Goal: Task Accomplishment & Management: Manage account settings

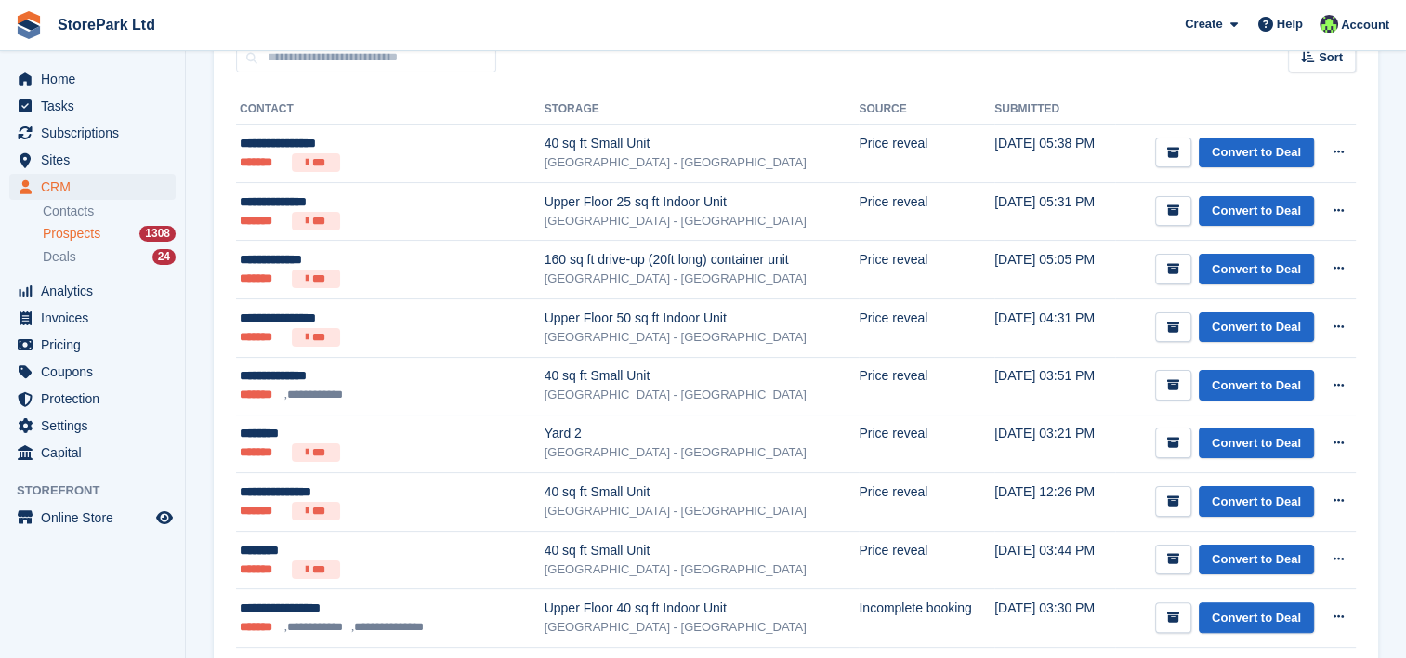
scroll to position [294, 0]
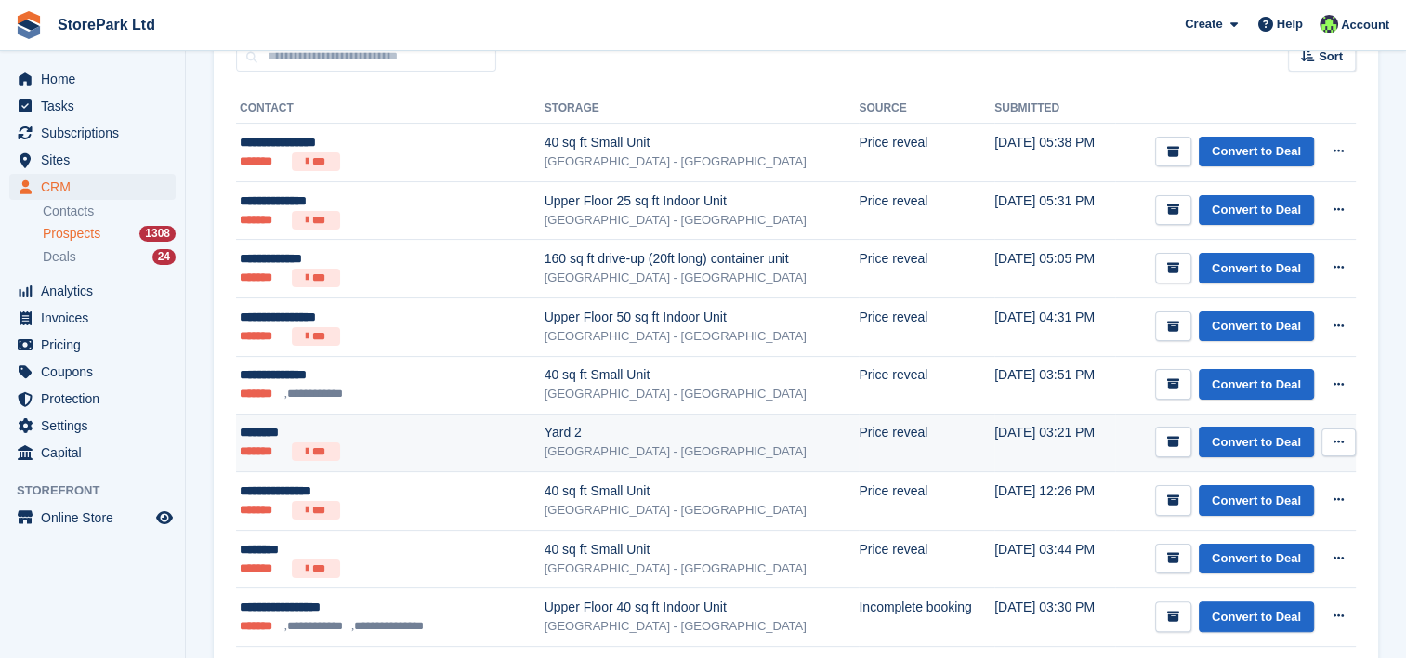
click at [549, 431] on div "Yard 2" at bounding box center [701, 433] width 315 height 20
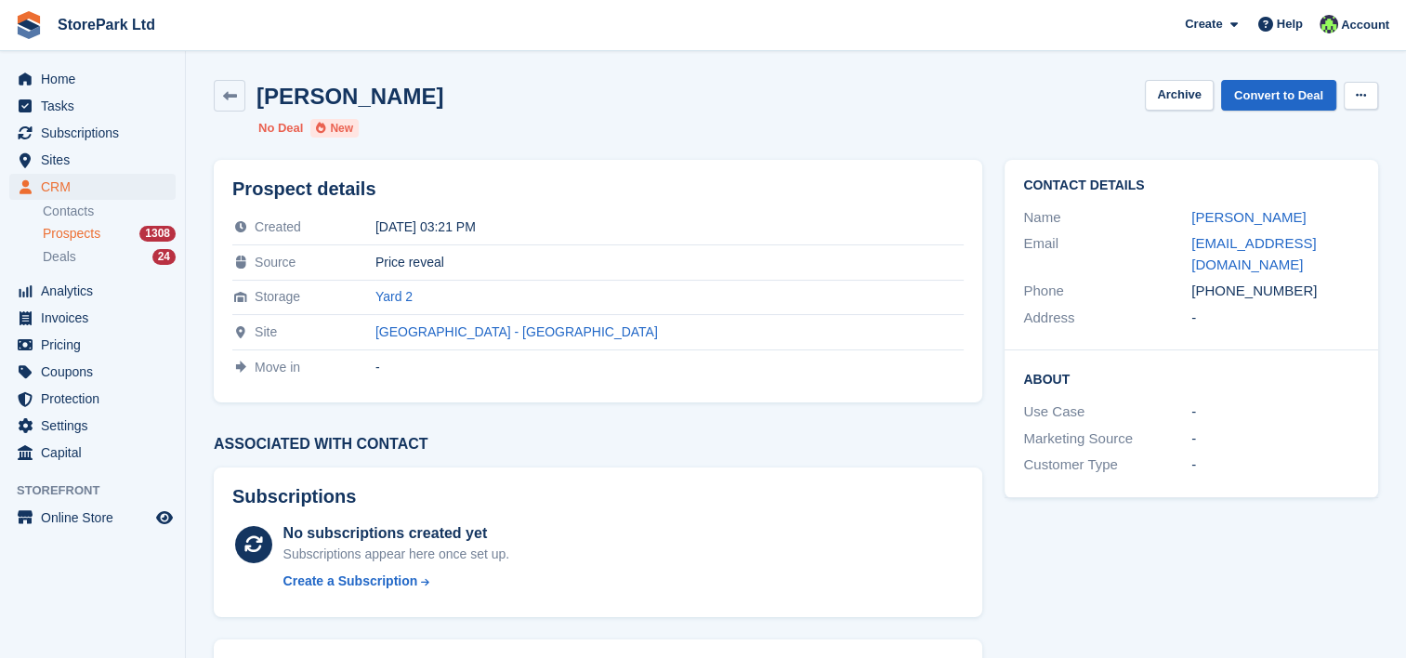
click at [1353, 93] on button at bounding box center [1361, 96] width 34 height 28
click at [1342, 121] on p "Delete prospect" at bounding box center [1289, 132] width 162 height 24
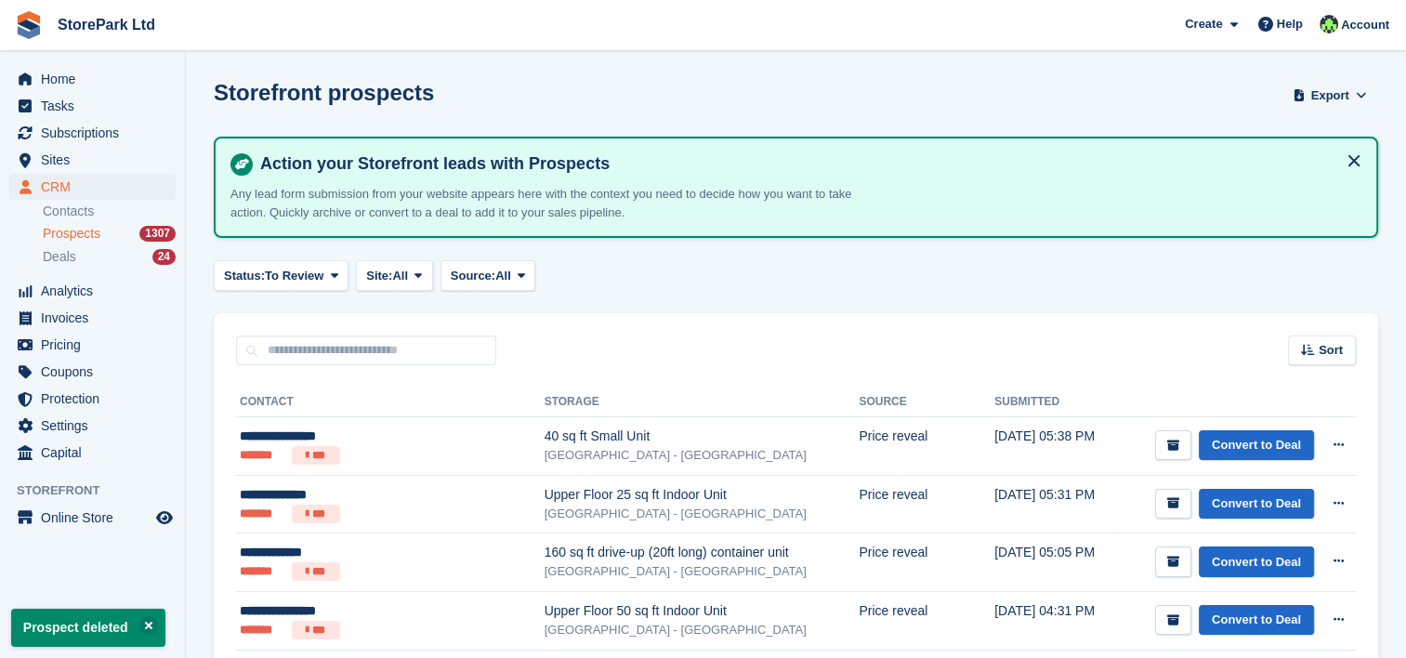
click at [78, 229] on span "Prospects" at bounding box center [72, 234] width 58 height 18
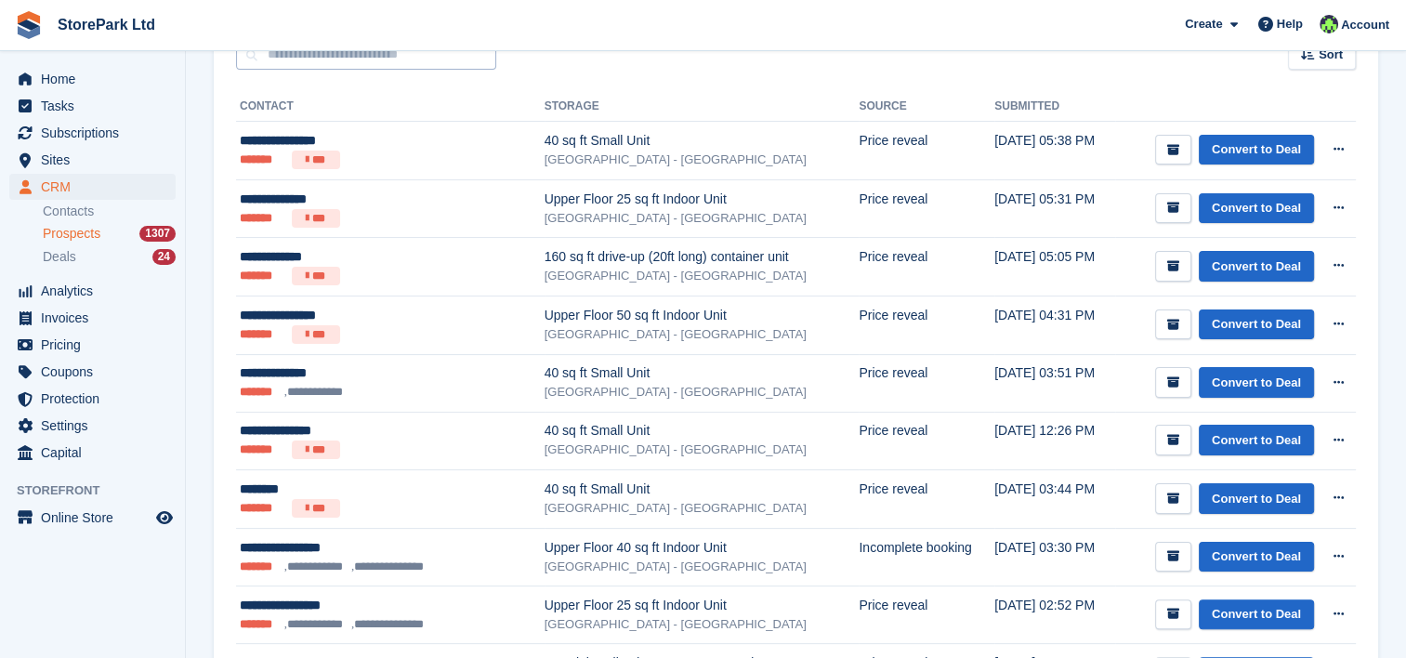
scroll to position [337, 0]
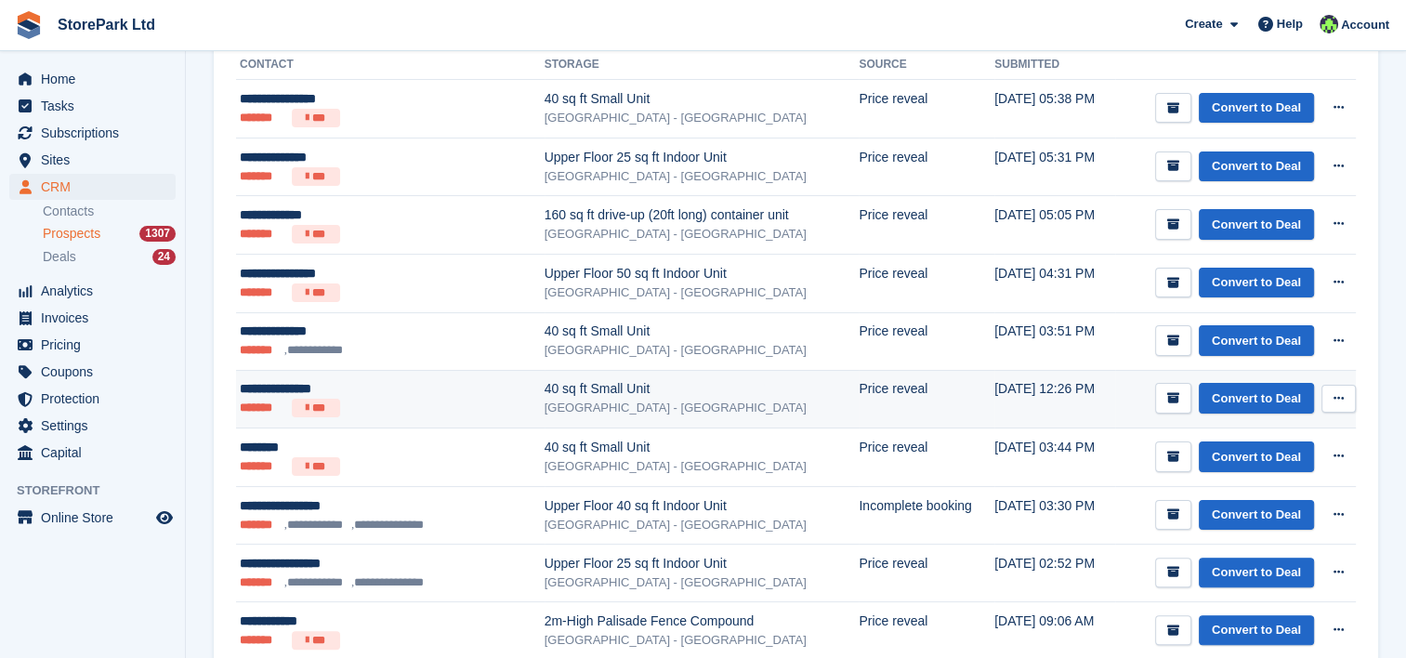
click at [544, 385] on div "40 sq ft Small Unit" at bounding box center [701, 389] width 315 height 20
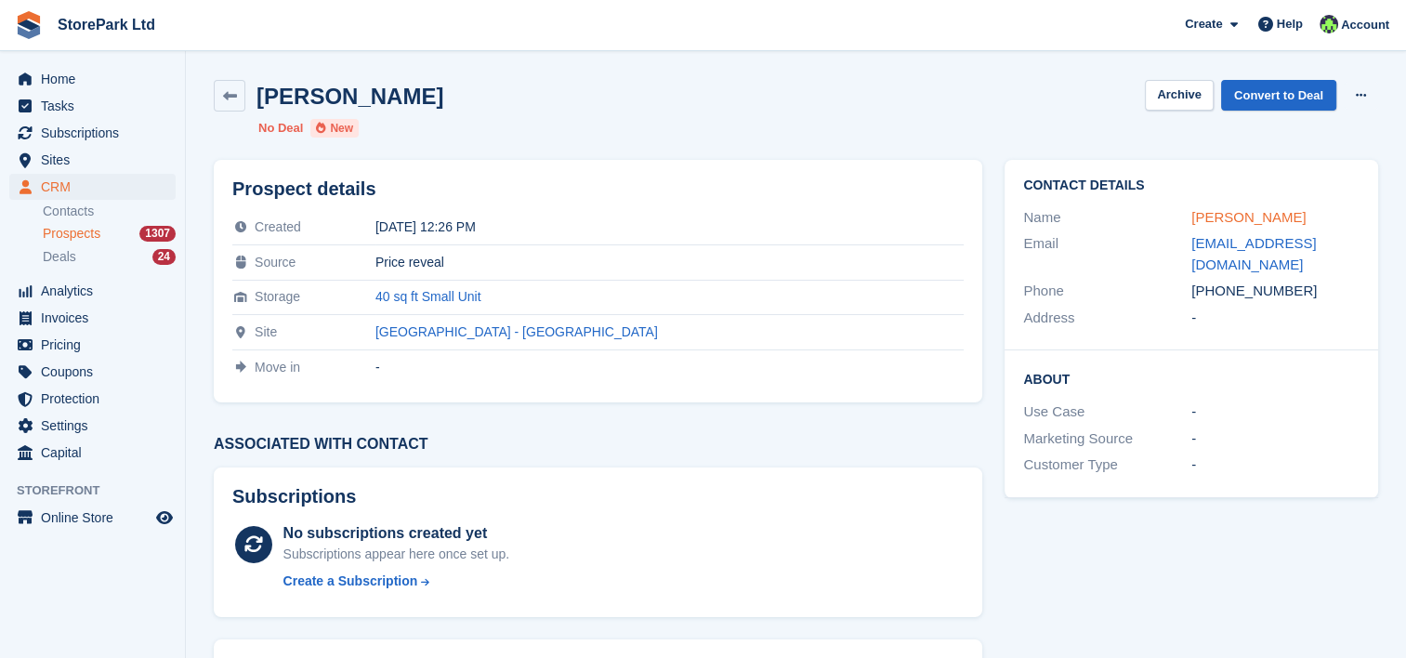
click at [1239, 209] on link "Stephen Hodgson" at bounding box center [1248, 217] width 114 height 16
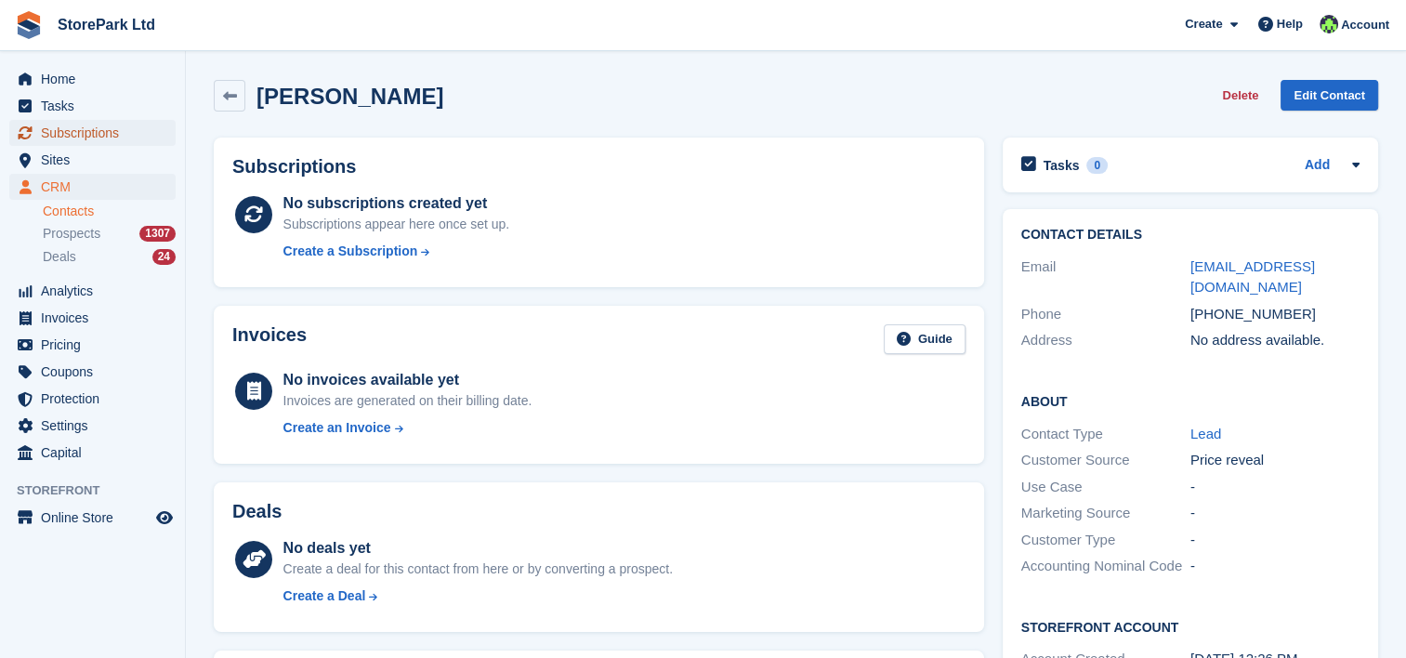
click at [89, 143] on span "Subscriptions" at bounding box center [97, 133] width 112 height 26
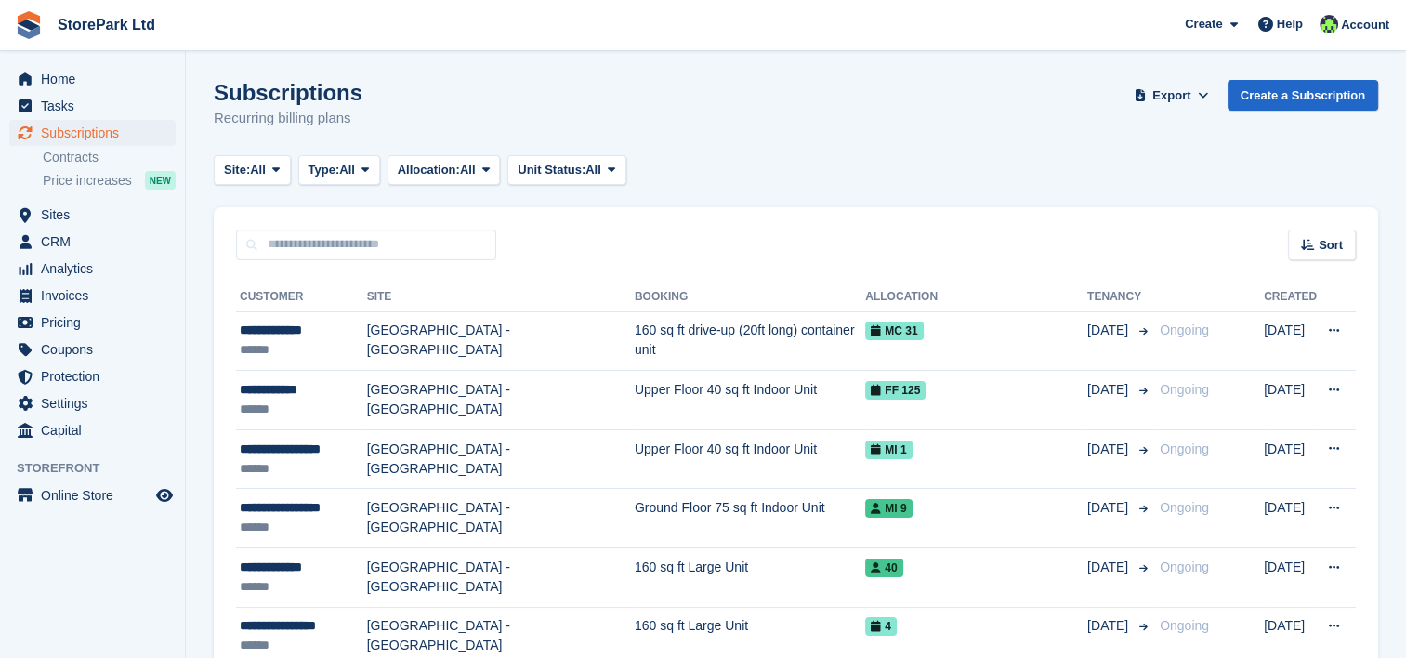
click at [348, 164] on span "All" at bounding box center [347, 170] width 16 height 19
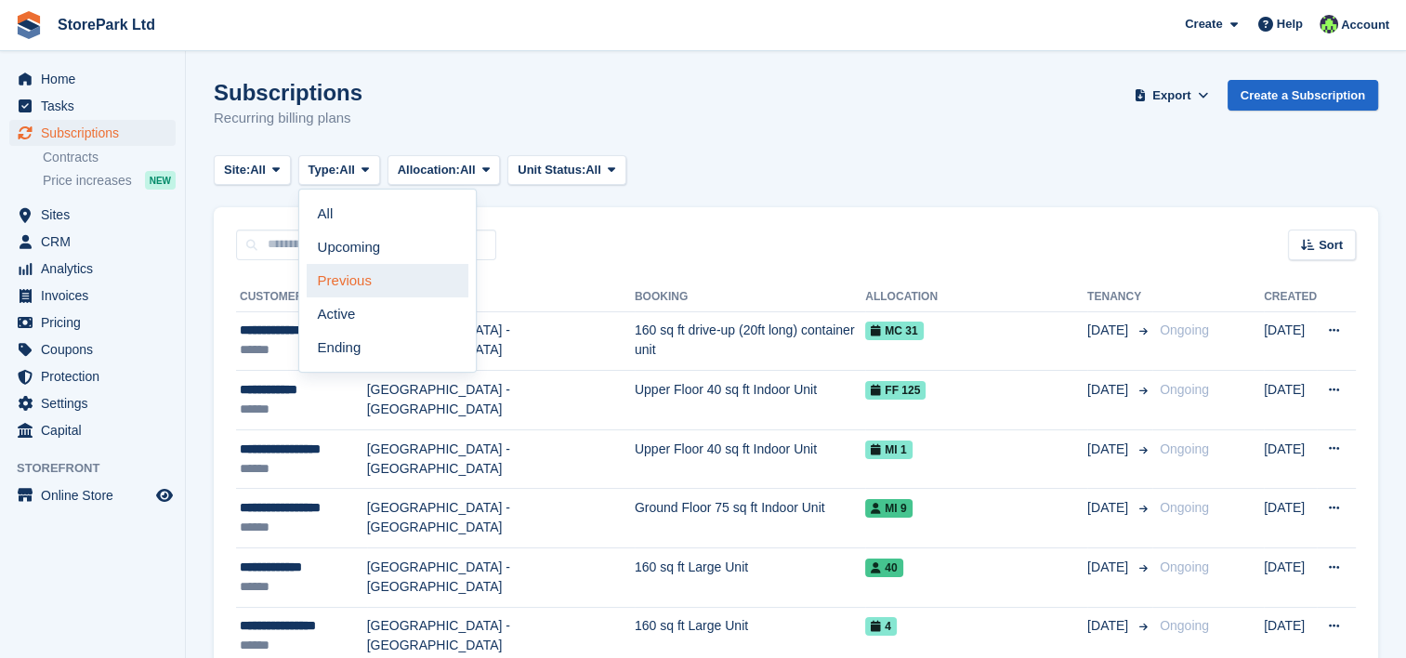
click at [374, 288] on link "Previous" at bounding box center [388, 280] width 162 height 33
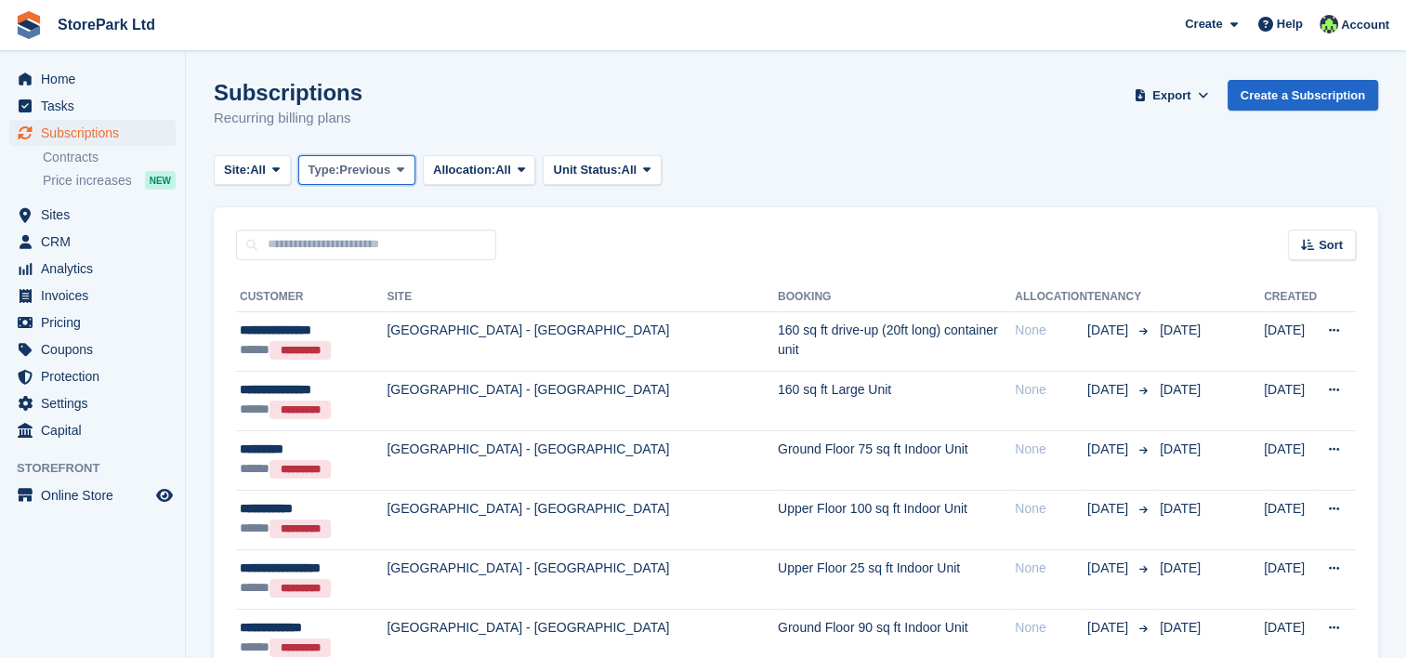
click at [370, 171] on span "Previous" at bounding box center [364, 170] width 51 height 19
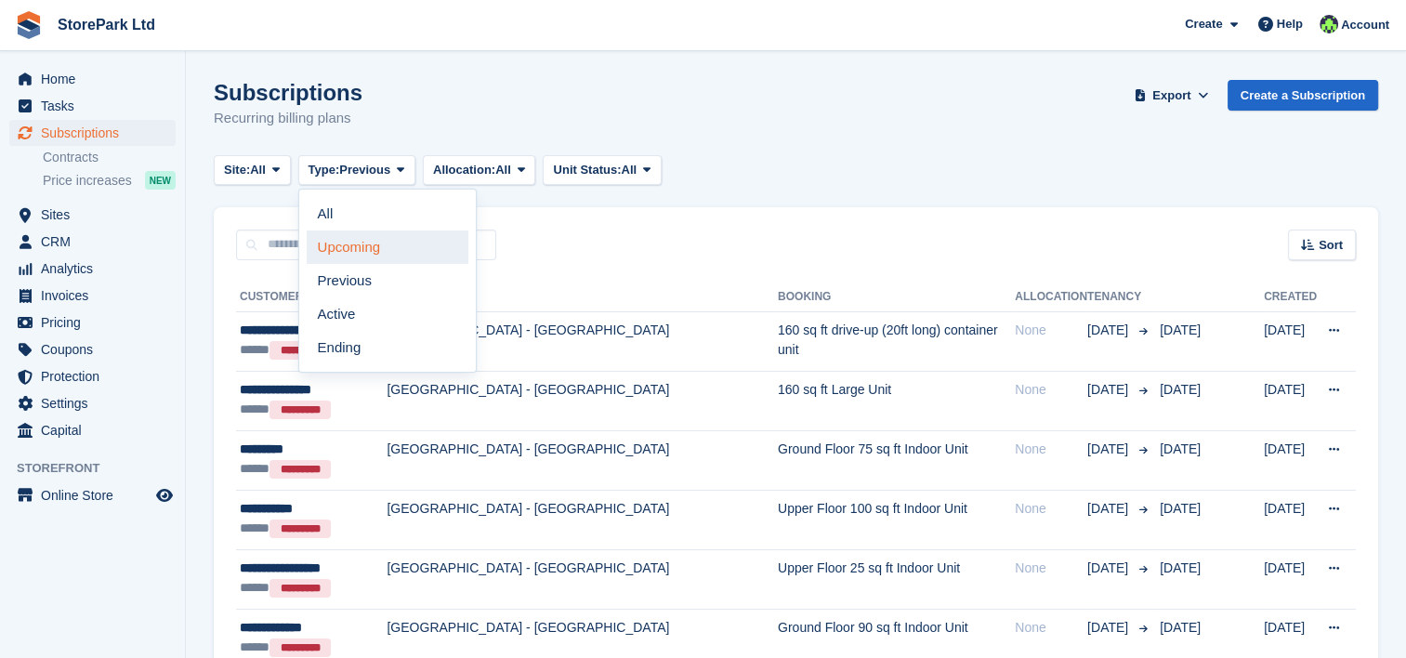
click at [372, 258] on link "Upcoming" at bounding box center [388, 246] width 162 height 33
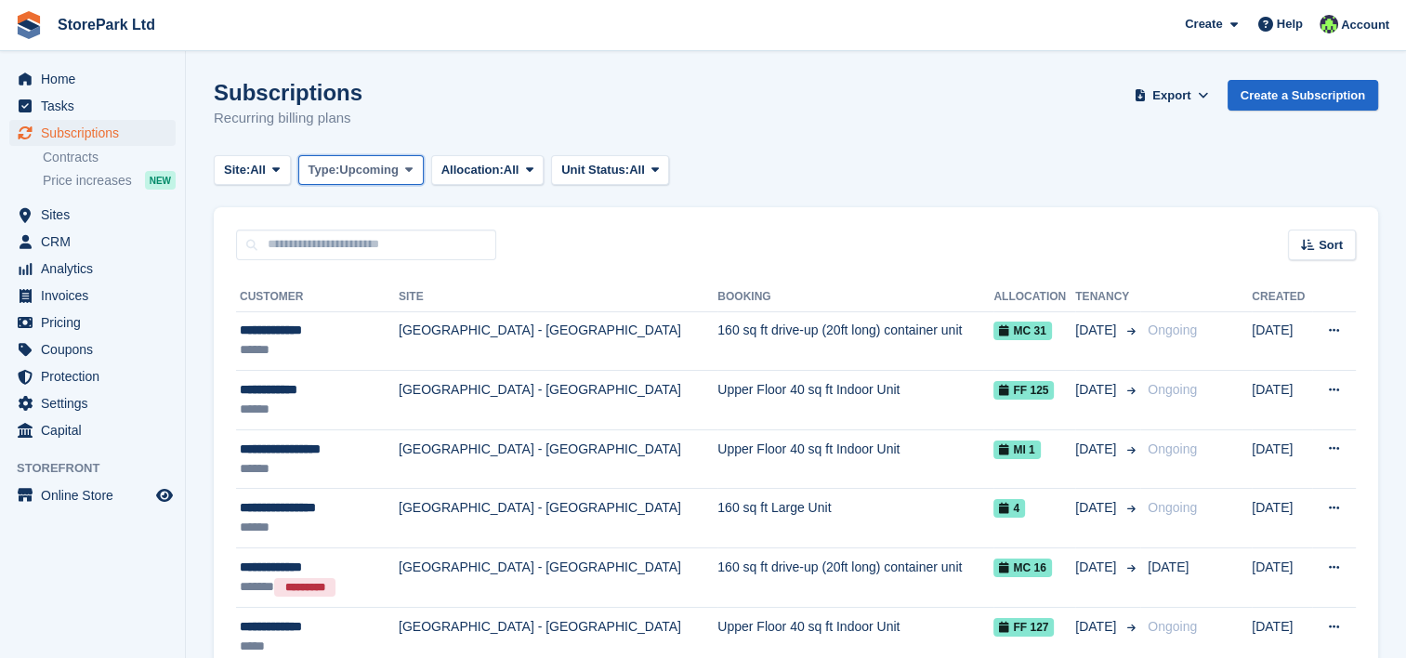
drag, startPoint x: 357, startPoint y: 176, endPoint x: 389, endPoint y: 173, distance: 32.6
click at [389, 173] on span "Upcoming" at bounding box center [368, 170] width 59 height 19
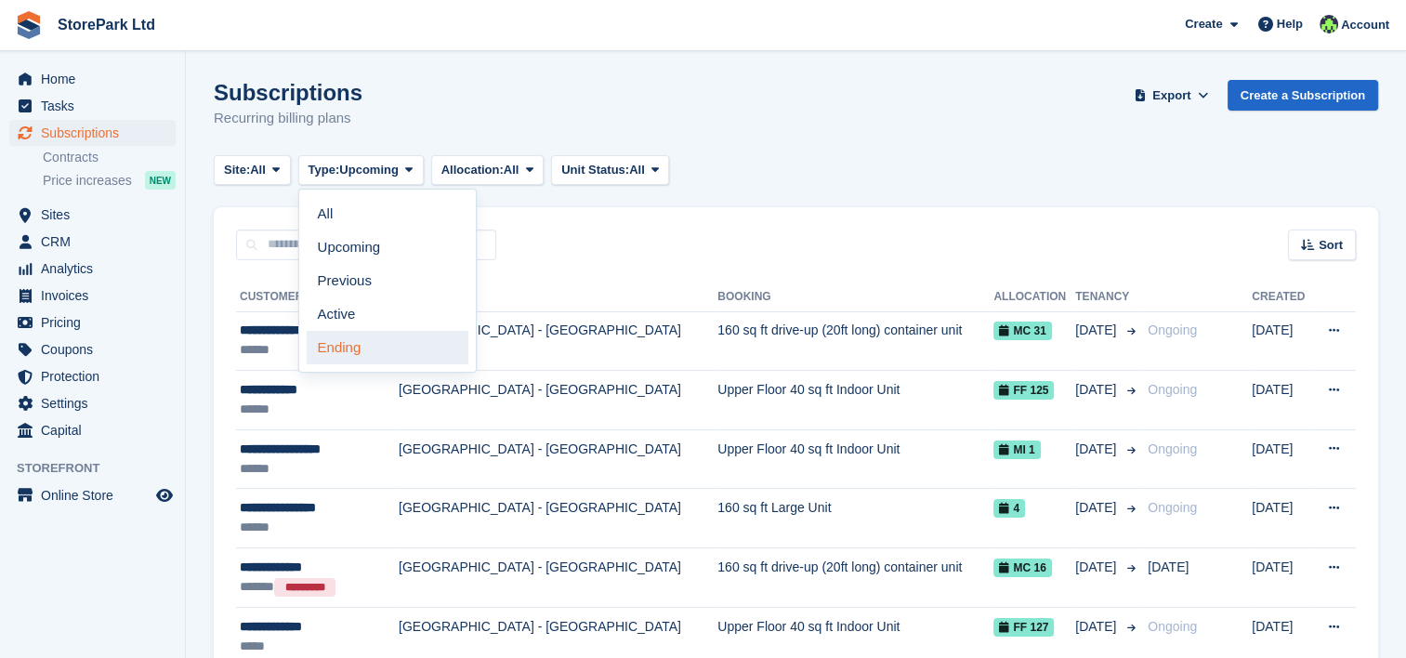
click at [390, 364] on div "All Upcoming Previous Active Ending" at bounding box center [387, 281] width 178 height 184
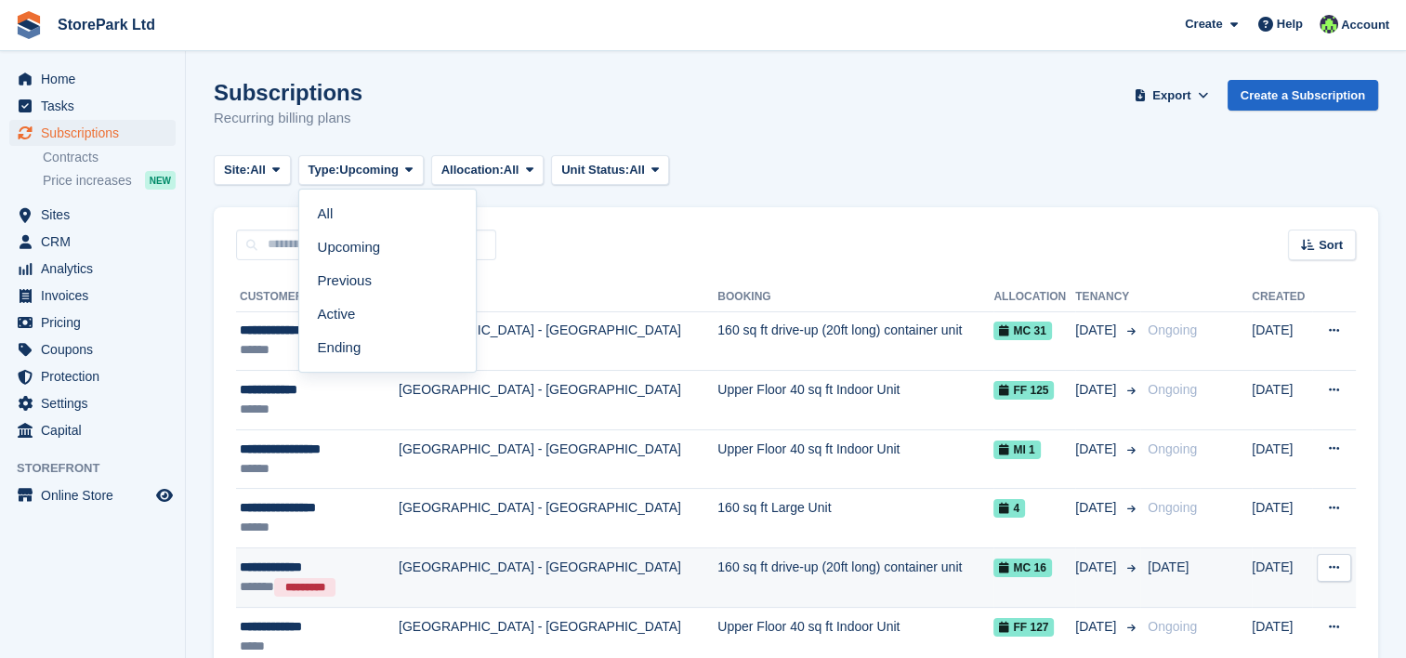
click at [399, 579] on td "[GEOGRAPHIC_DATA] - [GEOGRAPHIC_DATA]" at bounding box center [558, 577] width 319 height 59
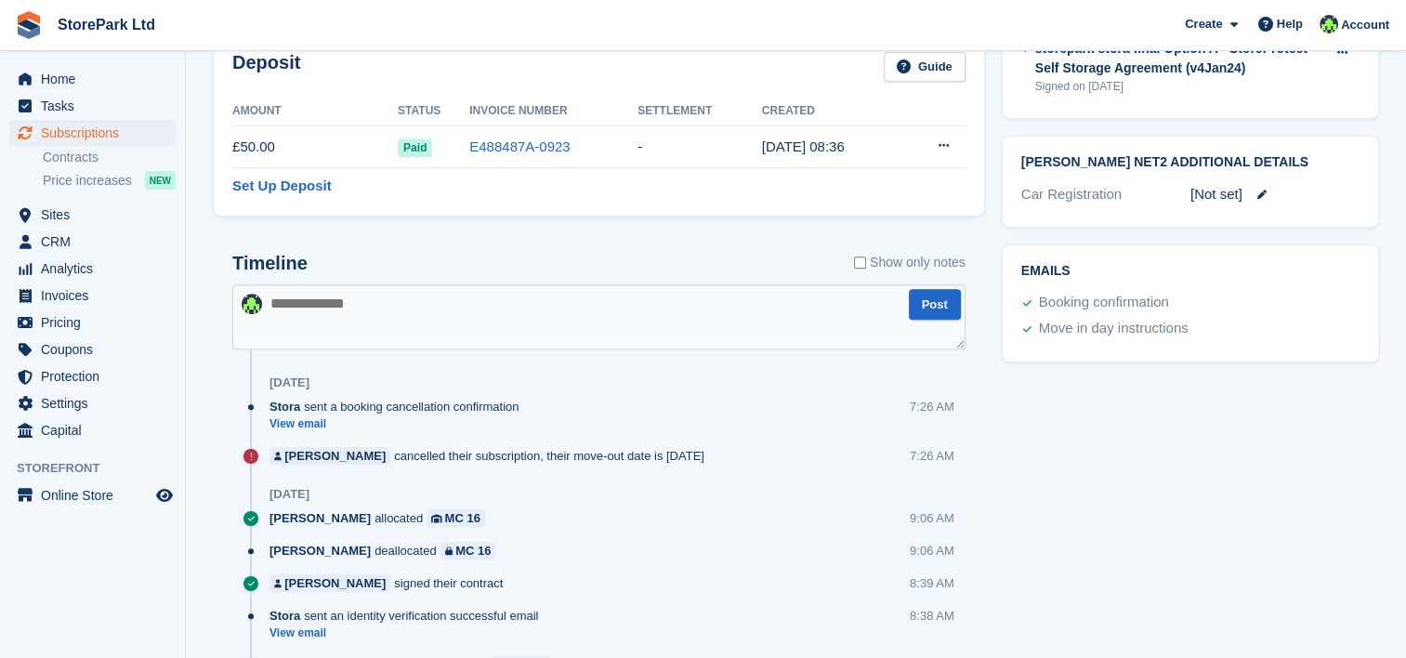
scroll to position [784, 0]
click at [291, 427] on link "View email" at bounding box center [398, 423] width 259 height 16
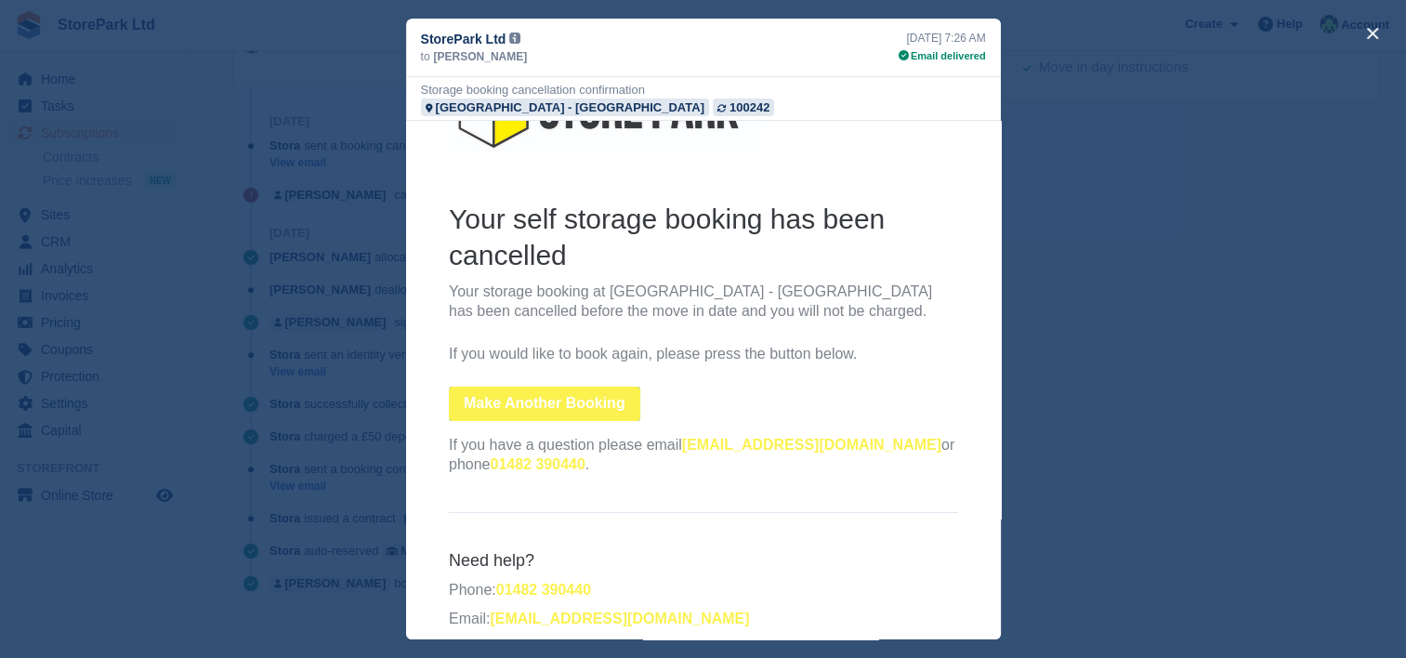
scroll to position [0, 0]
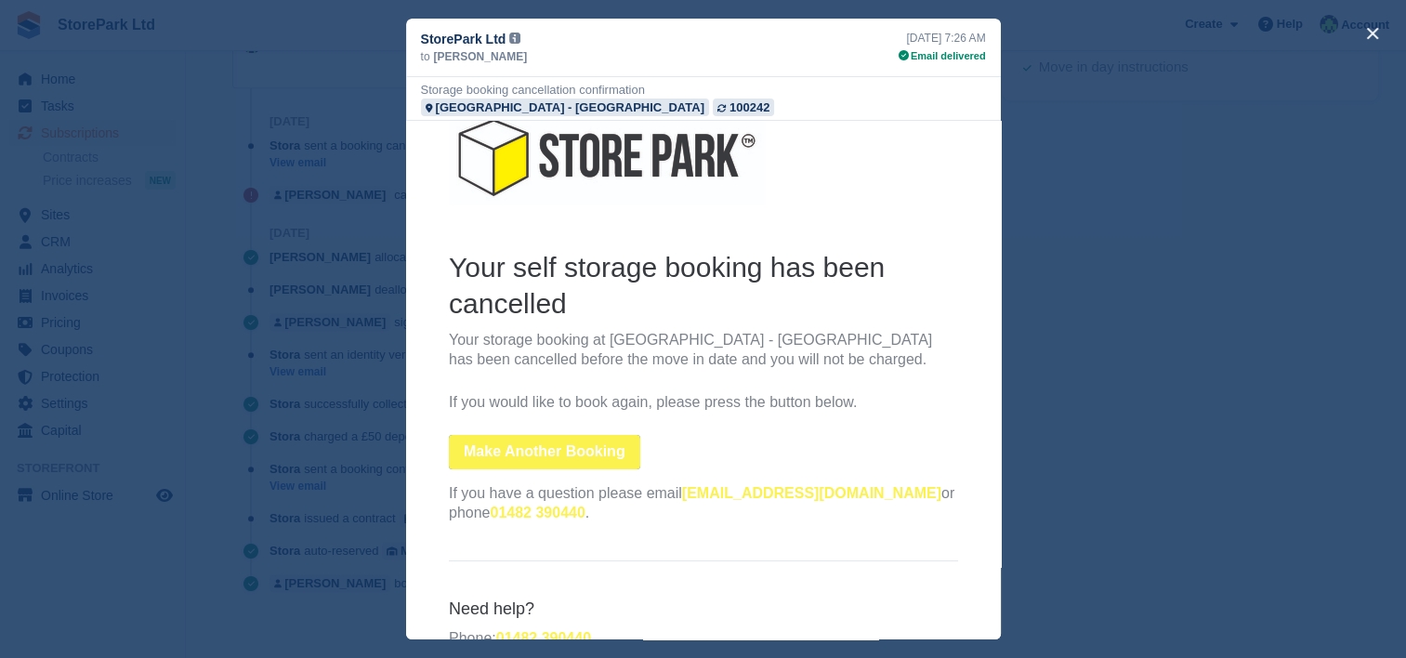
click at [1073, 171] on div "close" at bounding box center [703, 329] width 1406 height 658
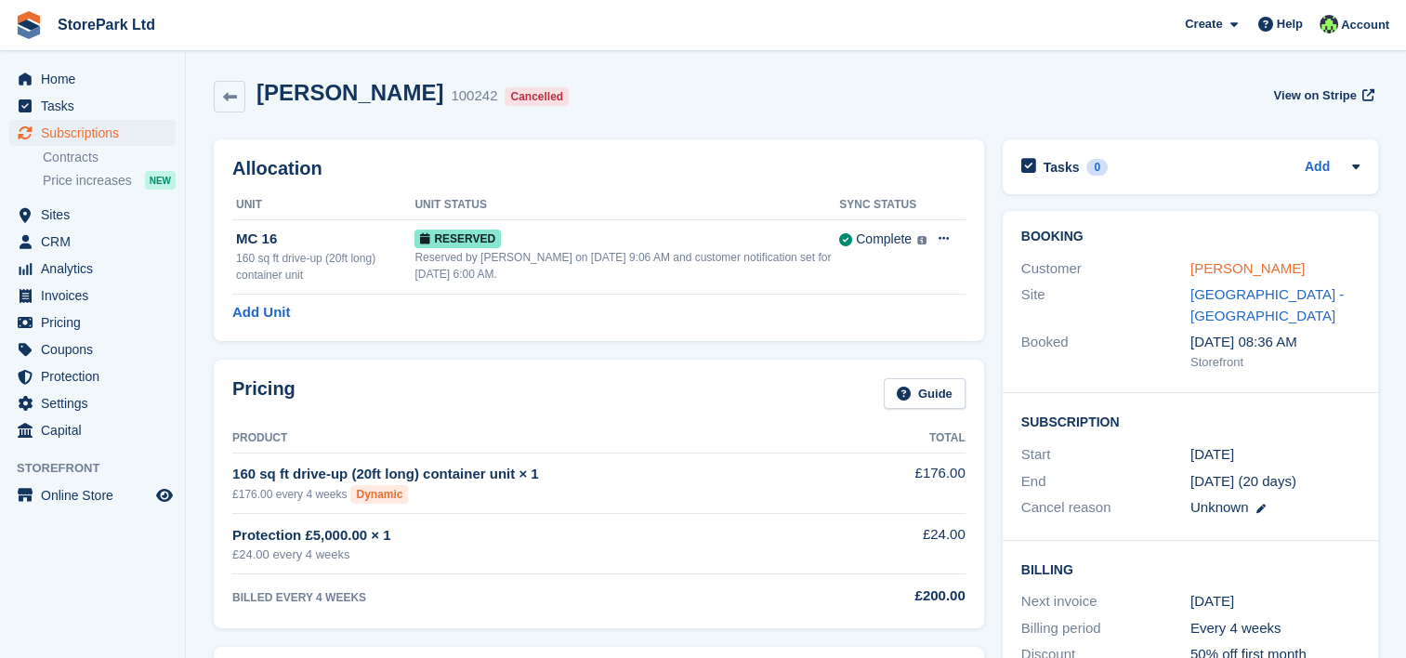
click at [1200, 269] on link "[PERSON_NAME]" at bounding box center [1247, 268] width 114 height 16
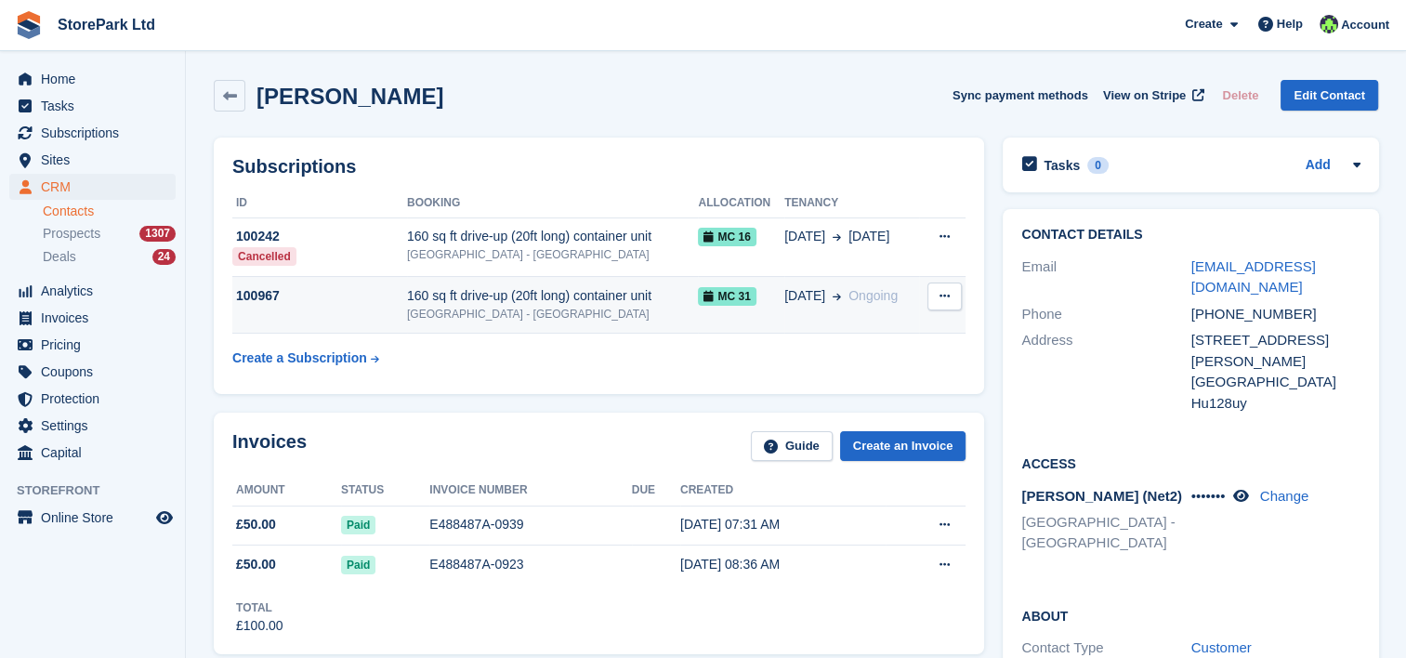
click at [578, 308] on div "[GEOGRAPHIC_DATA] - [GEOGRAPHIC_DATA]" at bounding box center [552, 314] width 291 height 17
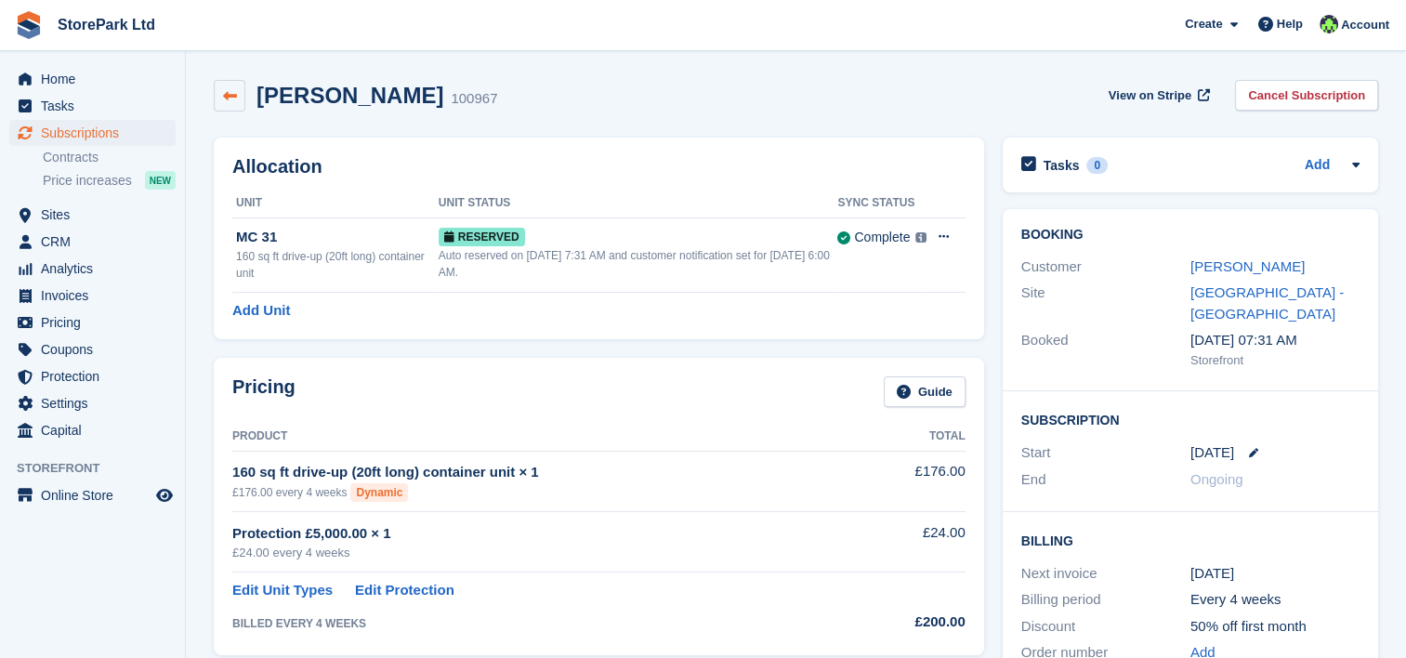
click at [227, 99] on icon at bounding box center [230, 96] width 14 height 14
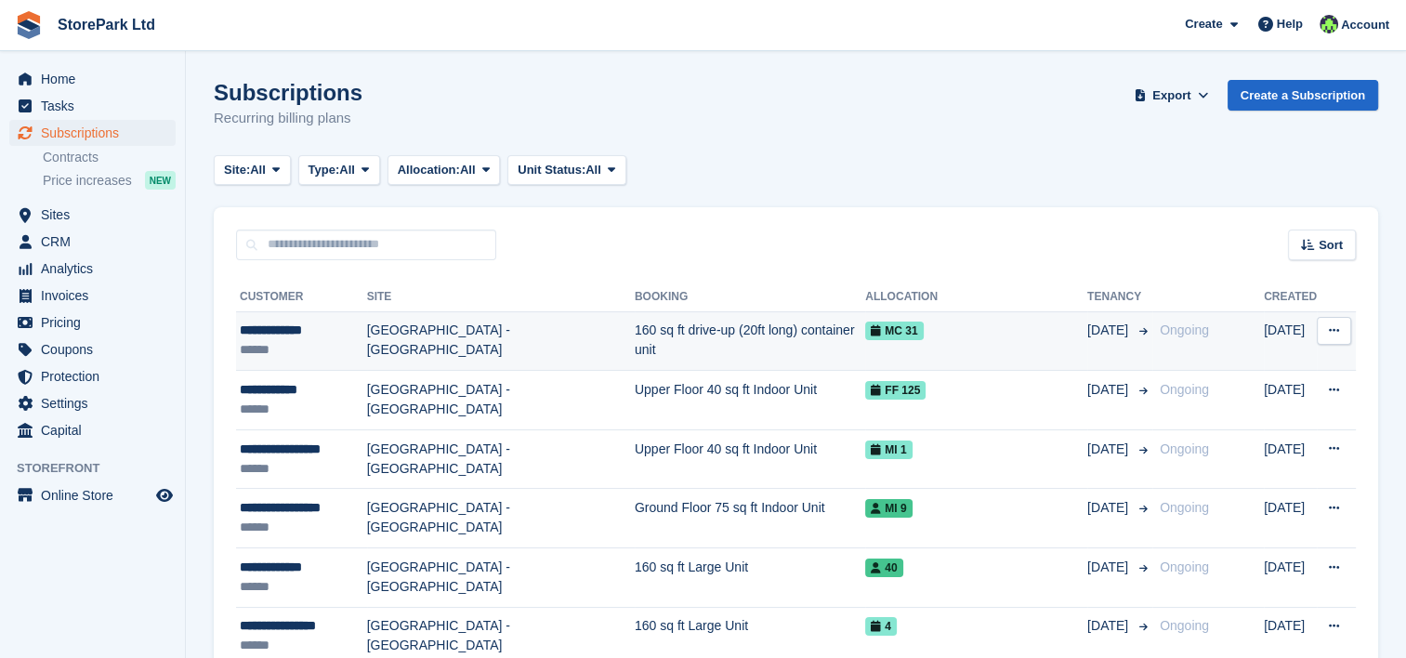
click at [348, 322] on div "**********" at bounding box center [303, 331] width 127 height 20
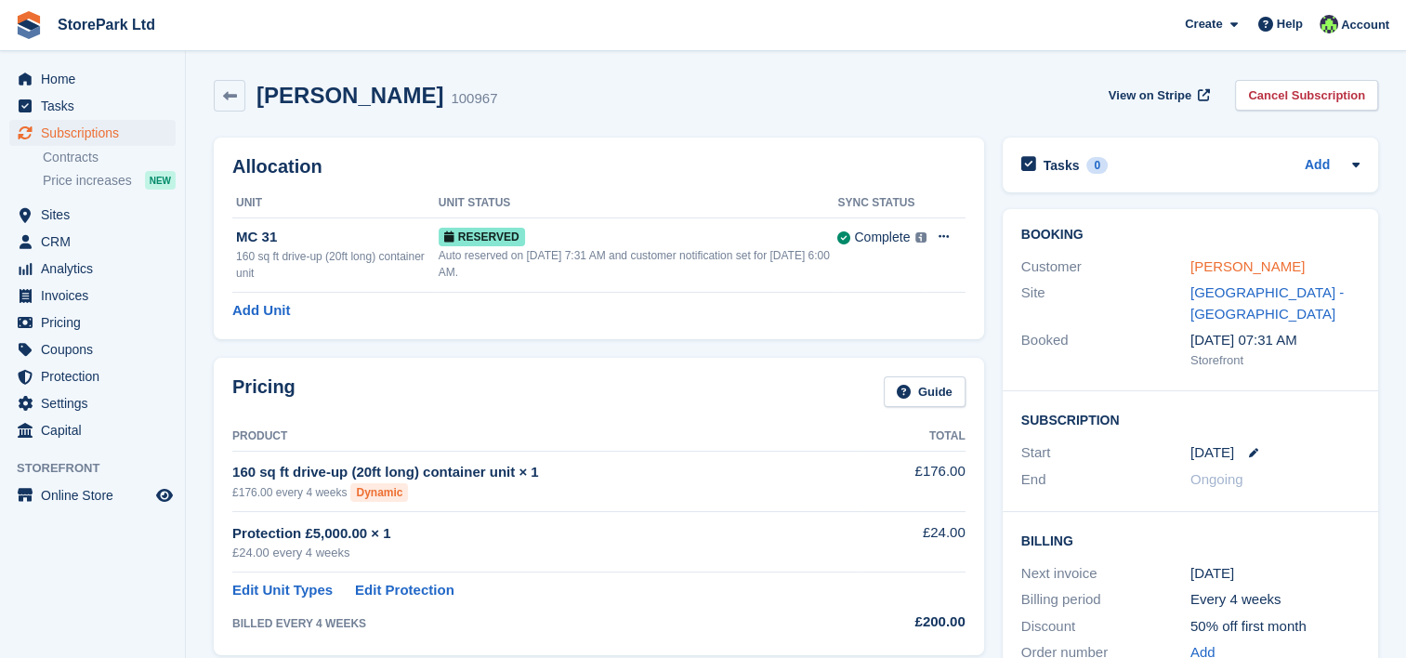
click at [1233, 271] on link "[PERSON_NAME]" at bounding box center [1247, 266] width 114 height 16
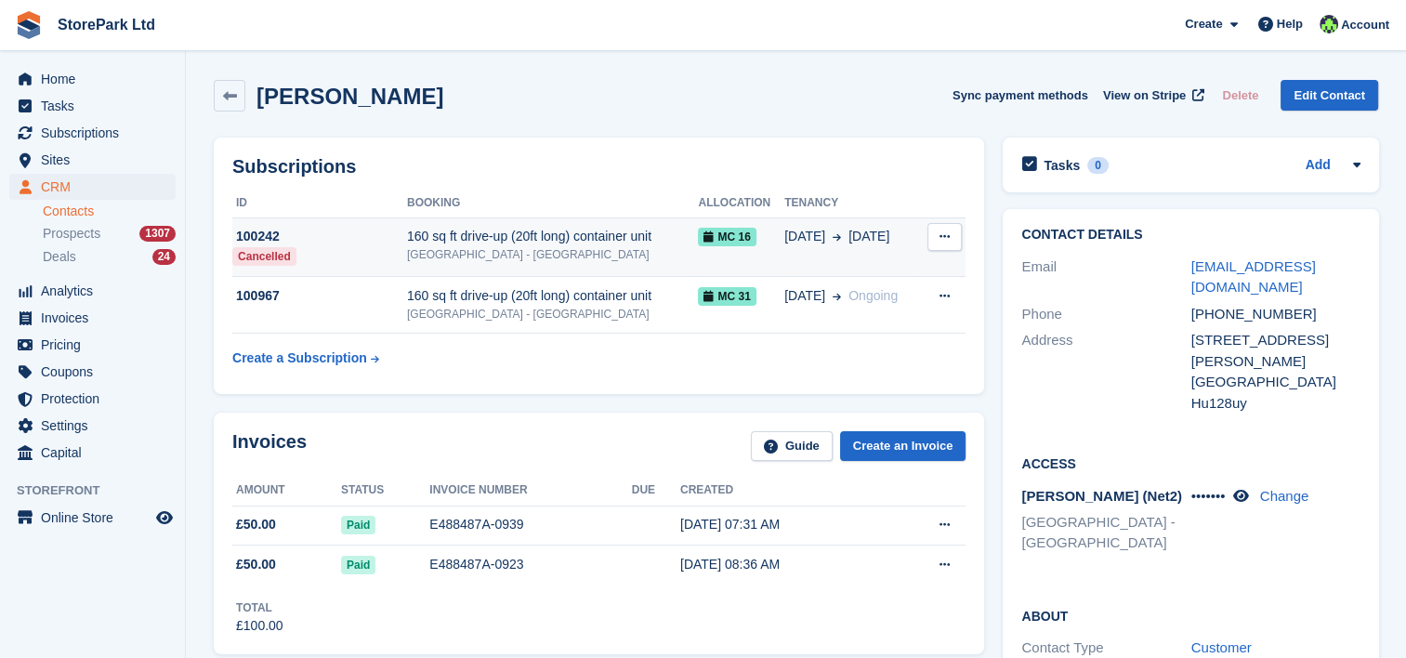
click at [604, 264] on td "160 sq ft drive-up (20ft long) container unit Store Park - Hull East - Marfleet…" at bounding box center [552, 246] width 291 height 59
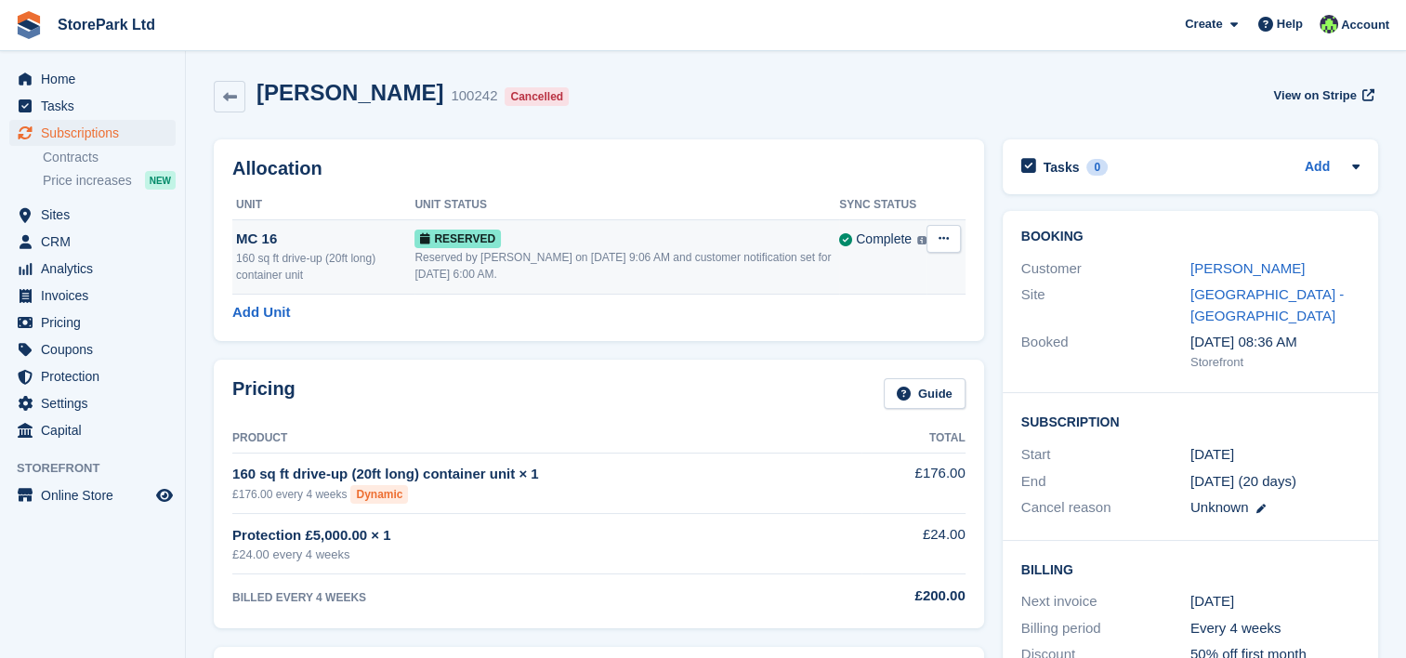
click at [940, 243] on icon at bounding box center [943, 238] width 10 height 12
click at [862, 309] on p "Deallocate" at bounding box center [872, 315] width 162 height 24
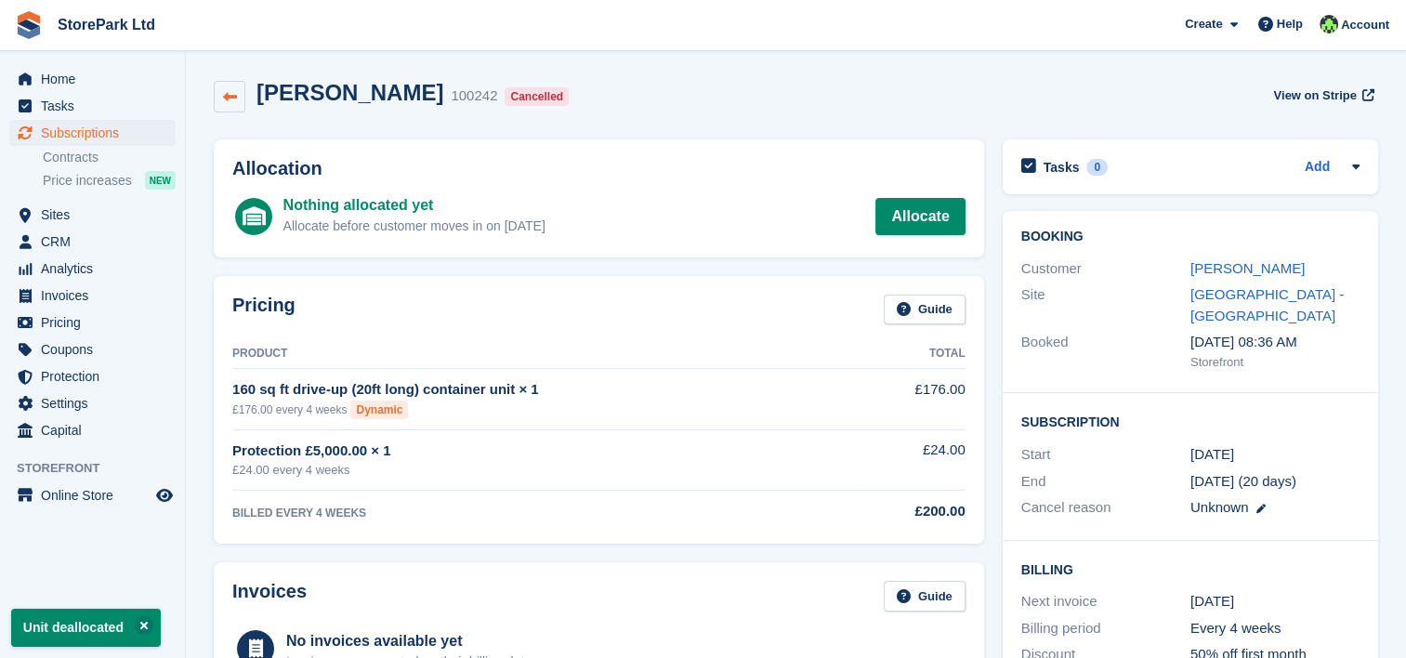
click at [233, 104] on link at bounding box center [230, 97] width 32 height 32
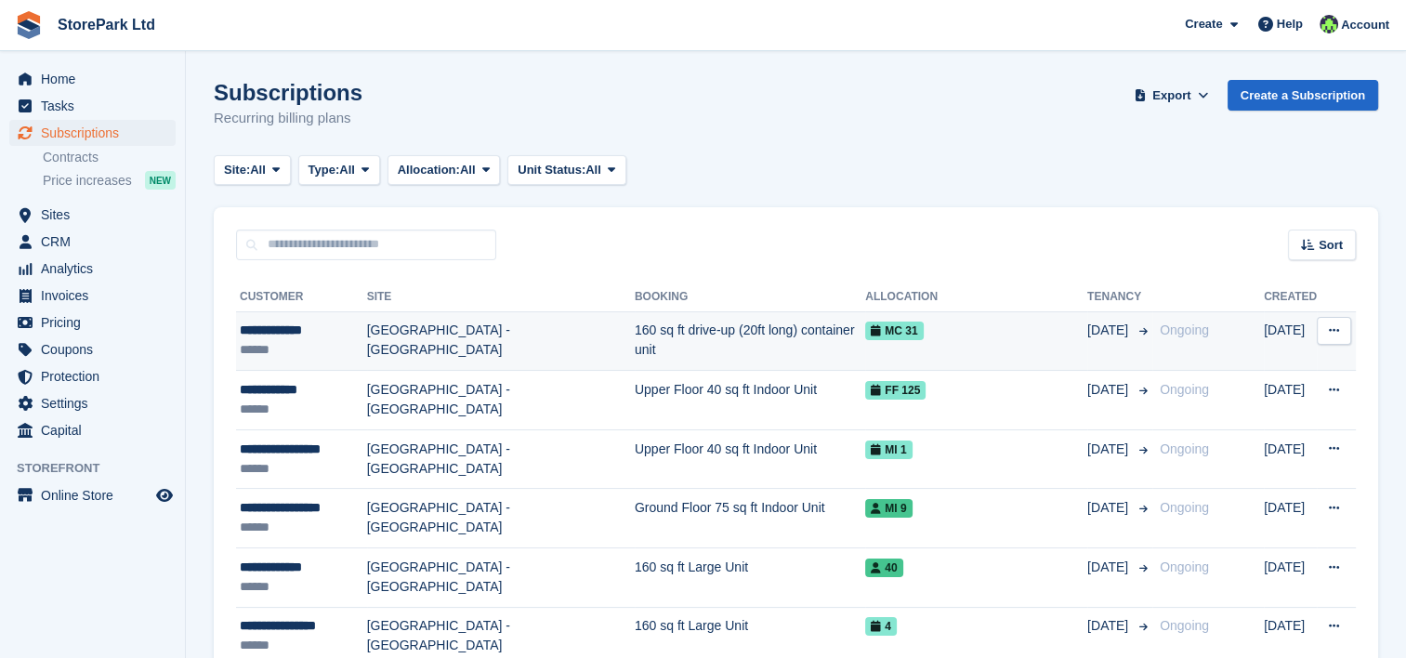
click at [513, 348] on td "[GEOGRAPHIC_DATA] - [GEOGRAPHIC_DATA]" at bounding box center [501, 340] width 268 height 59
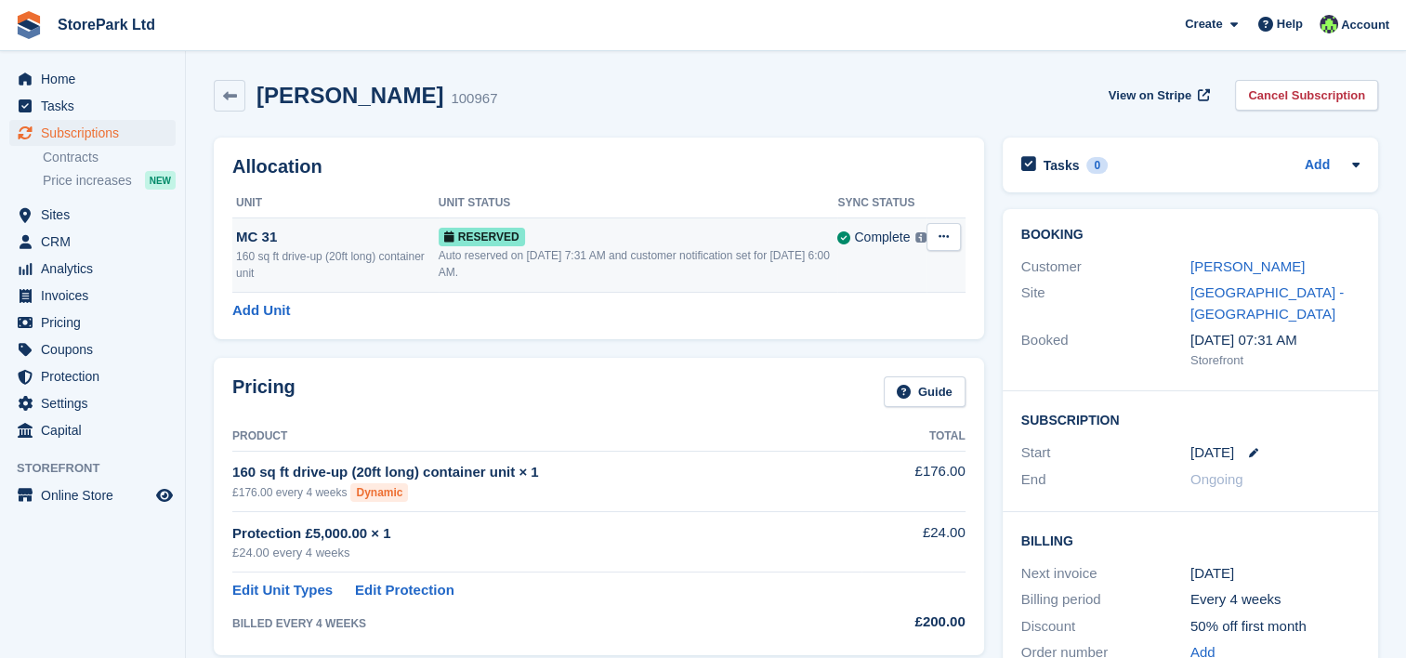
click at [751, 249] on div "Auto reserved on [DATE] 7:31 AM and customer notification set for [DATE] 6:00 A…" at bounding box center [639, 263] width 400 height 33
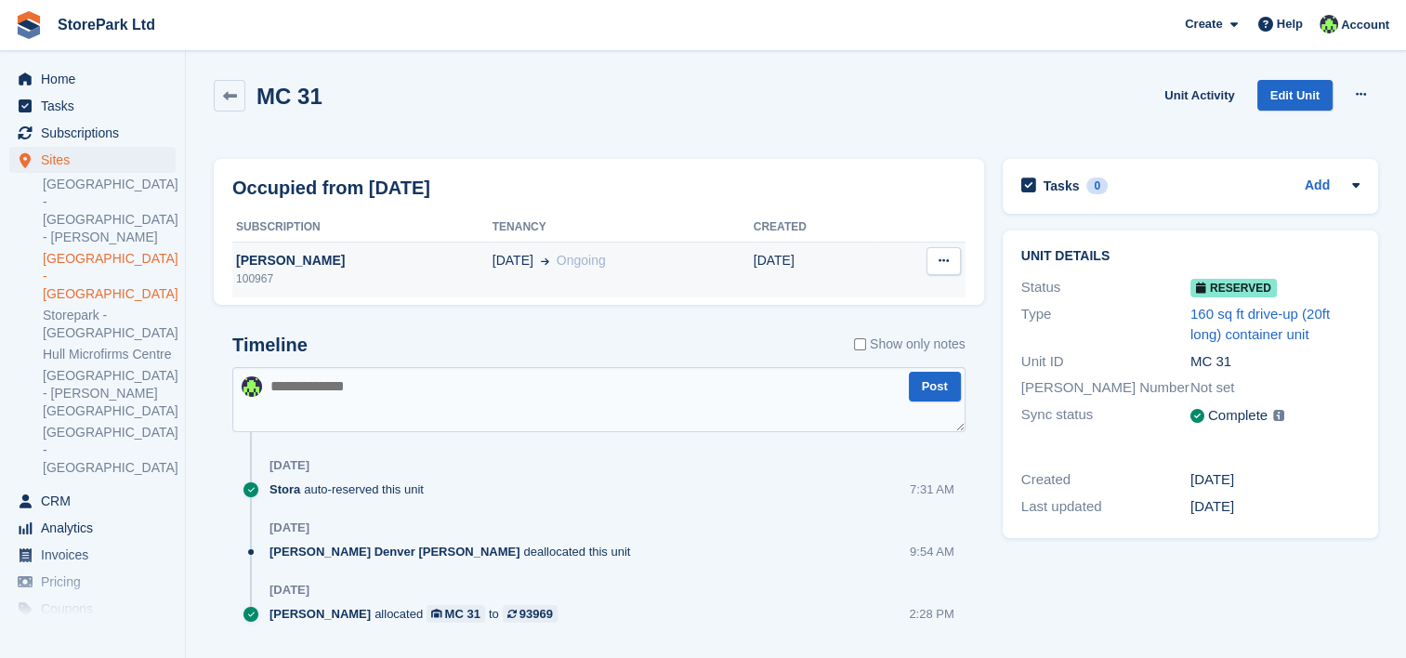
click at [777, 270] on td "[DATE]" at bounding box center [815, 270] width 123 height 56
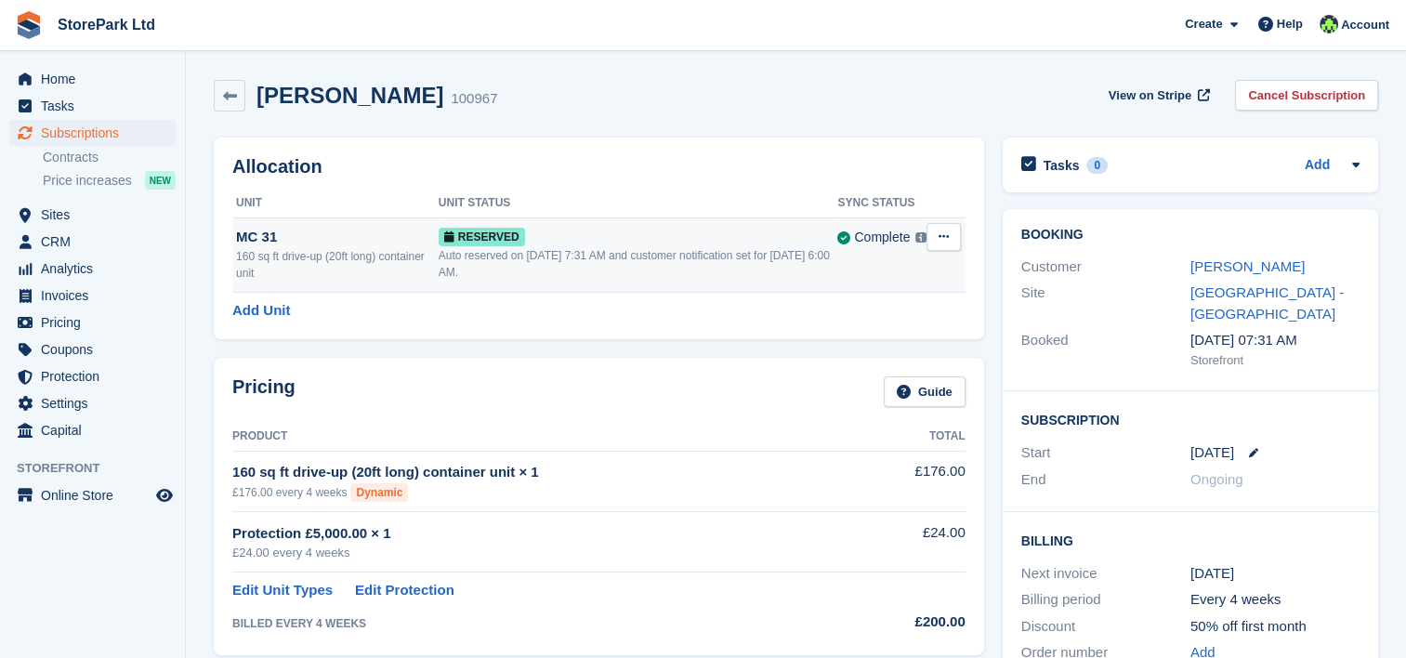
click at [940, 240] on icon at bounding box center [943, 236] width 10 height 12
click at [874, 308] on p "Deallocate" at bounding box center [872, 313] width 162 height 24
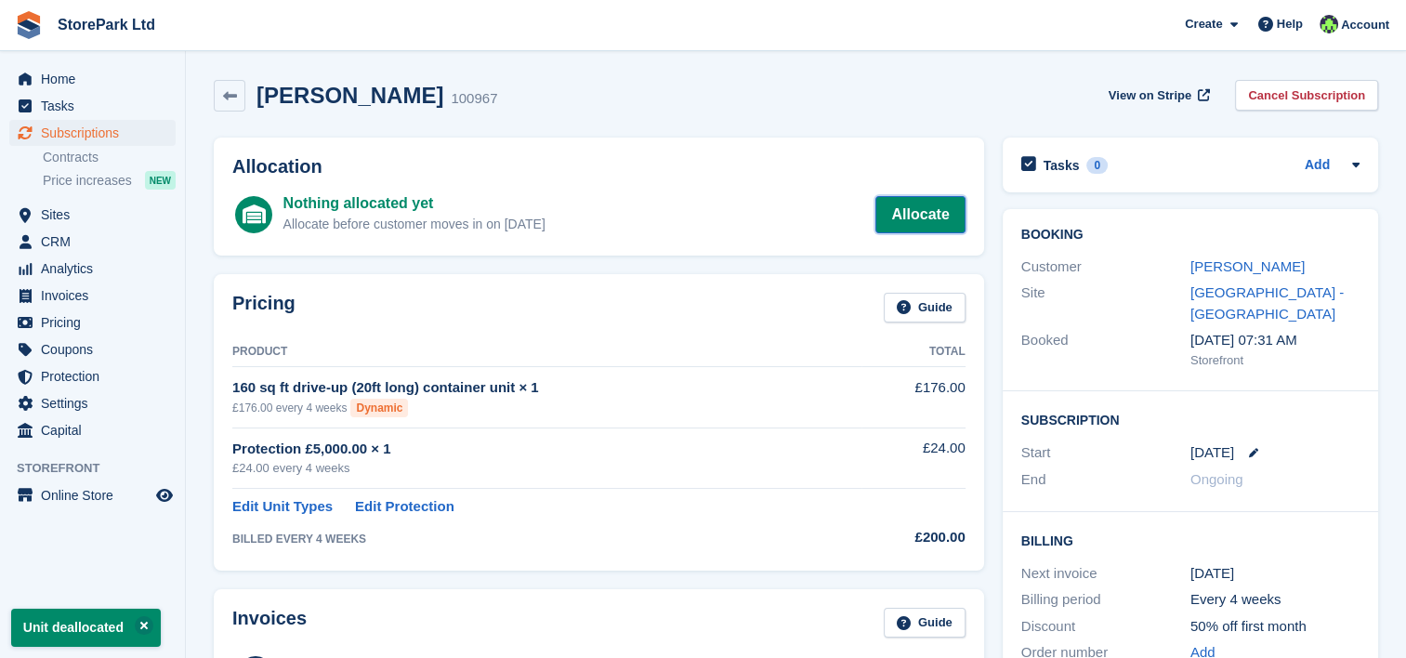
click at [926, 212] on link "Allocate" at bounding box center [919, 214] width 89 height 37
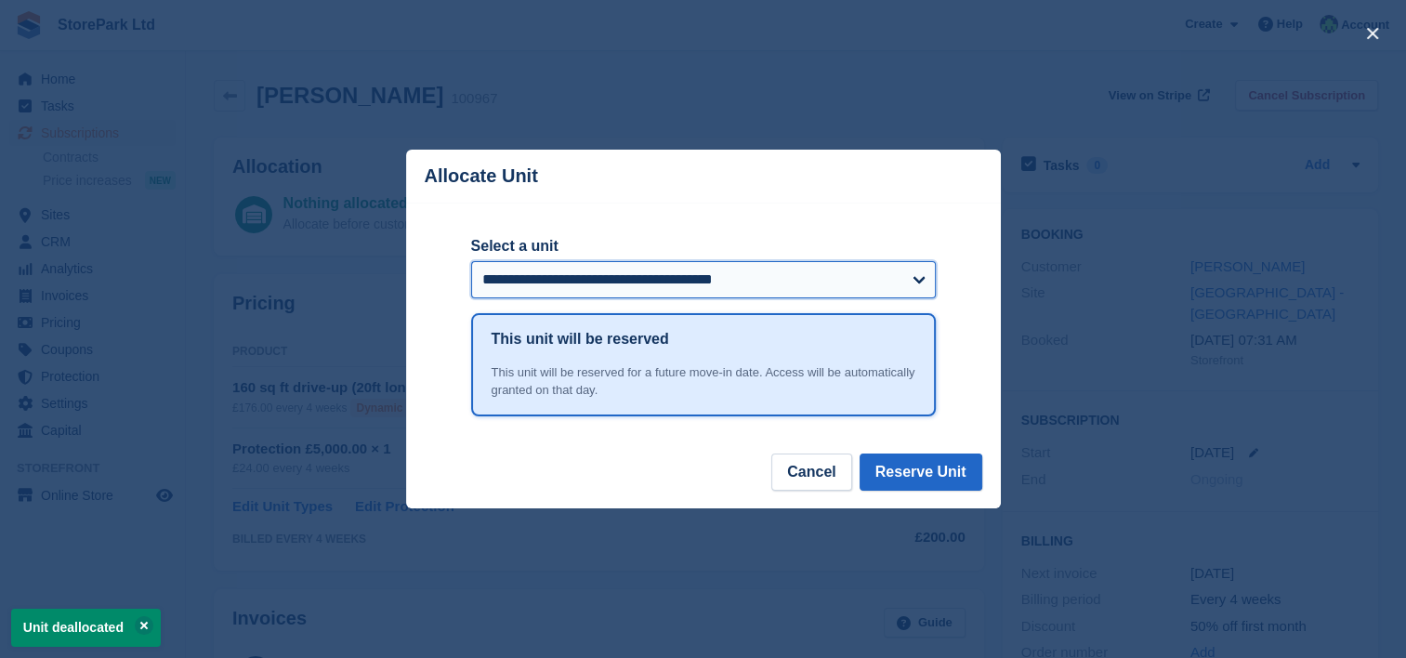
click at [788, 285] on select "**********" at bounding box center [703, 279] width 465 height 37
select select "******"
click at [471, 262] on select "**********" at bounding box center [703, 279] width 465 height 37
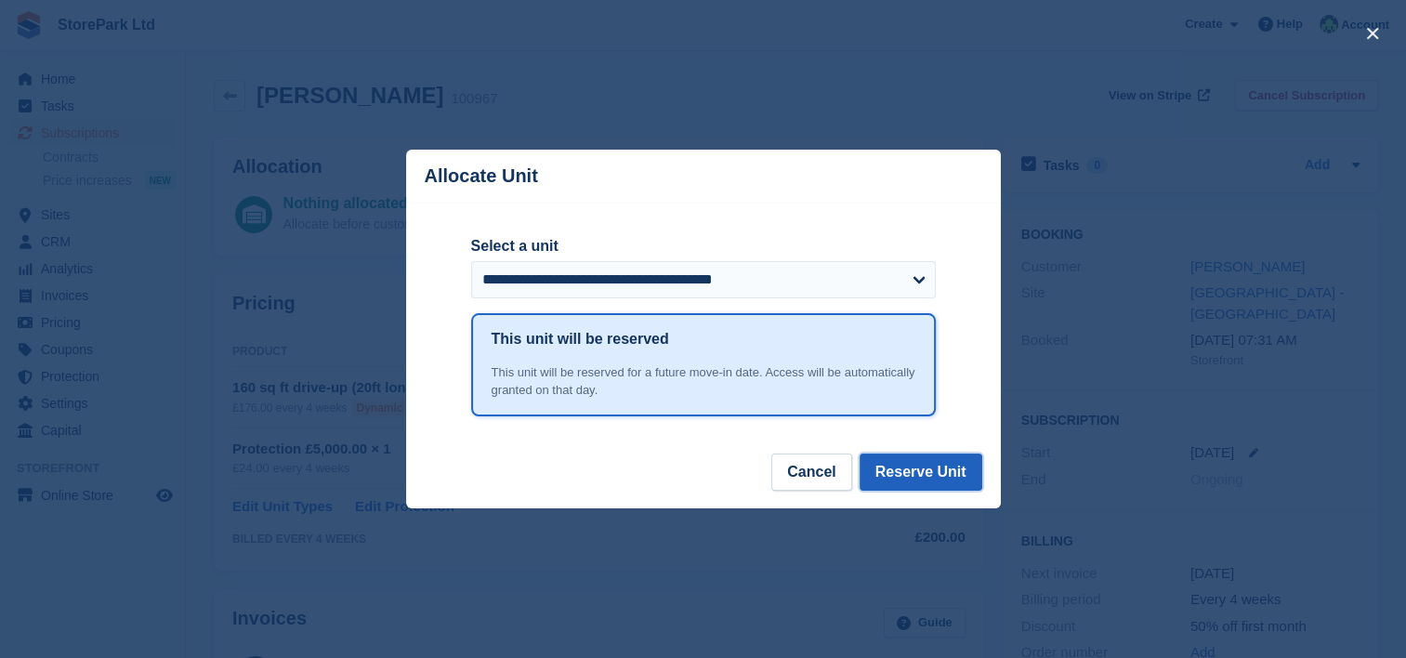
click at [899, 471] on button "Reserve Unit" at bounding box center [920, 471] width 123 height 37
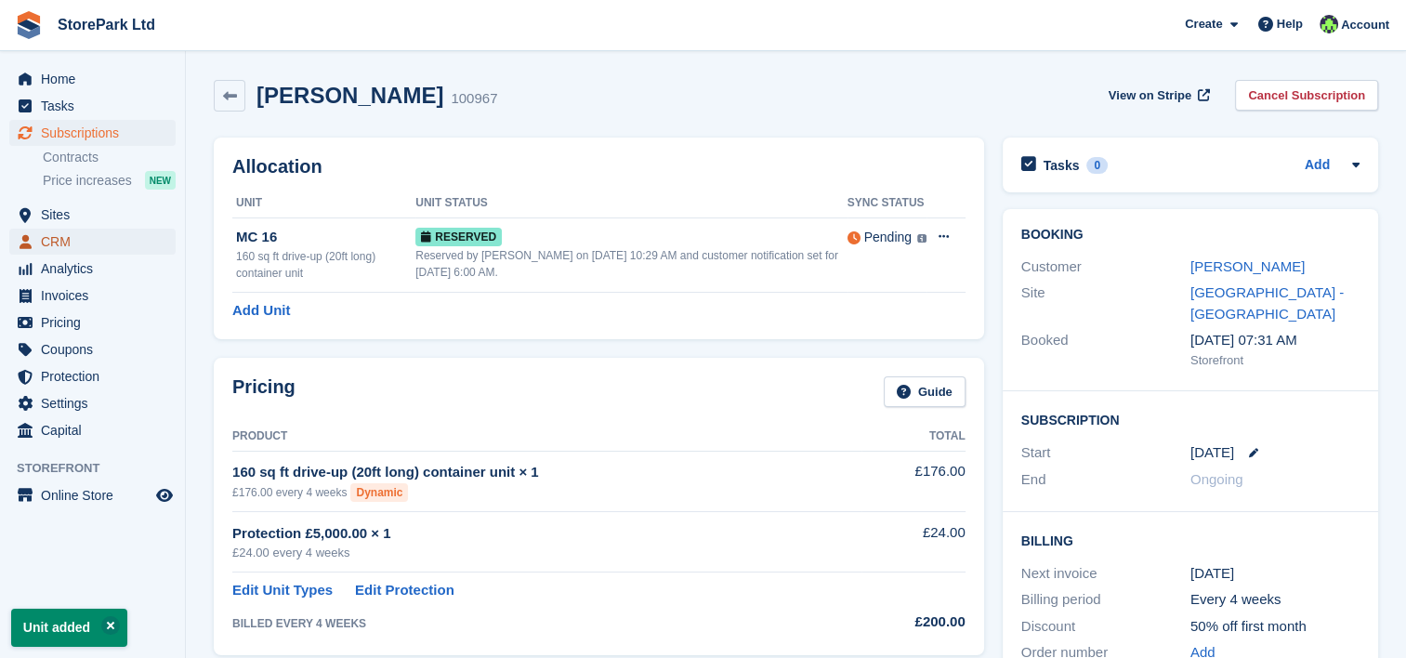
click at [100, 249] on span "CRM" at bounding box center [97, 242] width 112 height 26
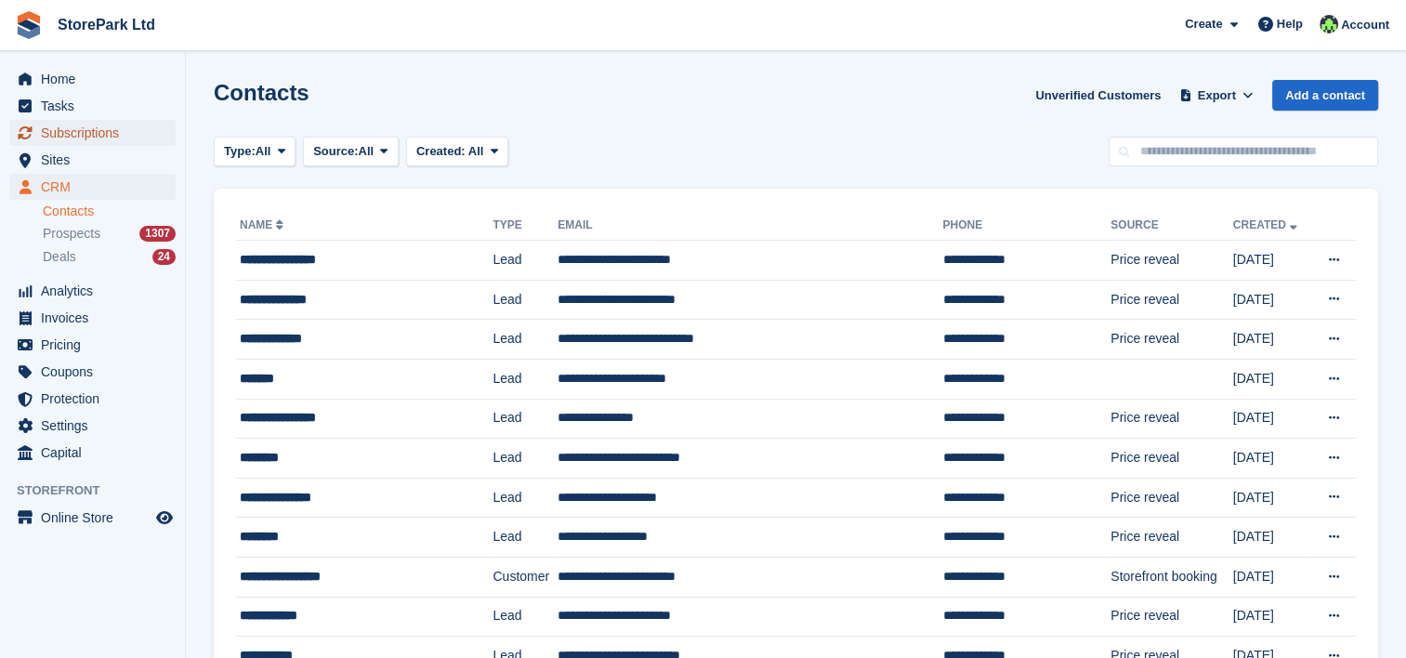
click at [76, 143] on span "Subscriptions" at bounding box center [97, 133] width 112 height 26
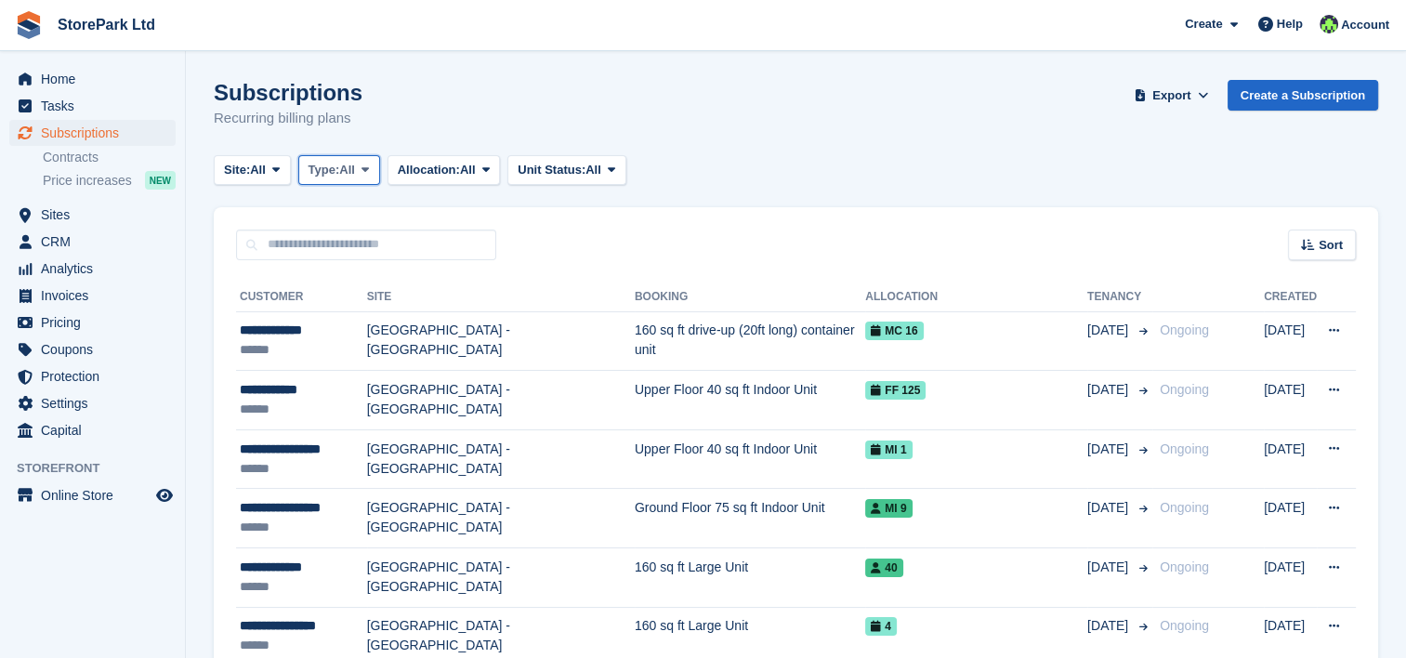
click at [332, 166] on span "Type:" at bounding box center [324, 170] width 32 height 19
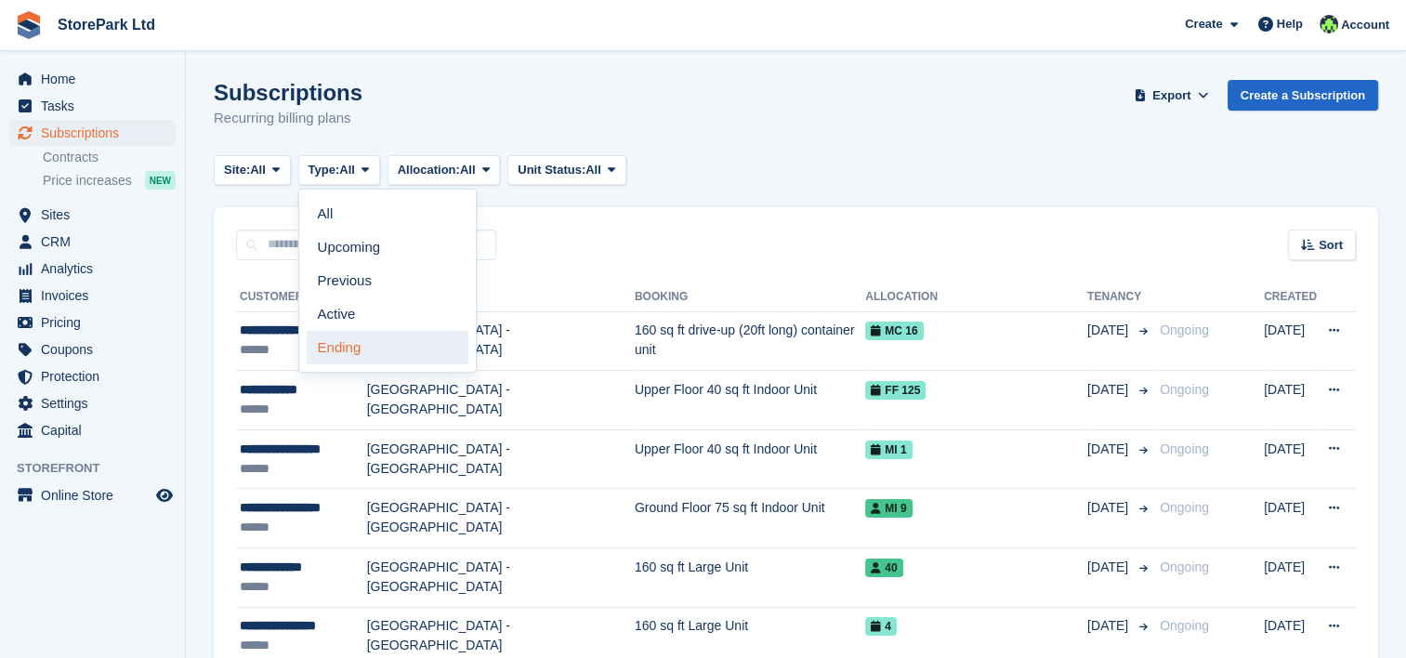
click at [339, 334] on link "Ending" at bounding box center [388, 347] width 162 height 33
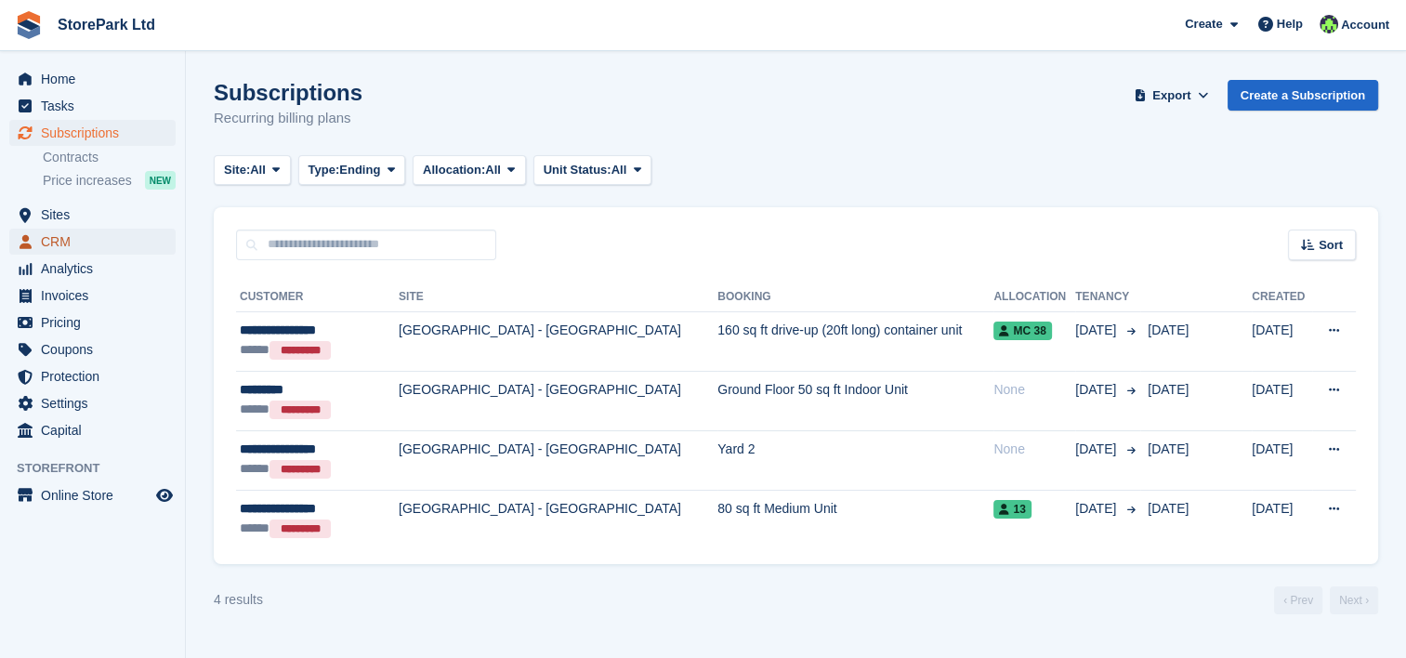
click at [72, 239] on span "CRM" at bounding box center [97, 242] width 112 height 26
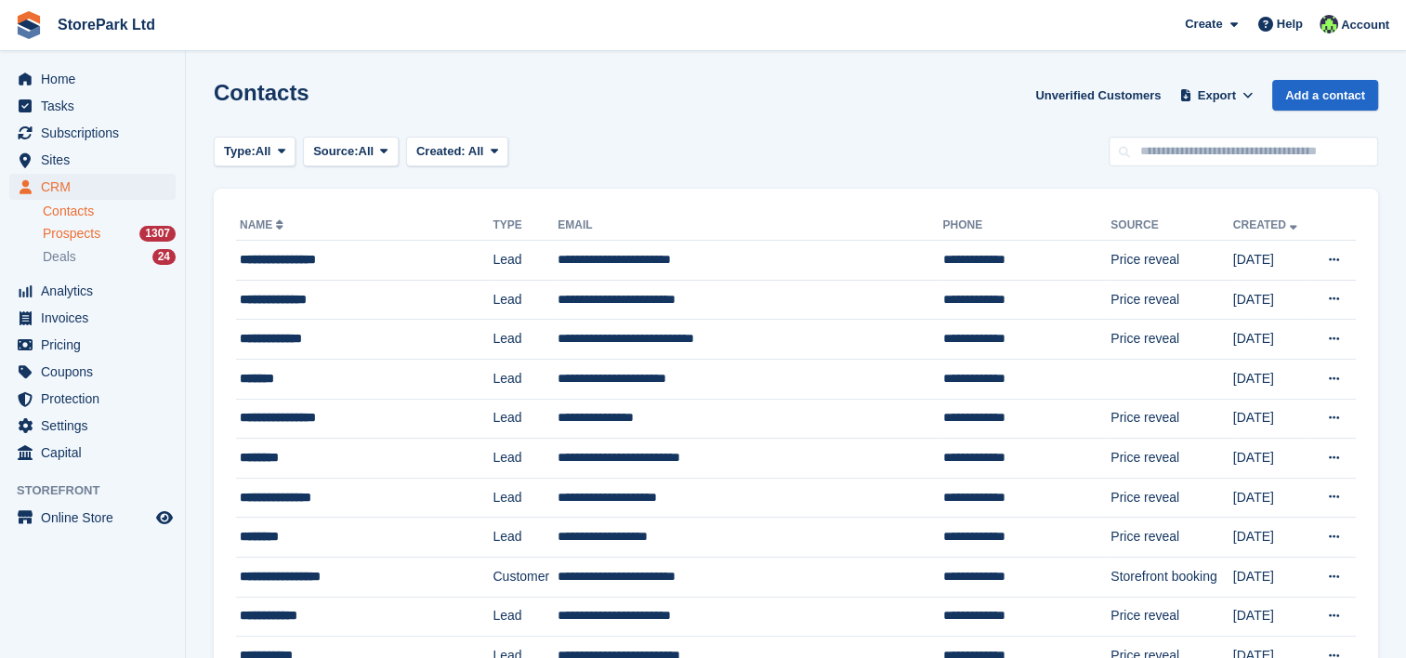
click at [78, 237] on span "Prospects" at bounding box center [72, 234] width 58 height 18
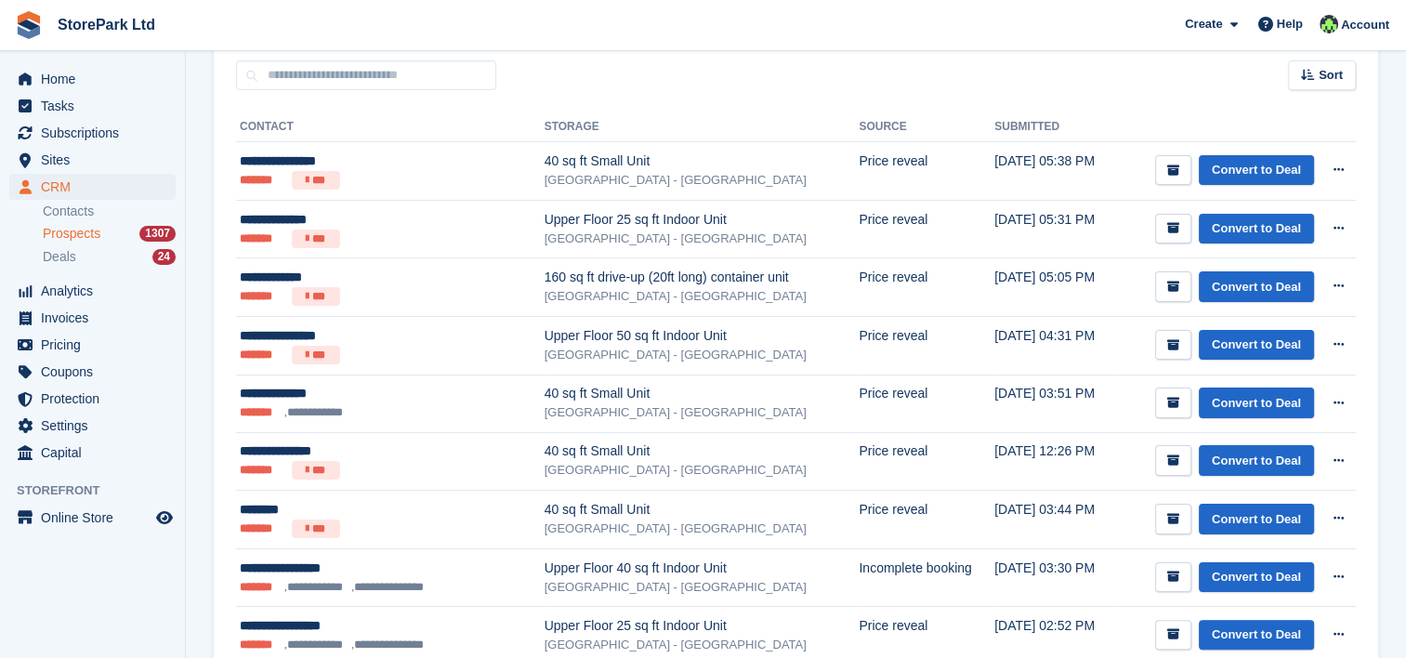
scroll to position [279, 0]
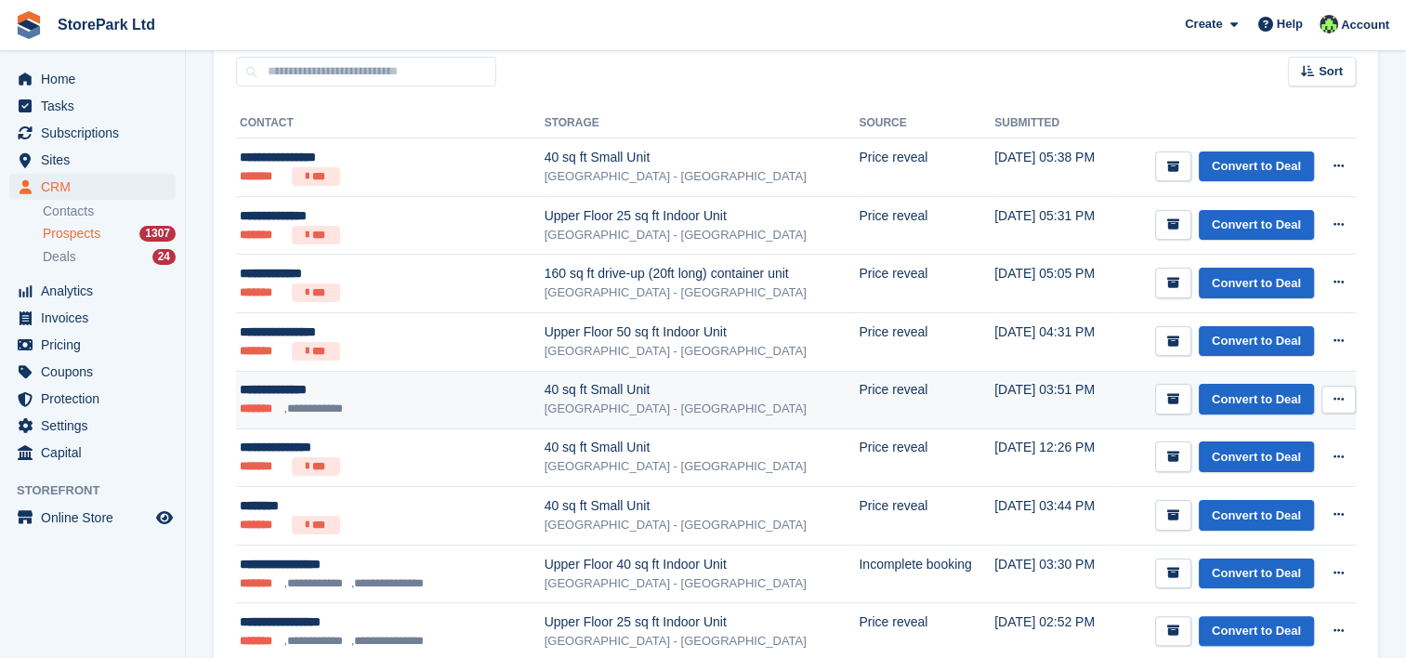
click at [576, 380] on div "40 sq ft Small Unit" at bounding box center [701, 390] width 315 height 20
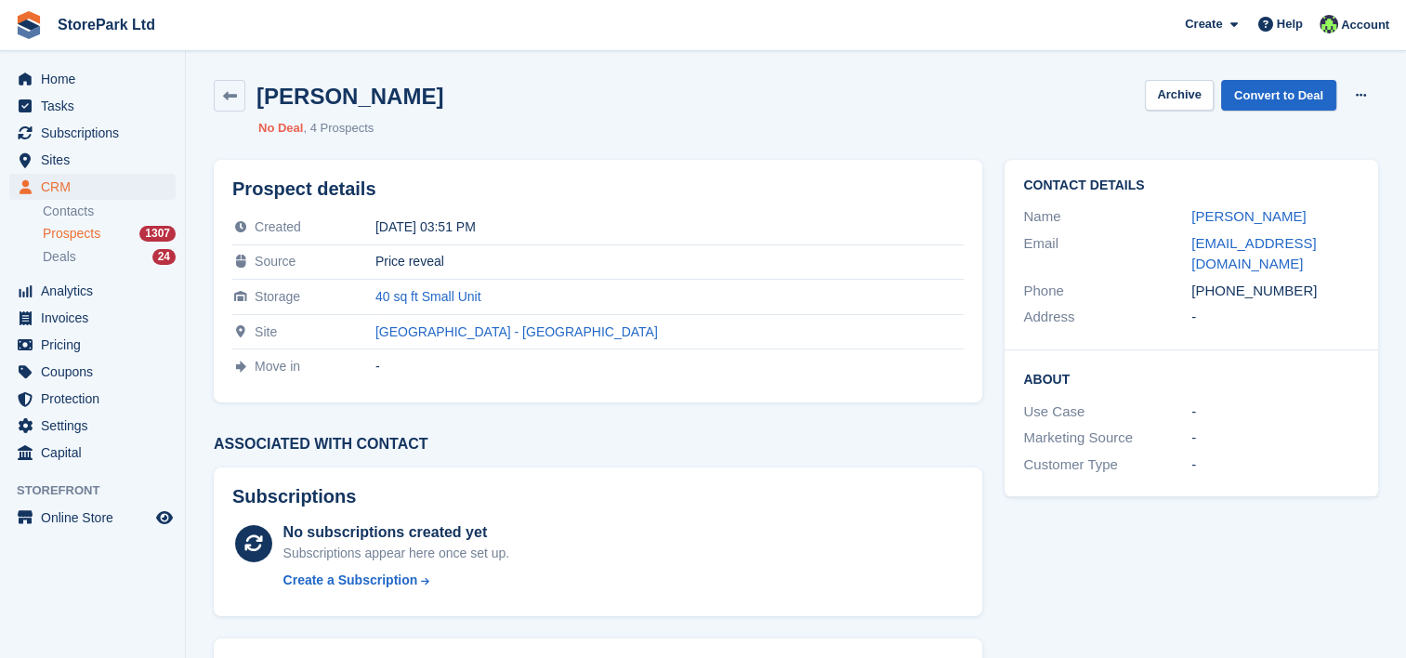
click at [70, 228] on span "Prospects" at bounding box center [72, 234] width 58 height 18
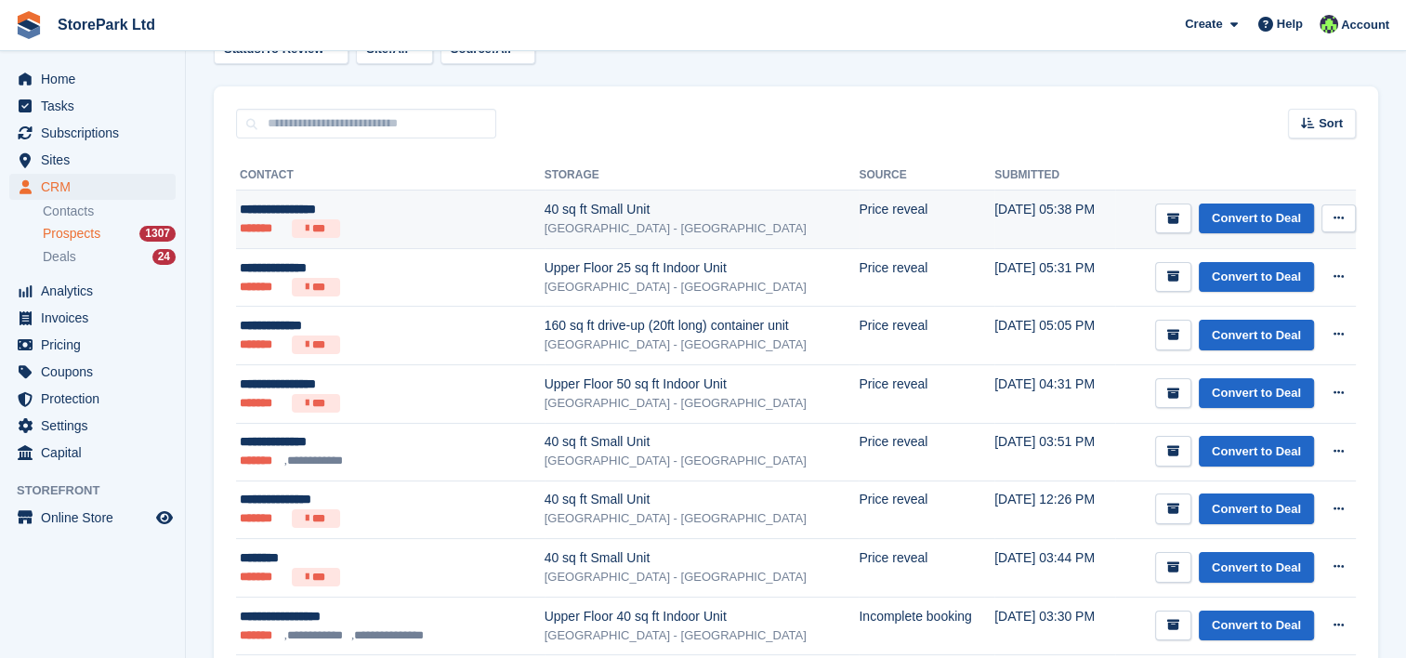
scroll to position [229, 0]
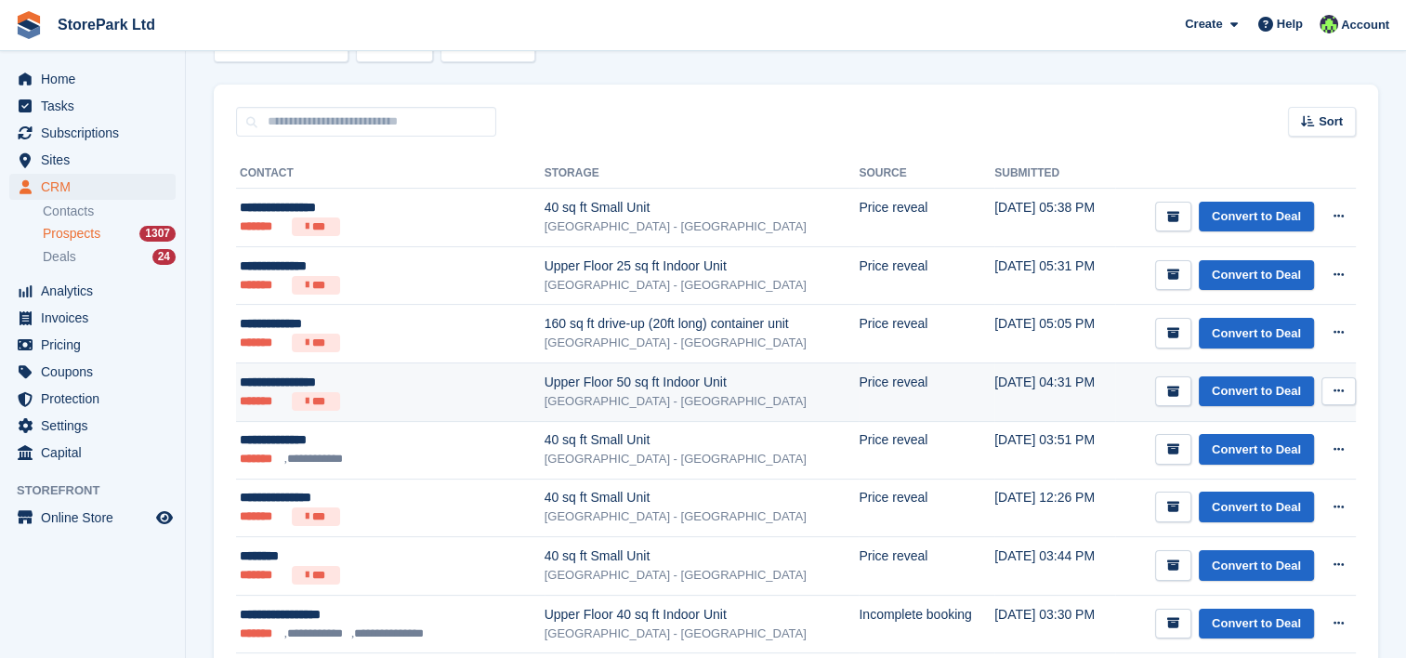
click at [602, 396] on div "[GEOGRAPHIC_DATA] - [GEOGRAPHIC_DATA]" at bounding box center [701, 401] width 315 height 19
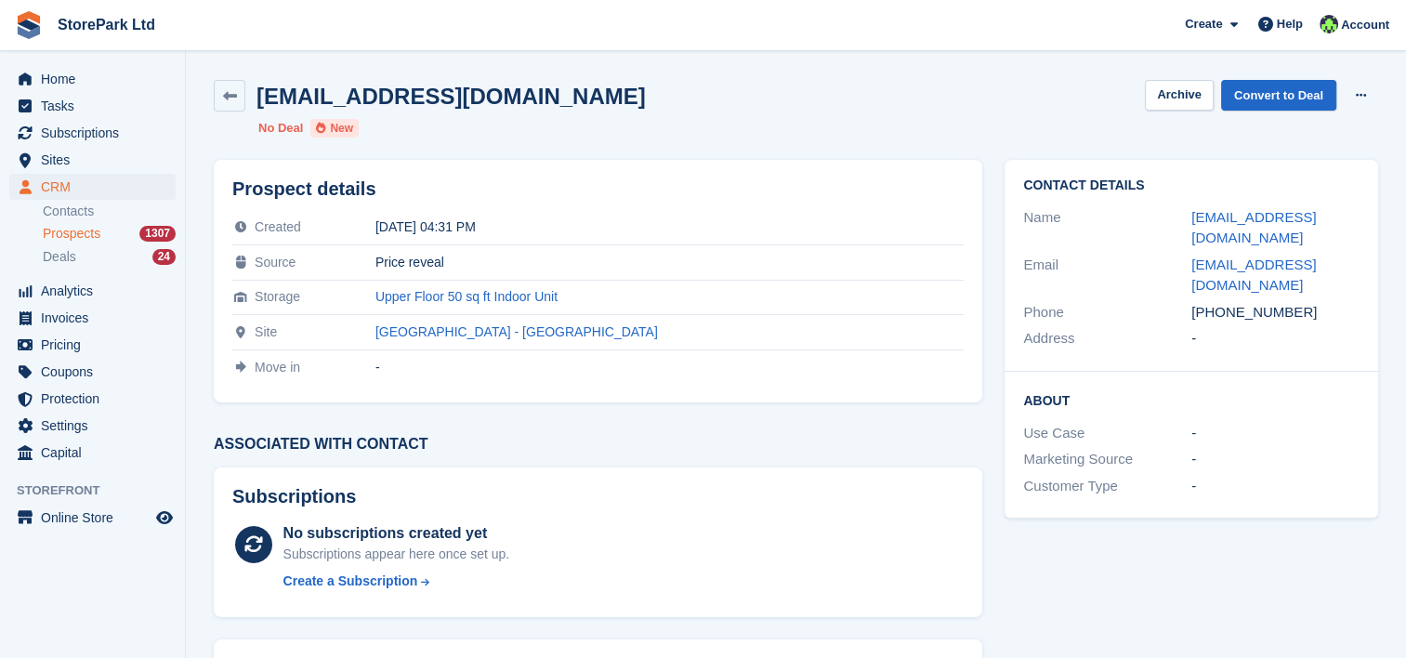
click at [64, 235] on span "Prospects" at bounding box center [72, 234] width 58 height 18
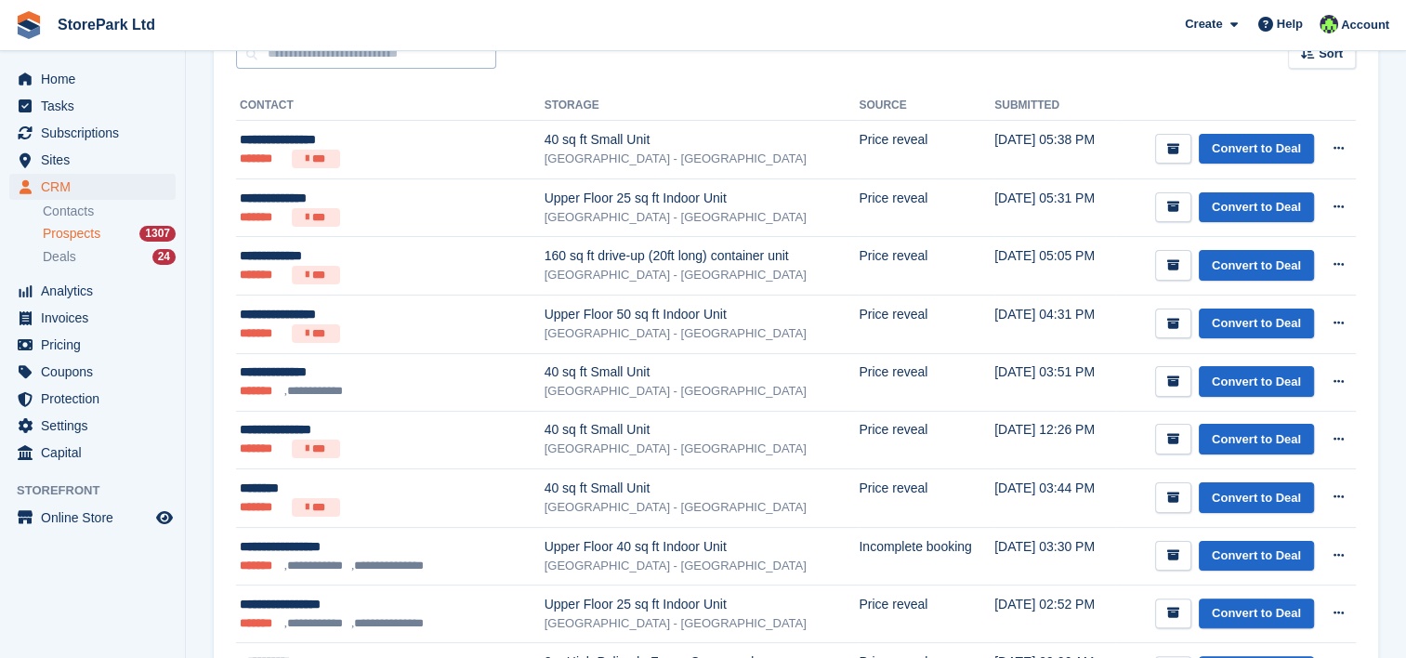
scroll to position [297, 0]
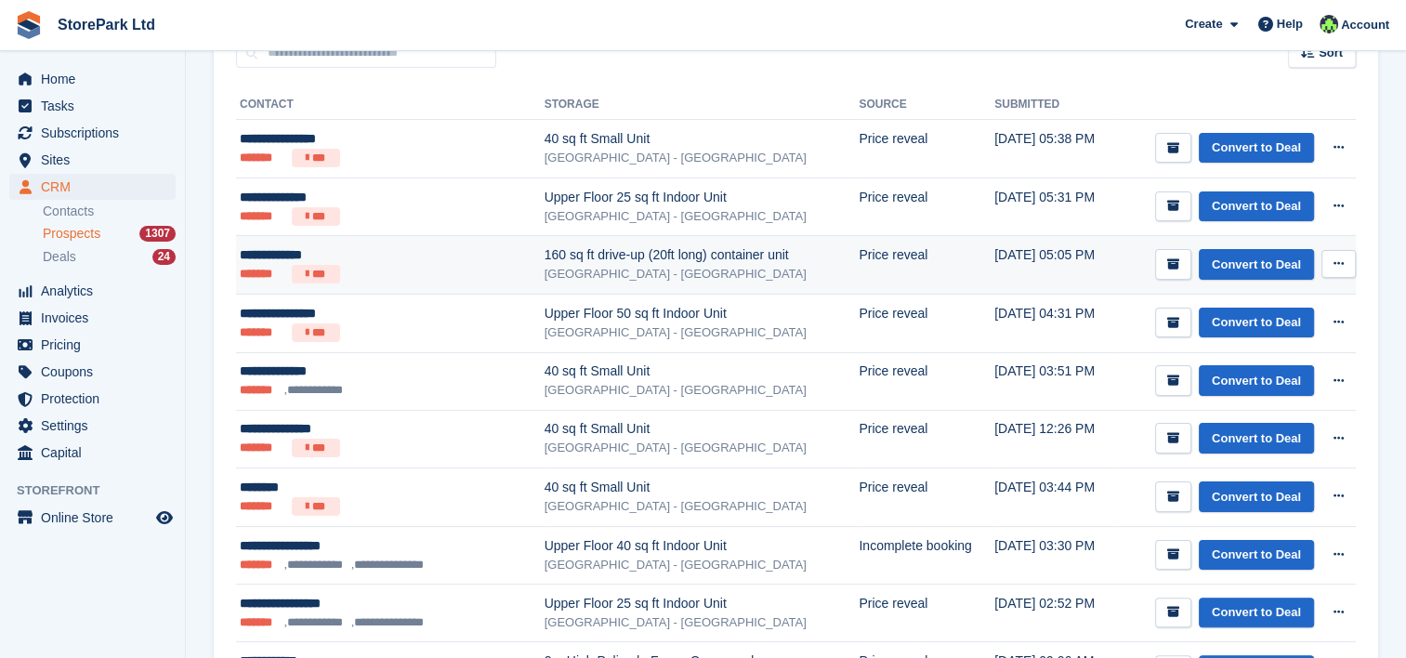
click at [671, 265] on div "[GEOGRAPHIC_DATA] - [GEOGRAPHIC_DATA]" at bounding box center [701, 274] width 315 height 19
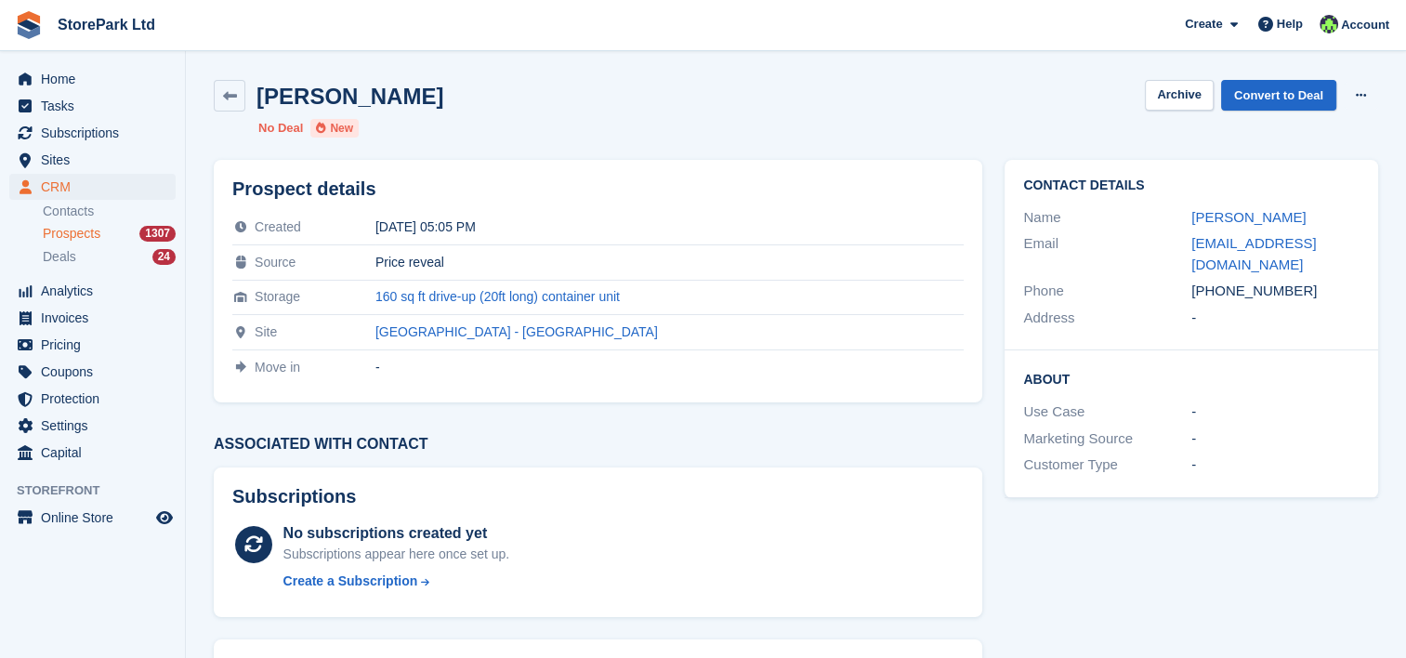
click at [91, 230] on span "Prospects" at bounding box center [72, 234] width 58 height 18
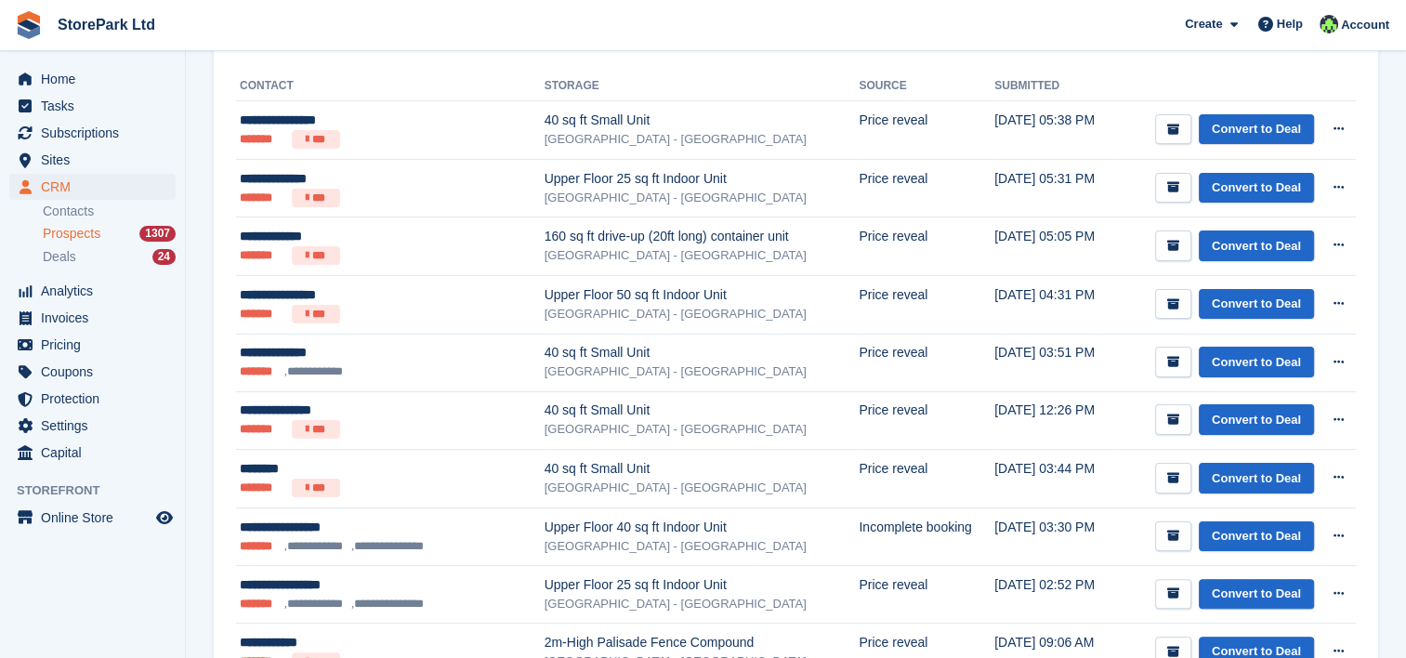
scroll to position [318, 0]
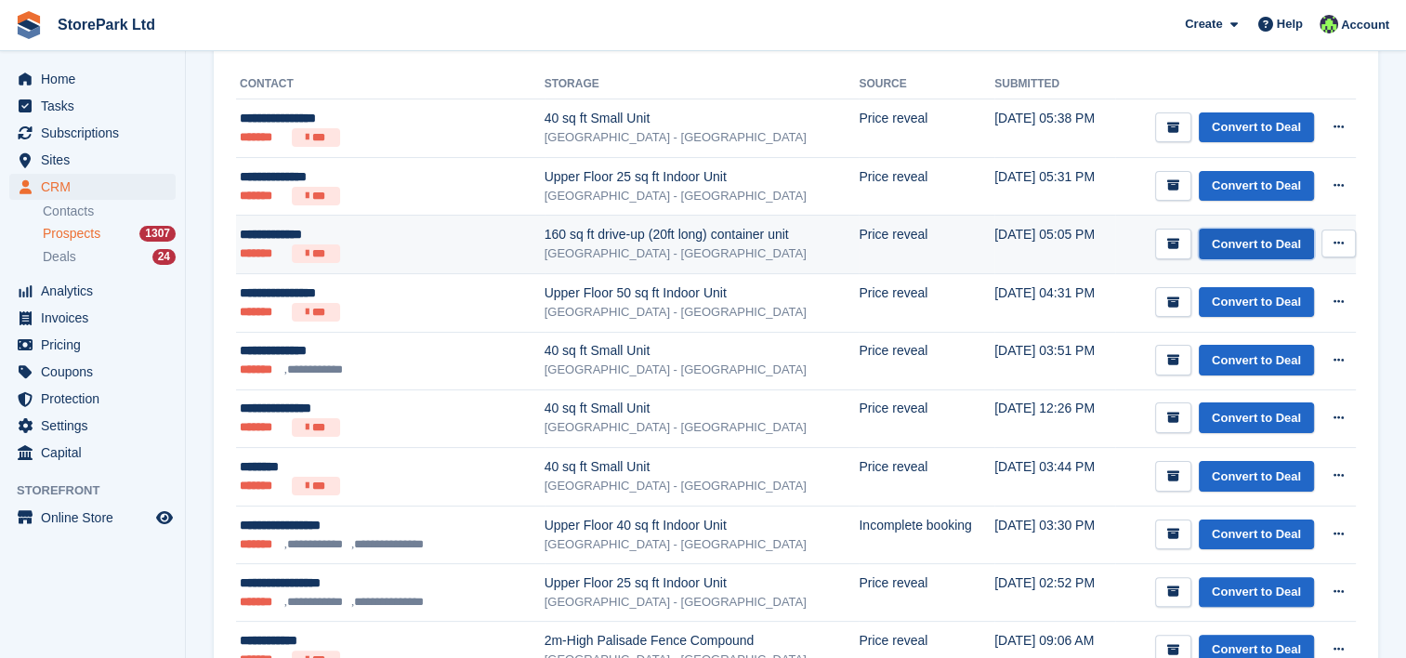
click at [1252, 250] on link "Convert to Deal" at bounding box center [1256, 244] width 115 height 31
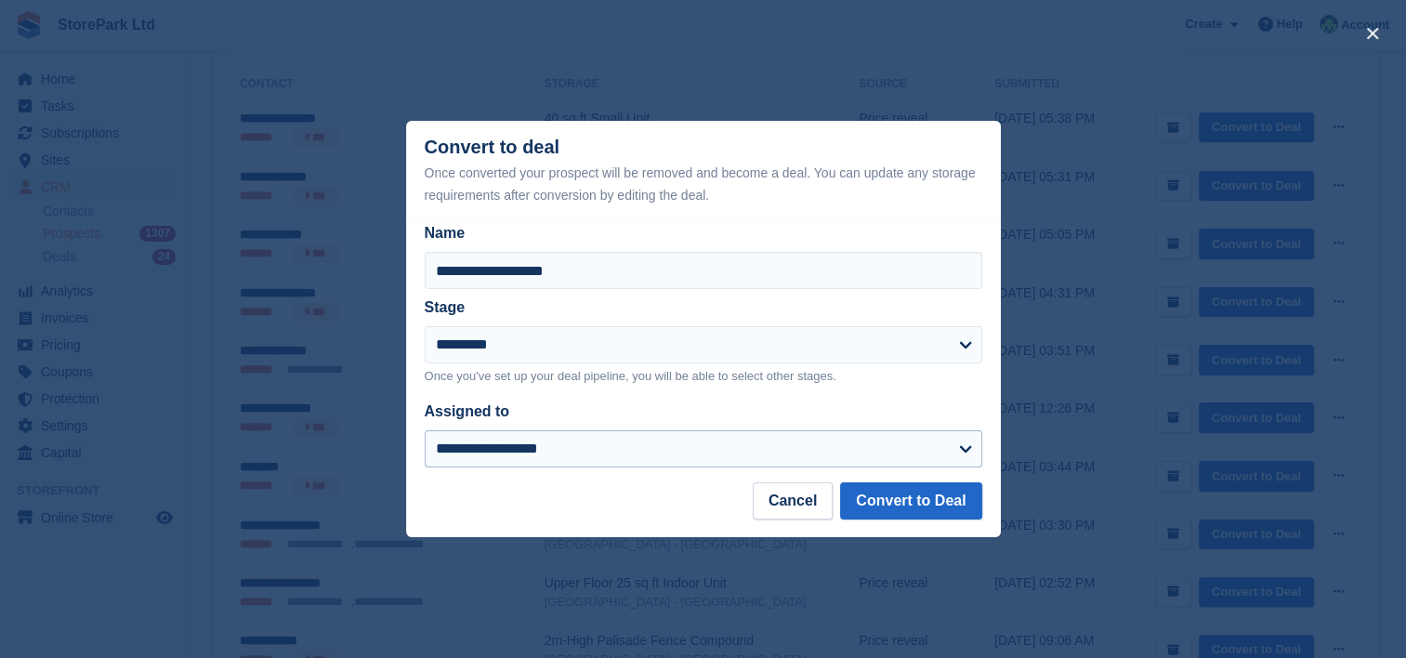
drag, startPoint x: 702, startPoint y: 420, endPoint x: 688, endPoint y: 465, distance: 46.7
click at [688, 465] on div "**********" at bounding box center [704, 433] width 558 height 67
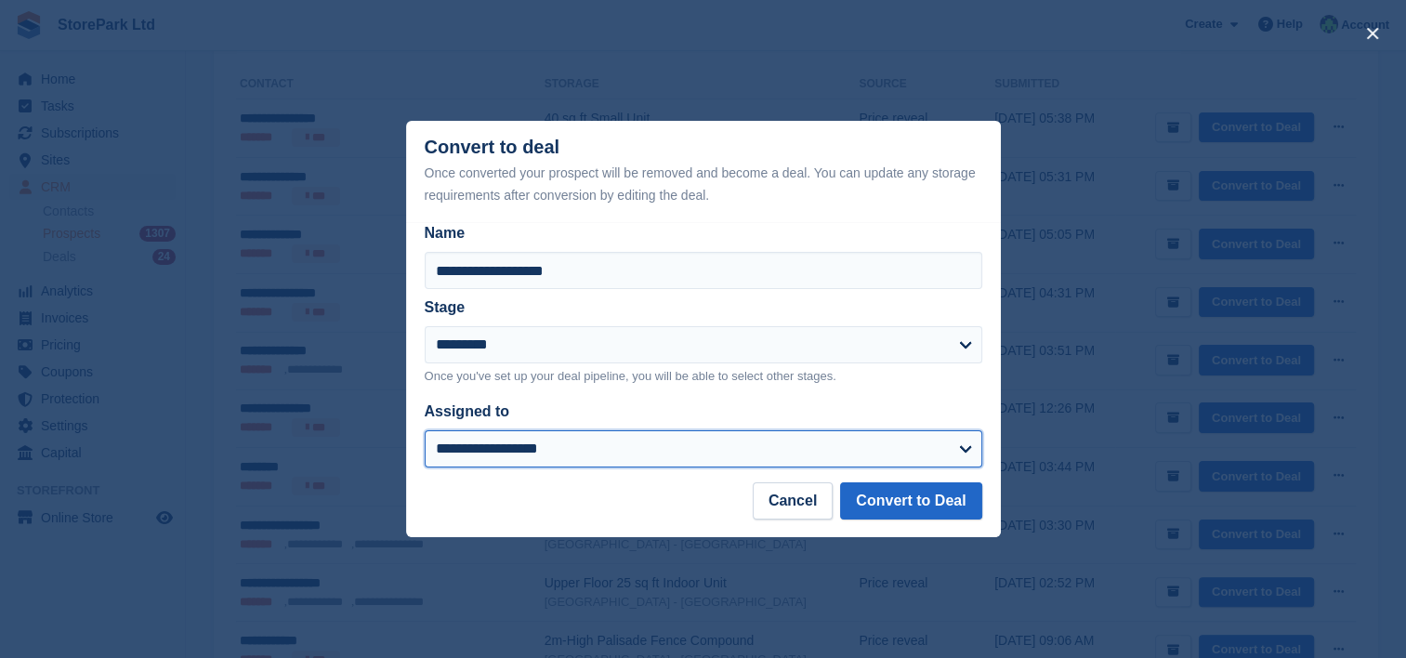
click at [688, 465] on select "**********" at bounding box center [704, 448] width 558 height 37
select select "****"
click at [425, 431] on select "**********" at bounding box center [704, 448] width 558 height 37
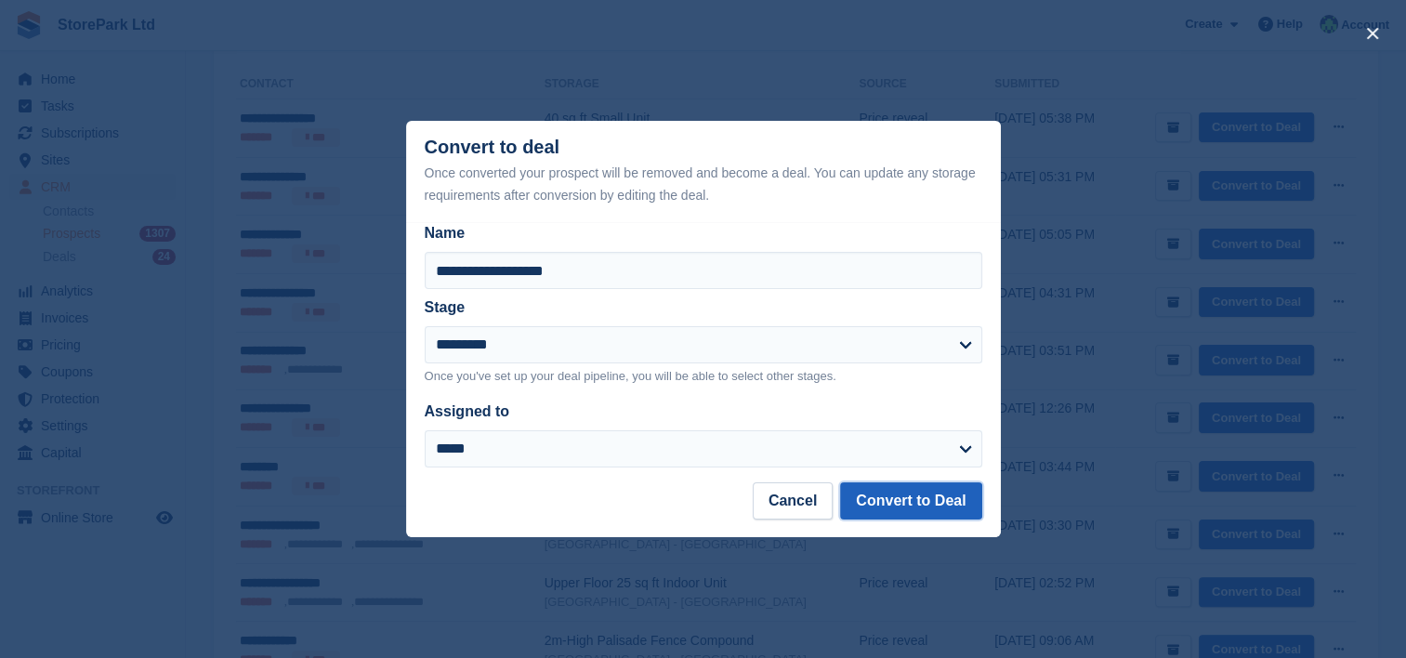
click at [888, 517] on button "Convert to Deal" at bounding box center [910, 500] width 141 height 37
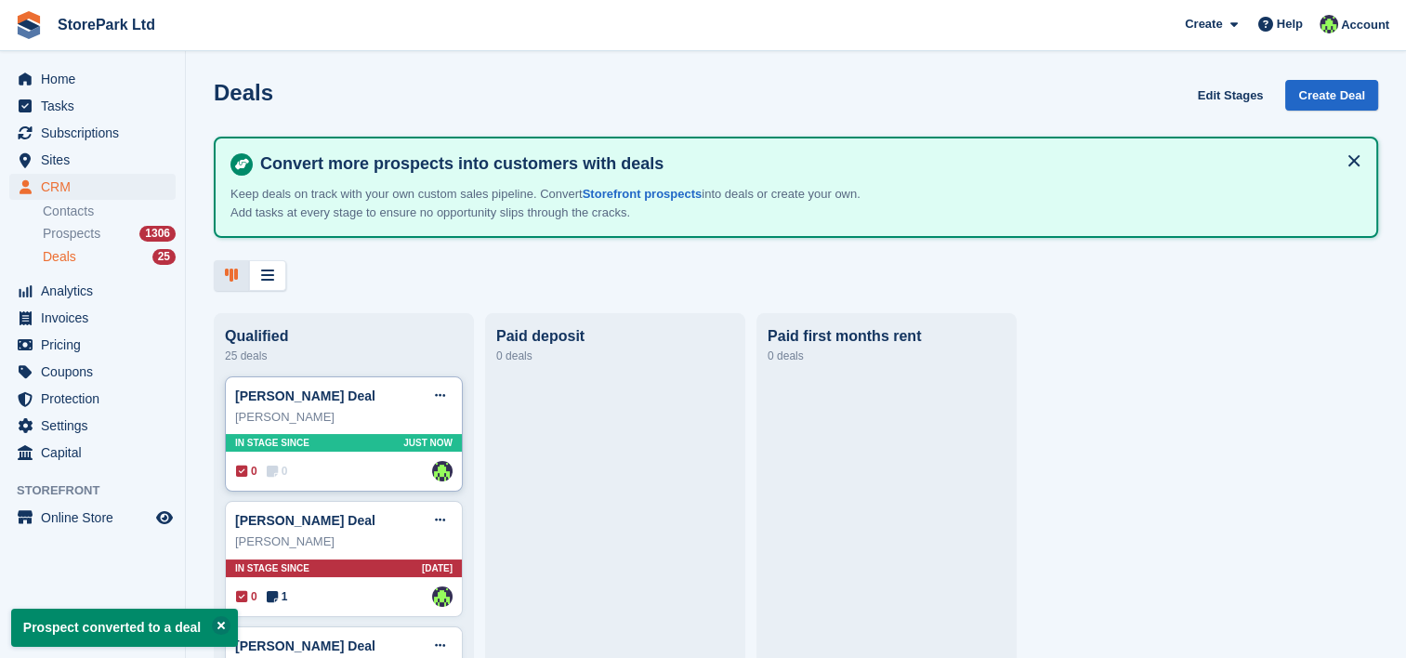
click at [321, 387] on div "Sal Abdelaoui Deal Edit deal Mark as won Mark as lost Delete deal" at bounding box center [343, 396] width 217 height 28
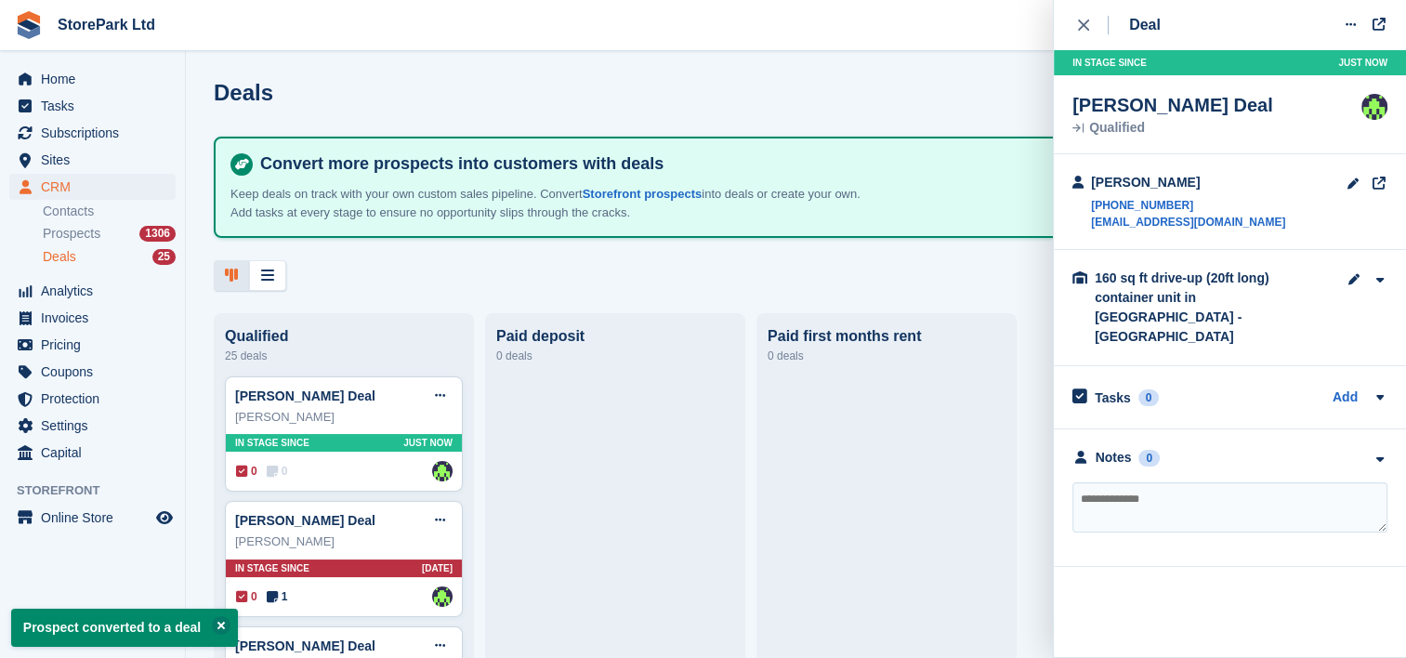
click at [1122, 184] on div "Sal Abdelaoui" at bounding box center [1188, 183] width 194 height 20
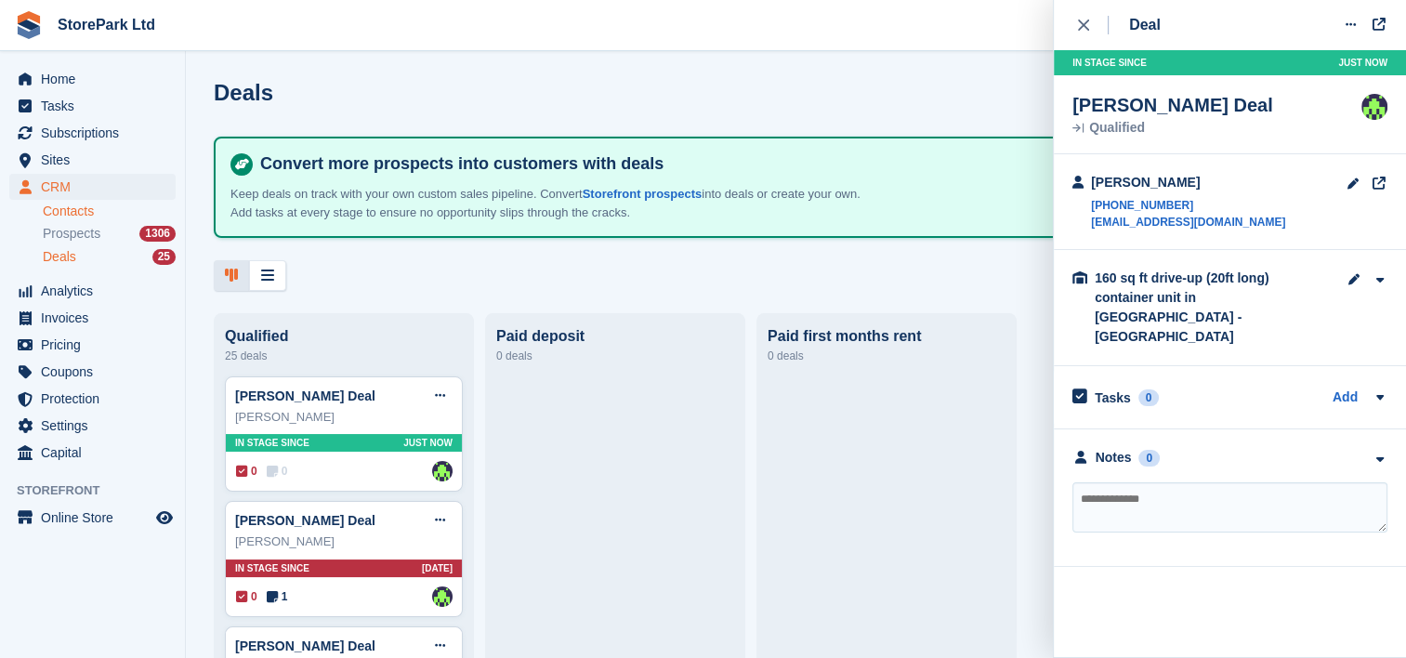
click at [69, 204] on link "Contacts" at bounding box center [109, 212] width 133 height 18
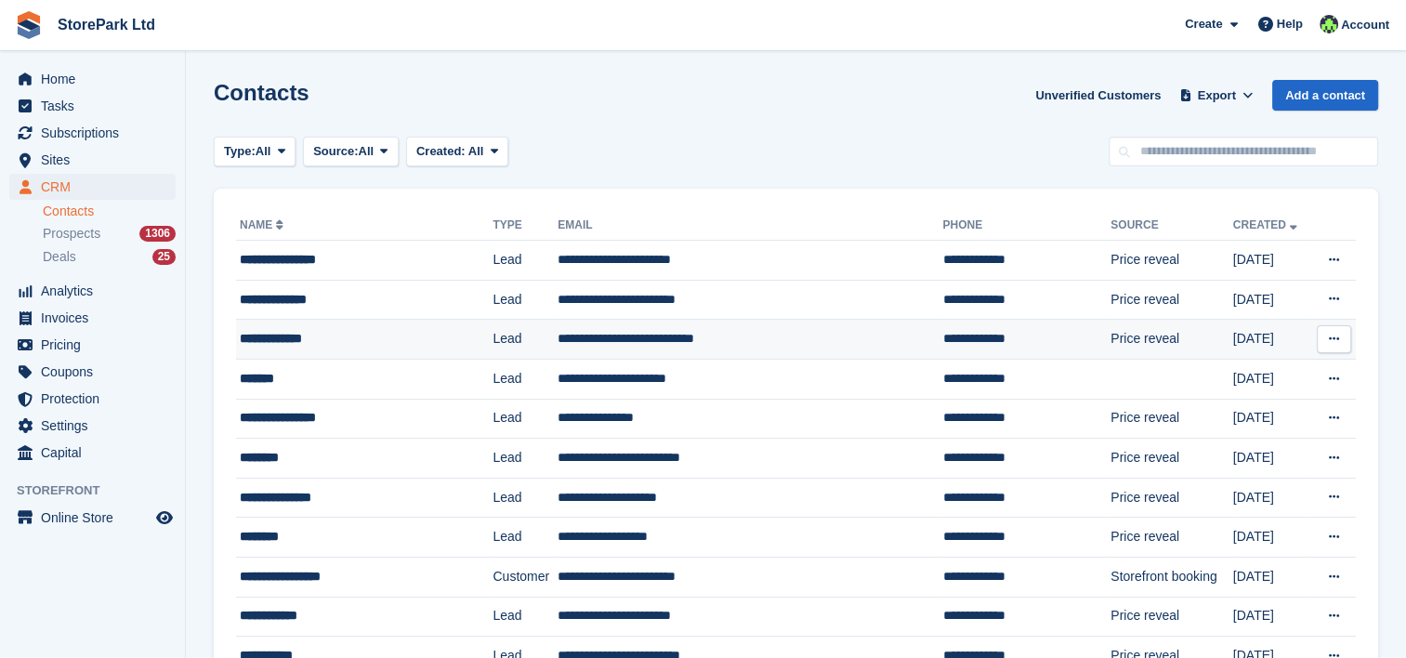
click at [346, 341] on div "**********" at bounding box center [349, 339] width 219 height 20
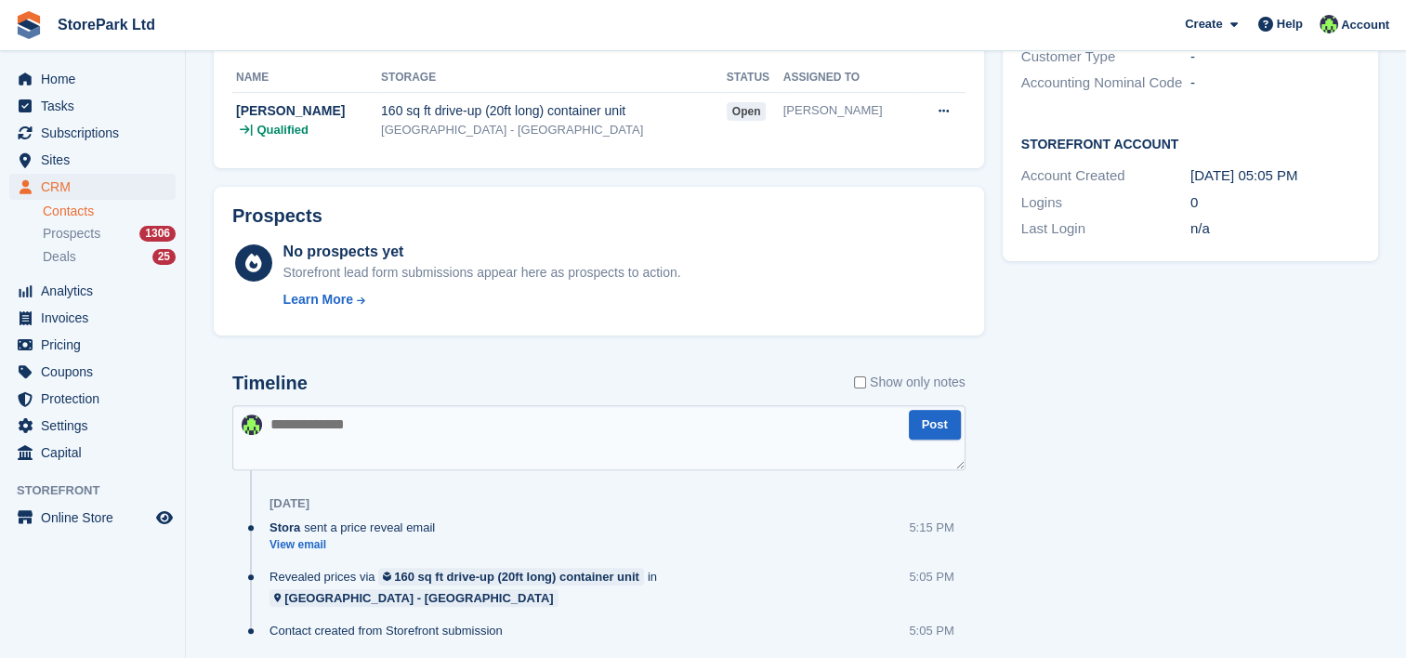
scroll to position [524, 0]
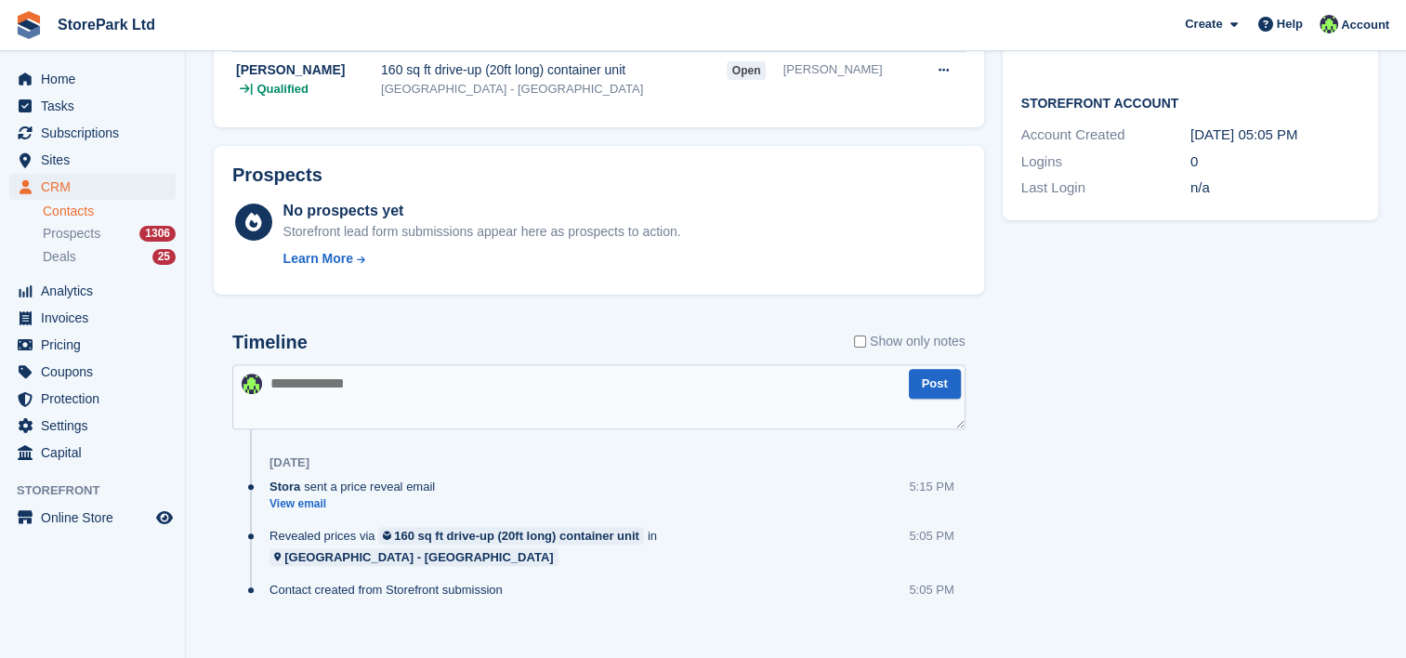
click at [427, 421] on textarea at bounding box center [598, 396] width 733 height 65
type textarea "**********"
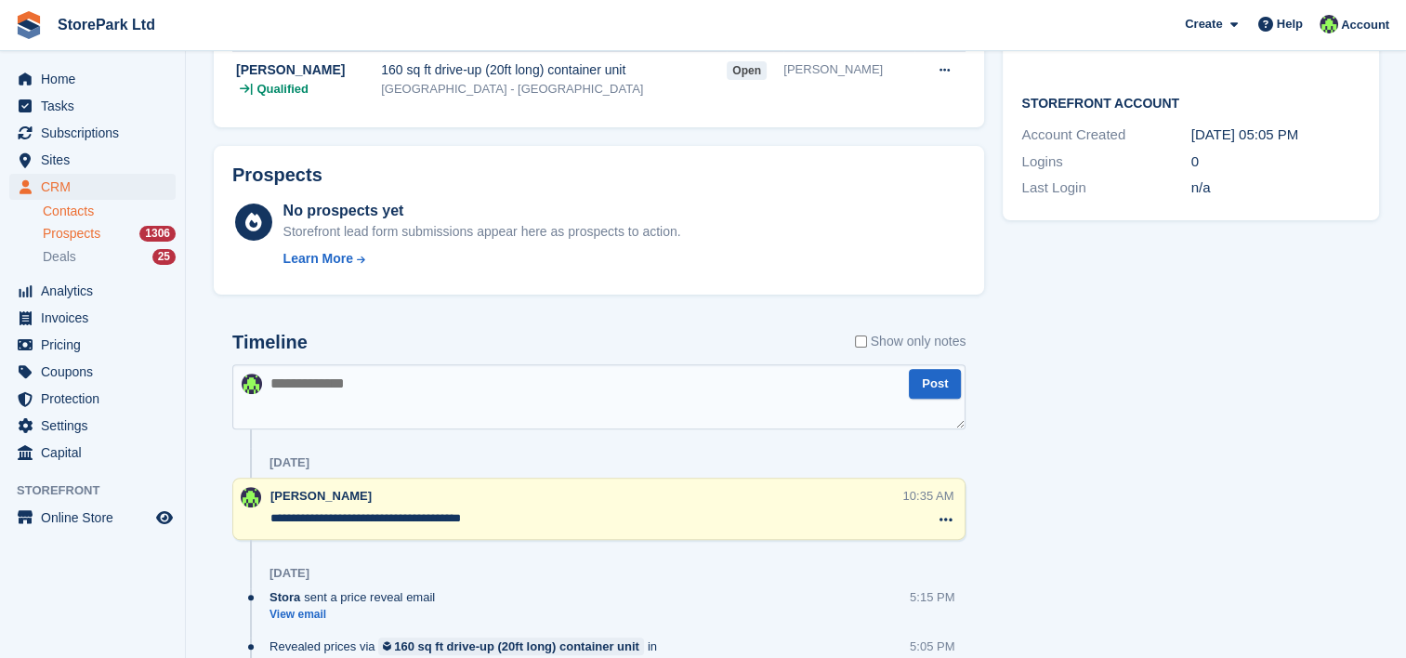
click at [76, 234] on span "Prospects" at bounding box center [72, 234] width 58 height 18
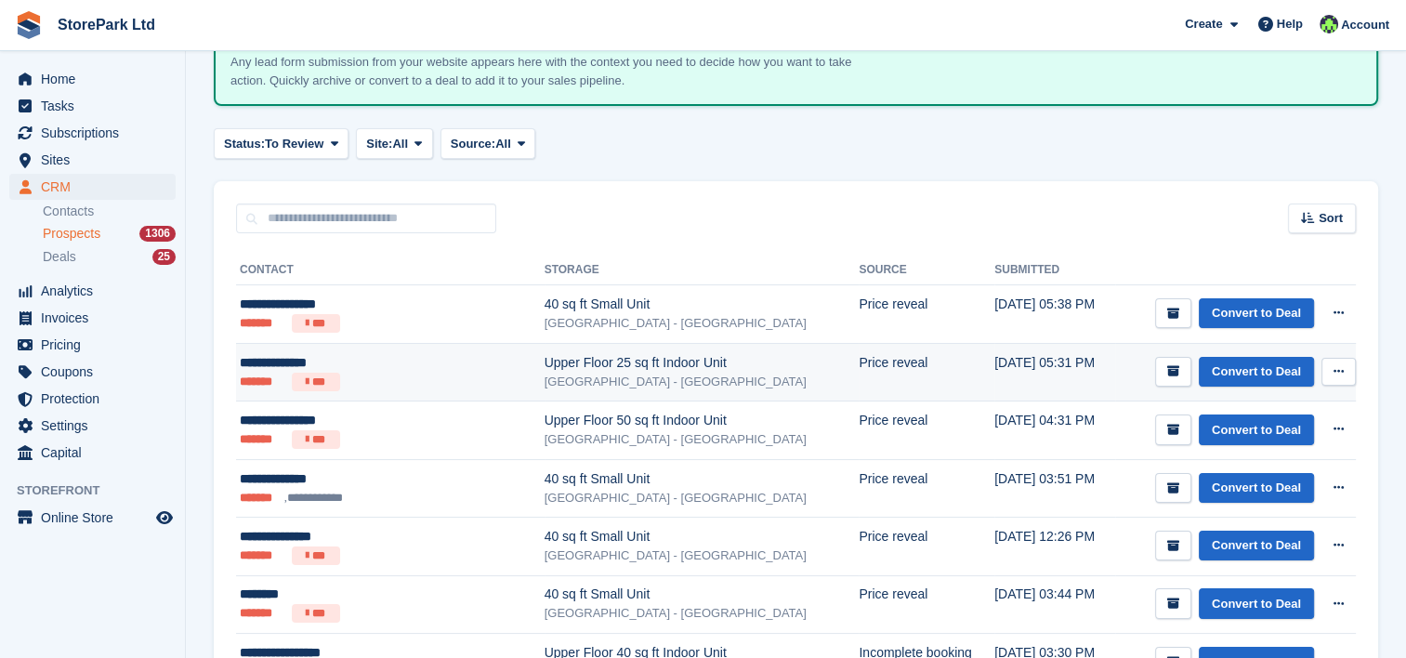
scroll to position [145, 0]
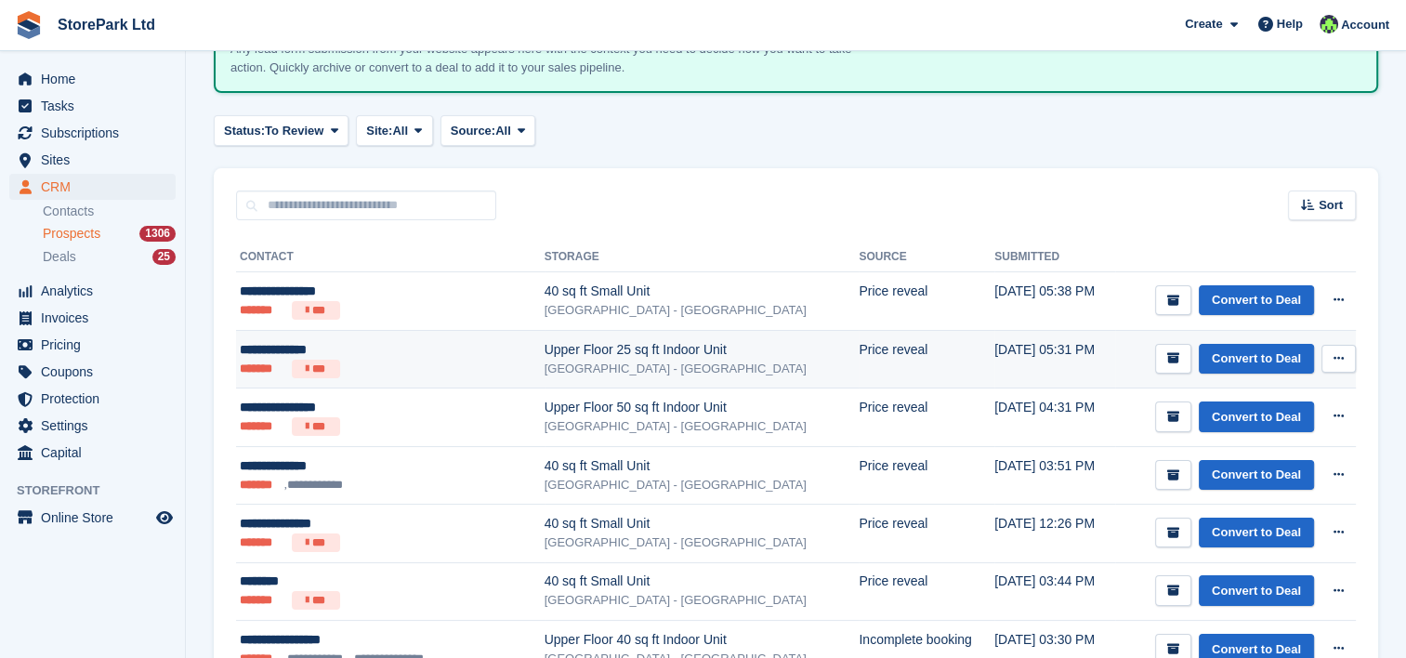
click at [445, 355] on div "**********" at bounding box center [366, 350] width 253 height 20
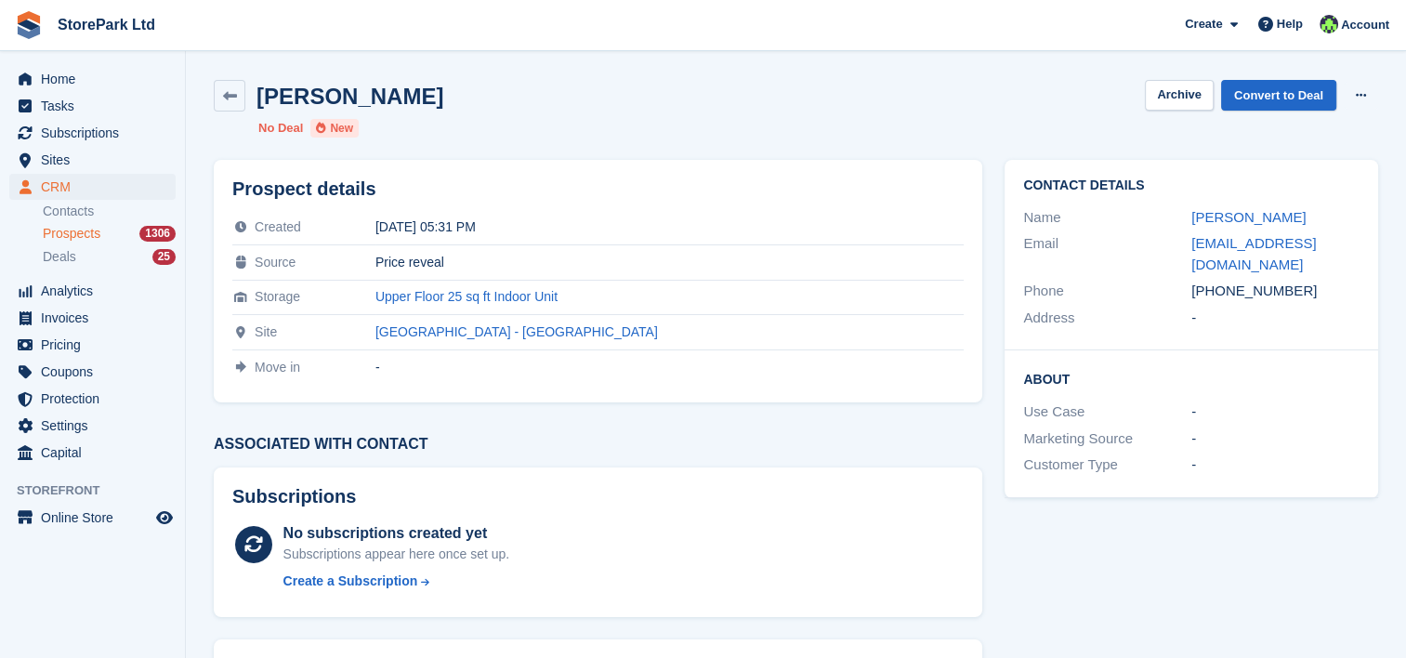
click at [54, 235] on span "Prospects" at bounding box center [72, 234] width 58 height 18
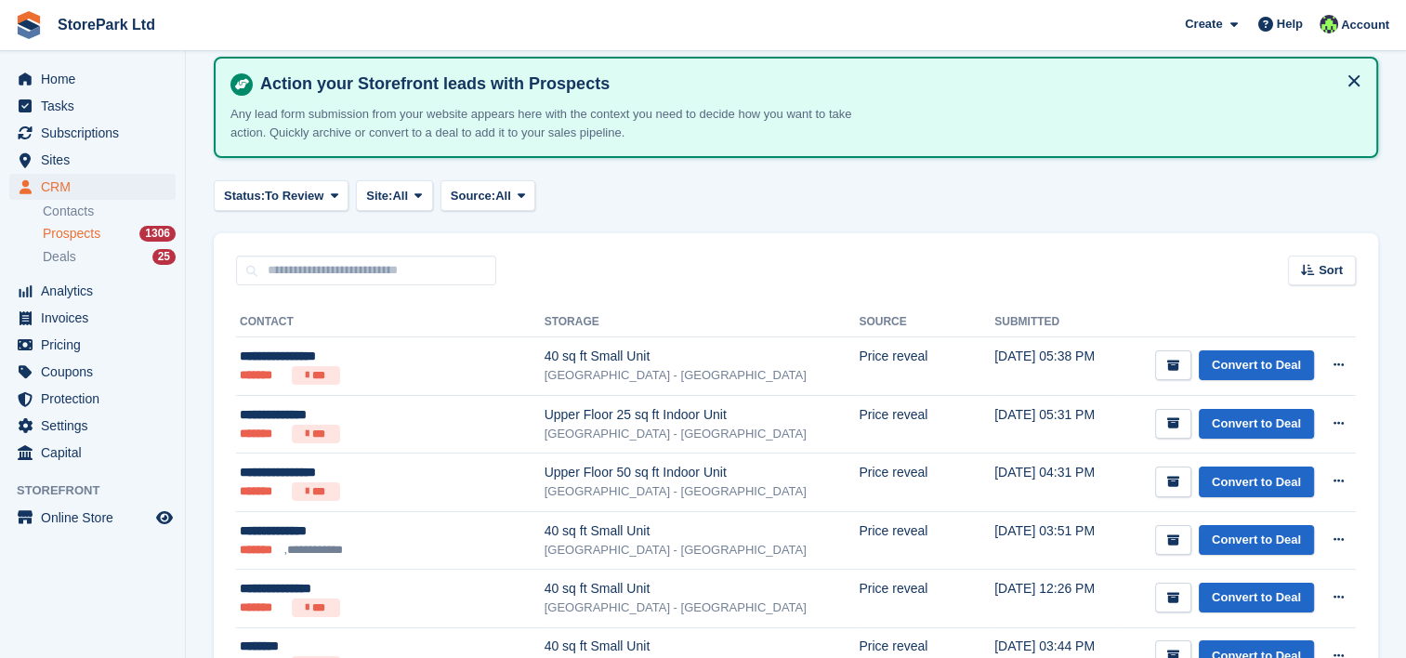
scroll to position [82, 0]
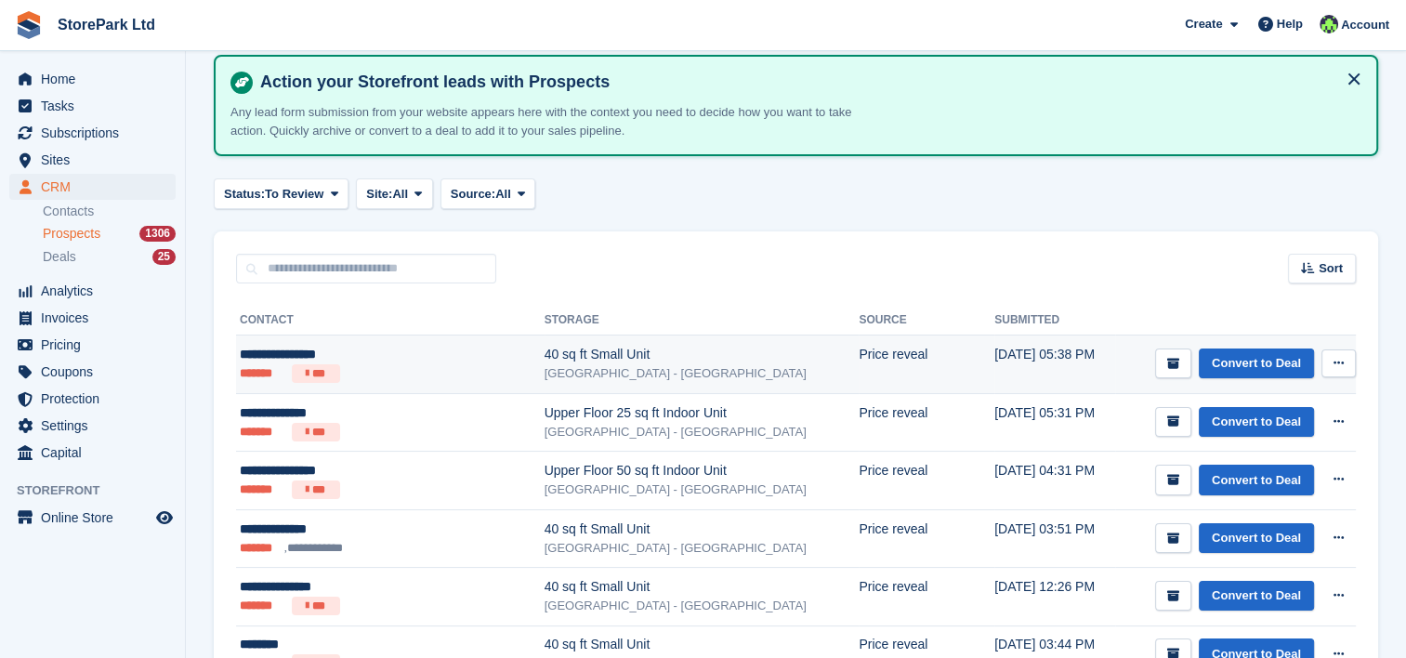
click at [545, 373] on div "[GEOGRAPHIC_DATA] - [GEOGRAPHIC_DATA]" at bounding box center [701, 373] width 315 height 19
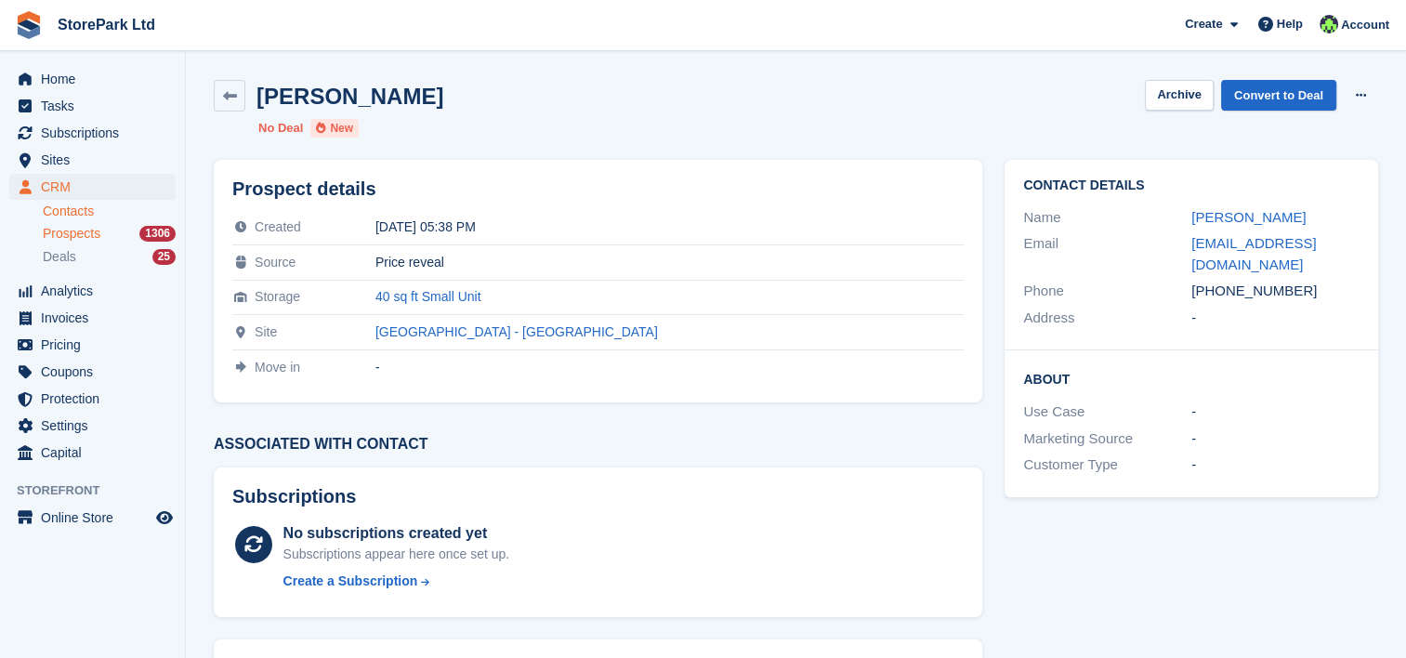
click at [99, 204] on link "Contacts" at bounding box center [109, 212] width 133 height 18
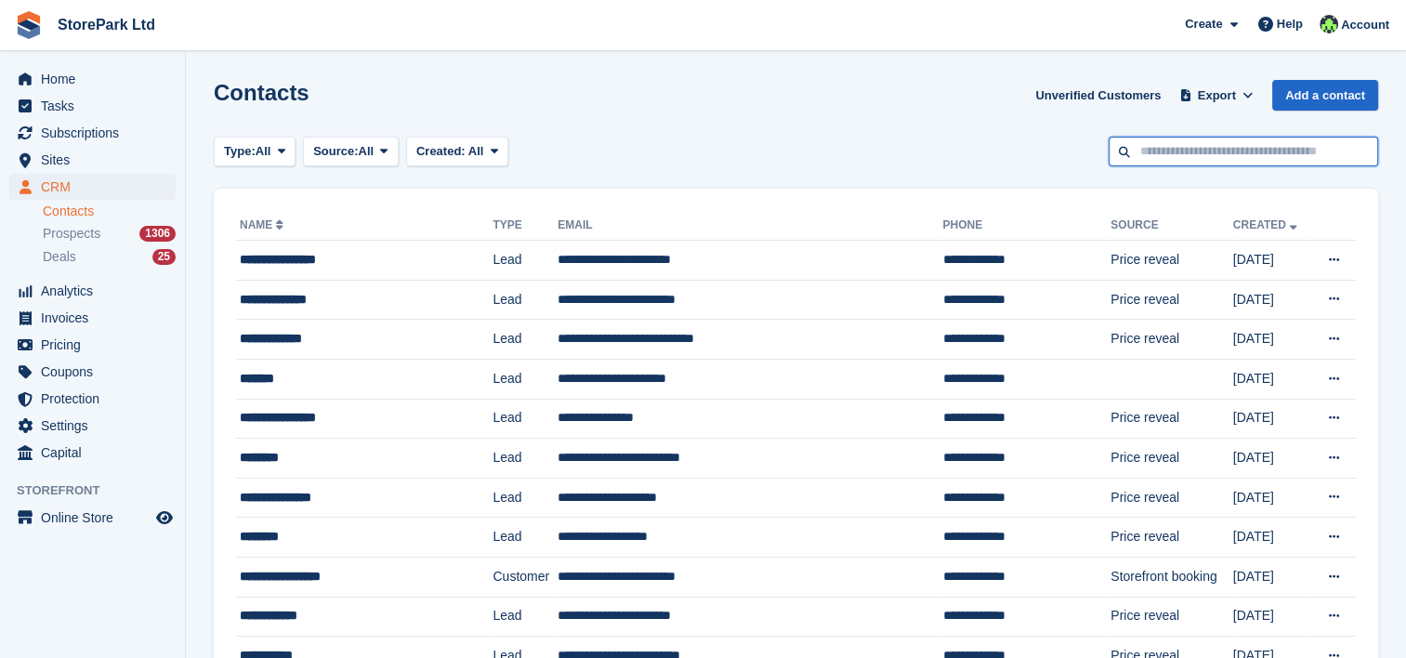
click at [1152, 151] on input "text" at bounding box center [1243, 152] width 269 height 31
type input "***"
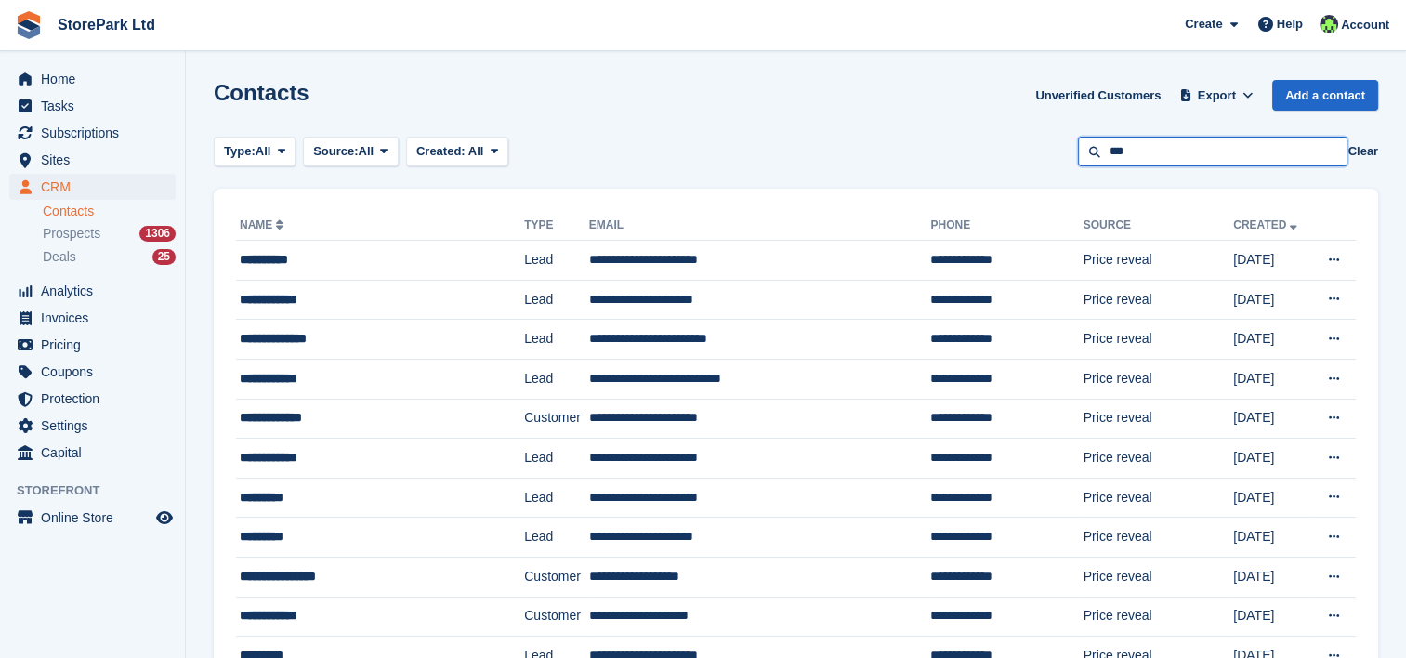
click at [1107, 146] on input "***" at bounding box center [1212, 152] width 269 height 31
type input "****"
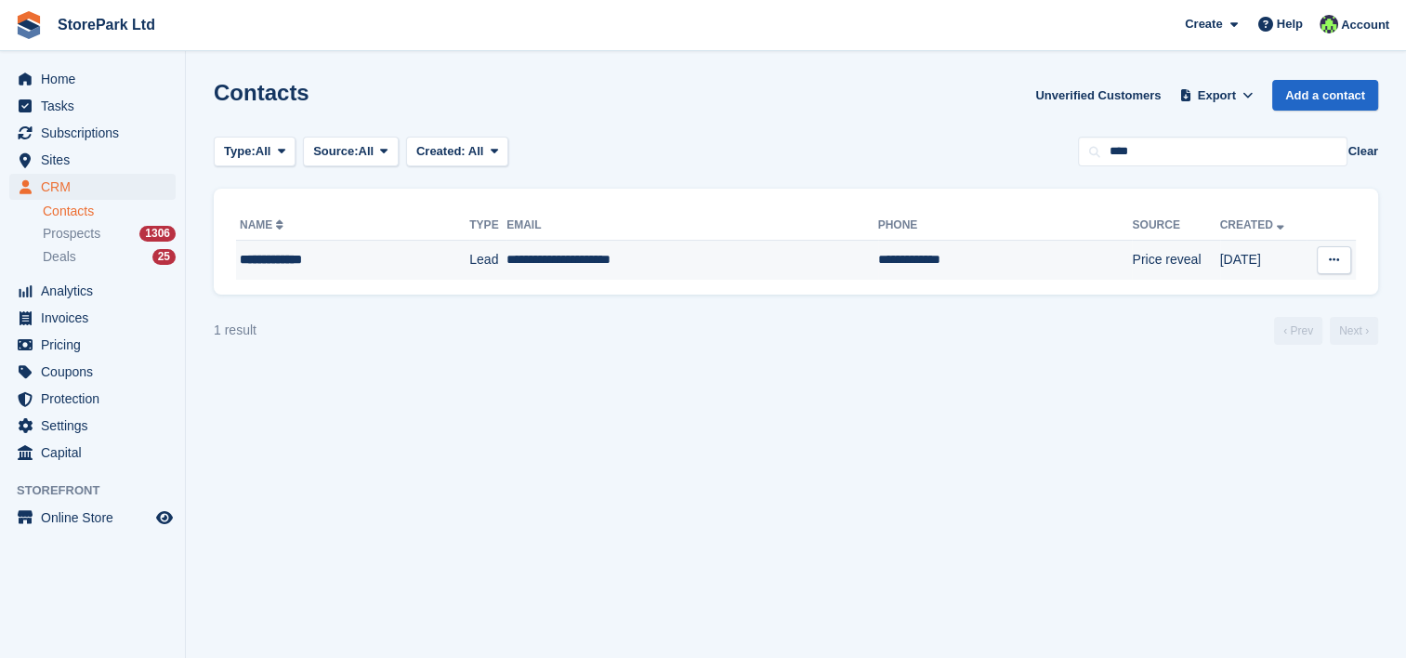
click at [728, 269] on td "**********" at bounding box center [691, 260] width 371 height 39
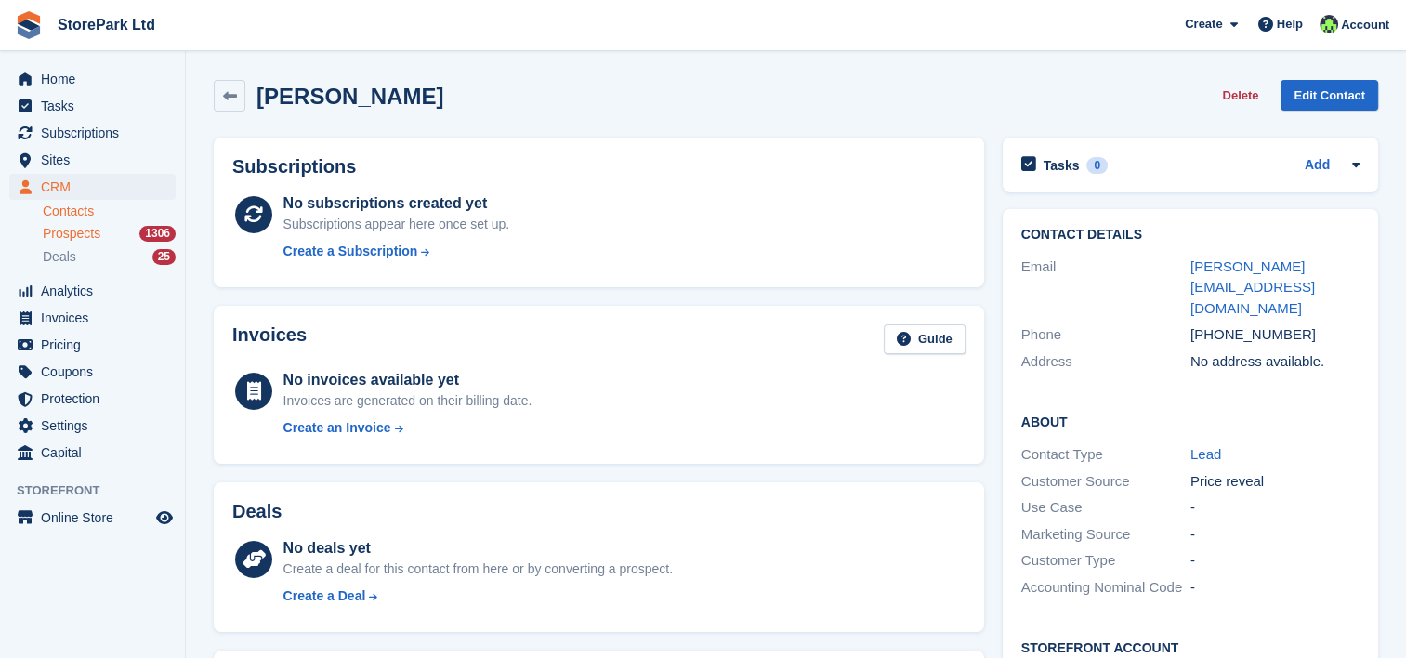
click at [60, 238] on span "Prospects" at bounding box center [72, 234] width 58 height 18
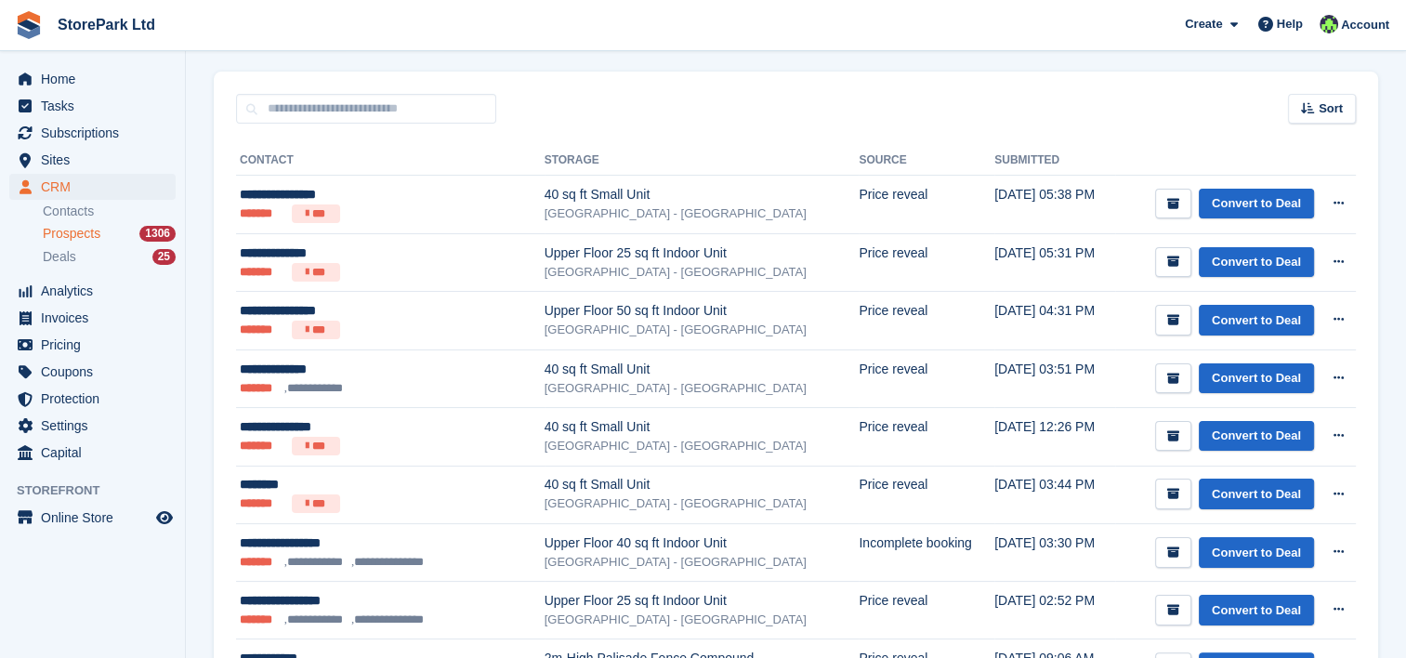
scroll to position [245, 0]
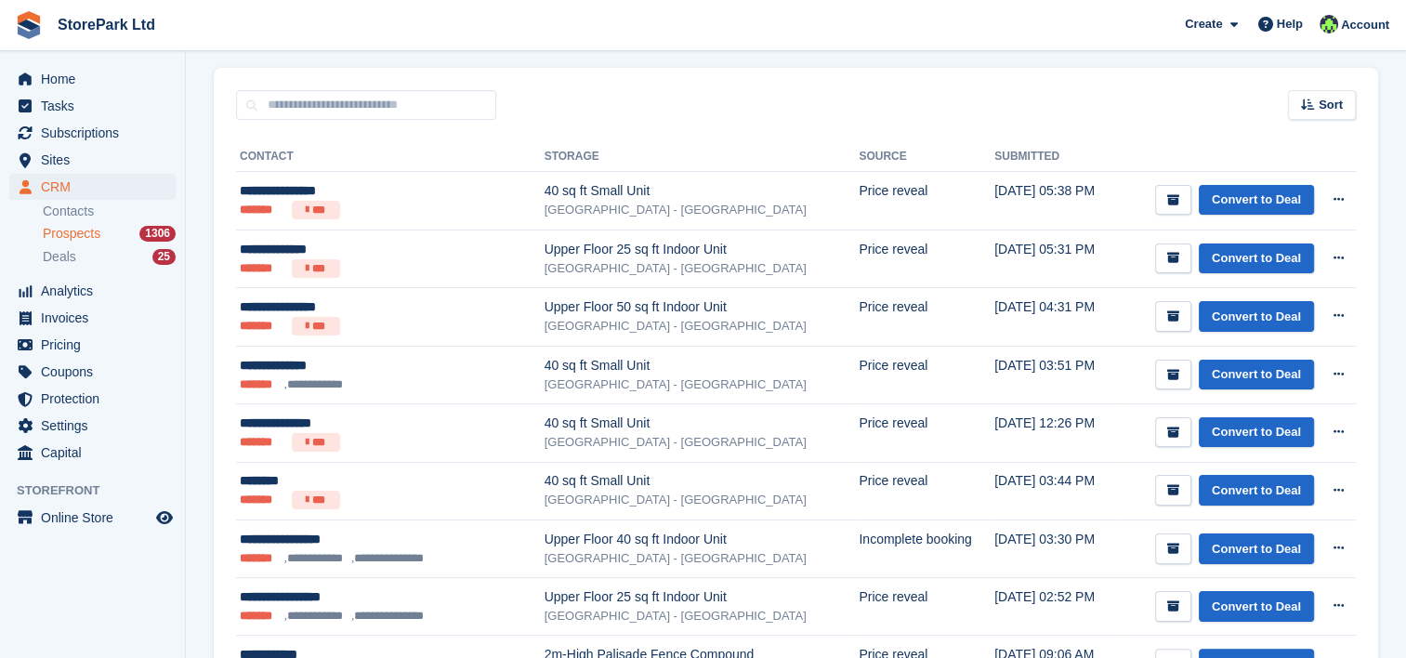
click at [974, 92] on div "Sort Sort by Date submitted Submitted (oldest first) Submitted (newest first)" at bounding box center [796, 94] width 1164 height 53
click at [1042, 109] on div "Sort Sort by Date submitted Submitted (oldest first) Submitted (newest first)" at bounding box center [796, 94] width 1164 height 53
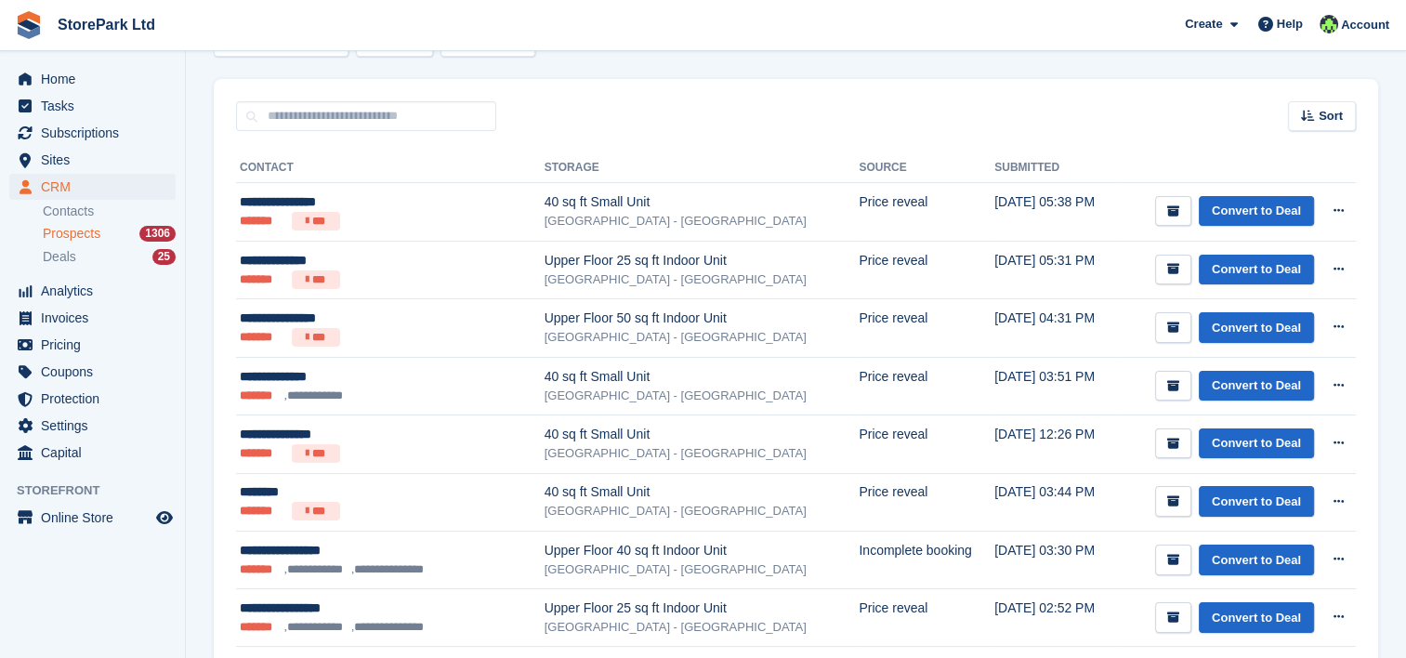
scroll to position [230, 0]
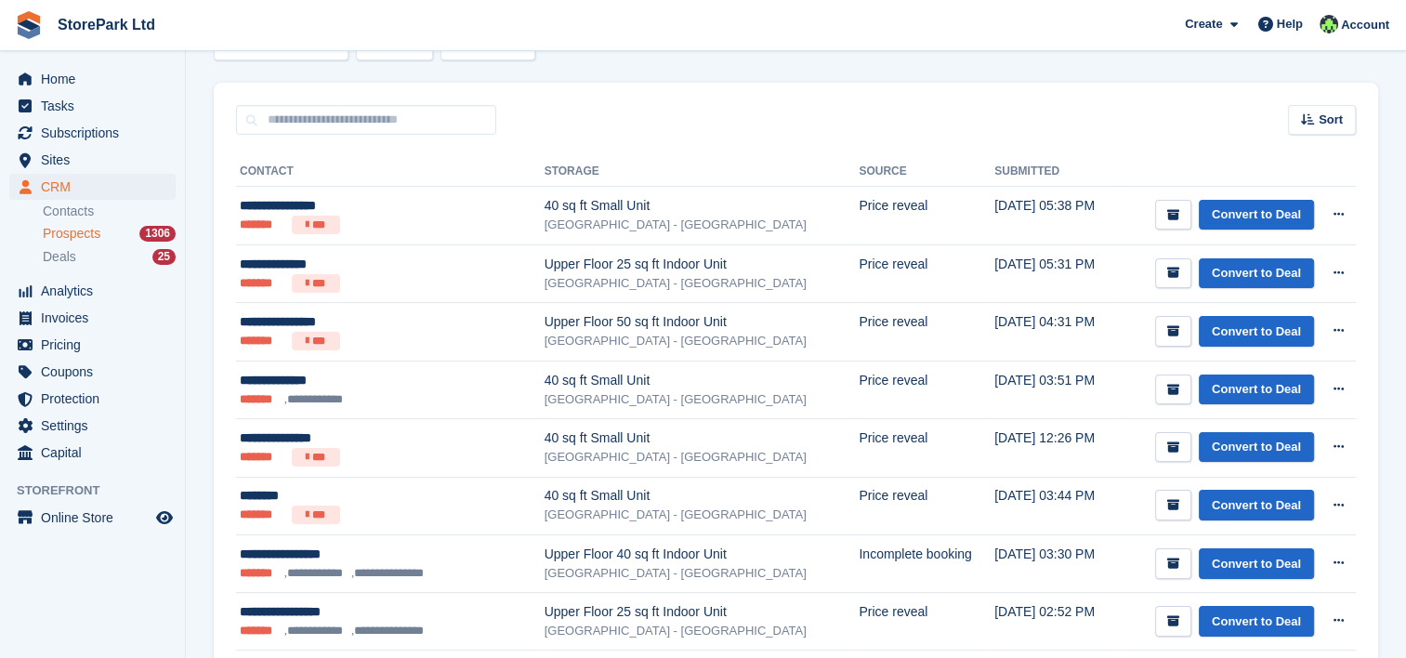
click at [1042, 109] on div "Sort Sort by Date submitted Submitted (oldest first) Submitted (newest first)" at bounding box center [796, 109] width 1164 height 53
click at [1012, 112] on div "Sort Sort by Date submitted Submitted (oldest first) Submitted (newest first)" at bounding box center [796, 109] width 1164 height 53
click at [1008, 112] on div "Sort Sort by Date submitted Submitted (oldest first) Submitted (newest first)" at bounding box center [796, 109] width 1164 height 53
click at [882, 108] on div "Sort Sort by Date submitted Submitted (oldest first) Submitted (newest first)" at bounding box center [796, 109] width 1164 height 53
click at [835, 111] on div "Sort Sort by Date submitted Submitted (oldest first) Submitted (newest first)" at bounding box center [796, 109] width 1164 height 53
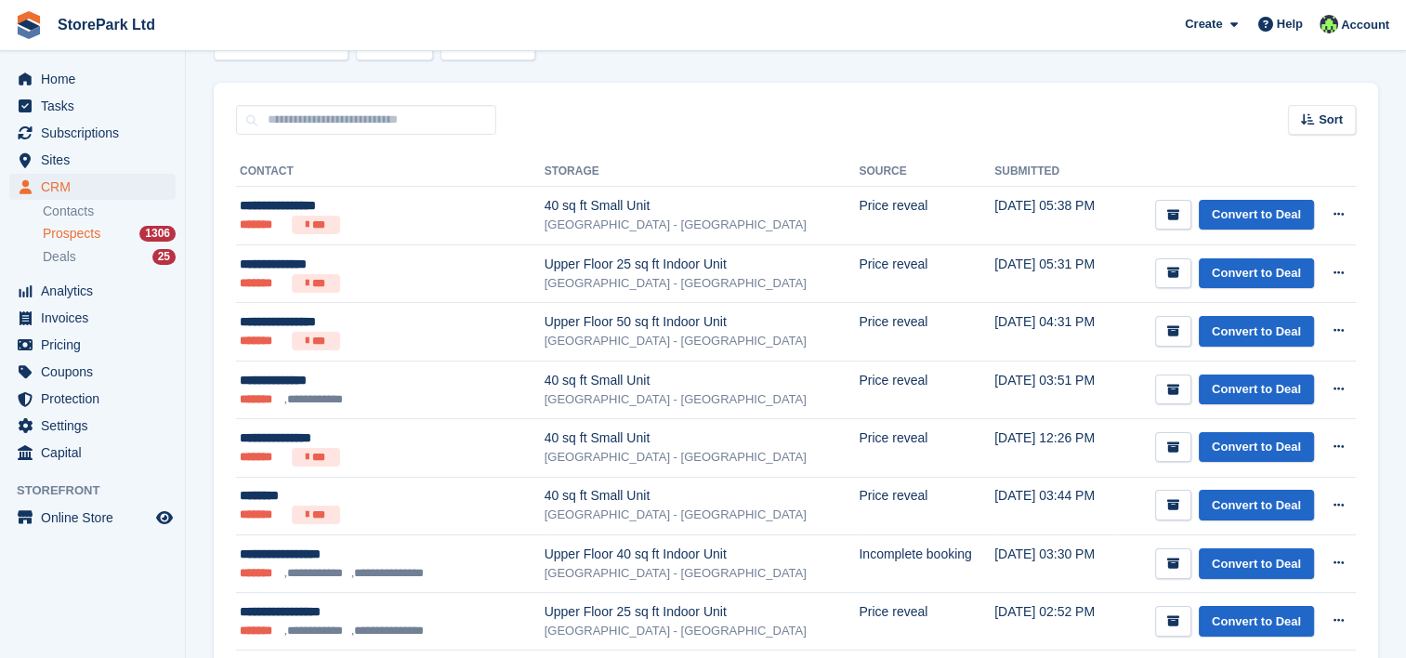
click at [835, 111] on div "Sort Sort by Date submitted Submitted (oldest first) Submitted (newest first)" at bounding box center [796, 109] width 1164 height 53
click at [859, 111] on div "Sort Sort by Date submitted Submitted (oldest first) Submitted (newest first)" at bounding box center [796, 109] width 1164 height 53
click at [702, 97] on div "Sort Sort by Date submitted Submitted (oldest first) Submitted (newest first)" at bounding box center [796, 109] width 1164 height 53
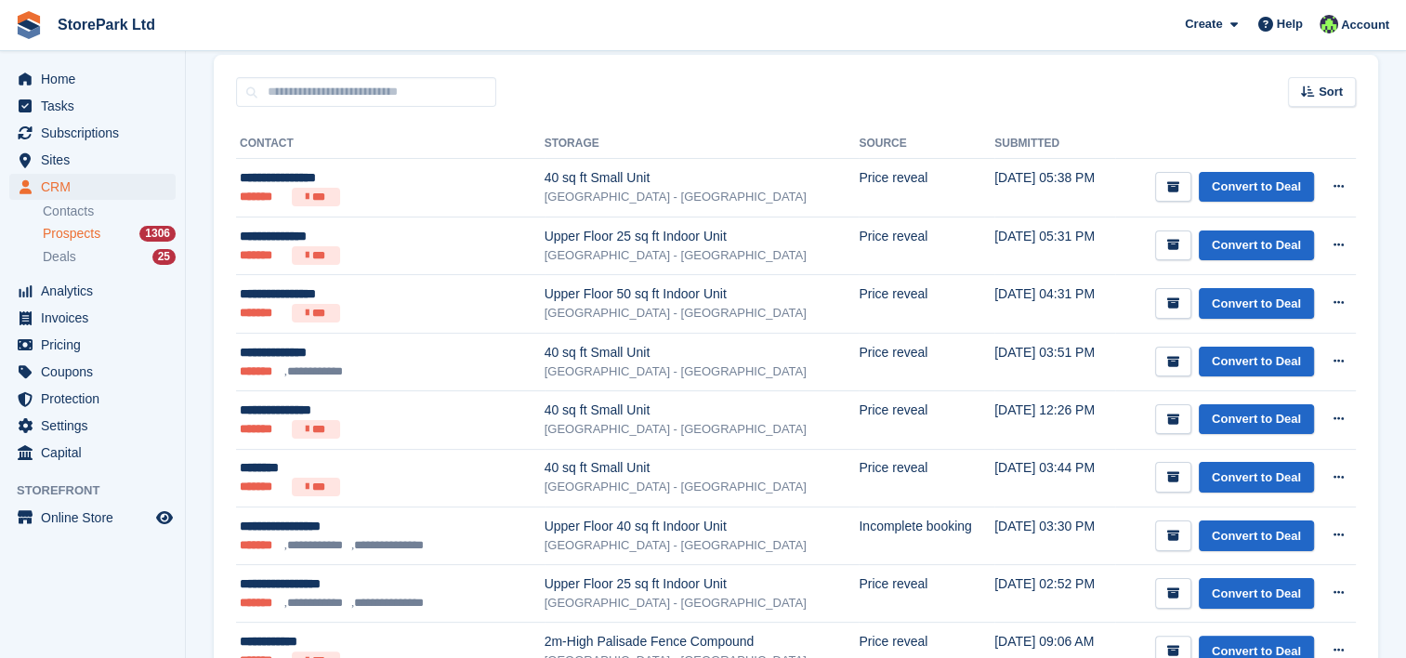
click at [705, 91] on div "Sort Sort by Date submitted Submitted (oldest first) Submitted (newest first)" at bounding box center [796, 81] width 1164 height 53
click at [737, 129] on th "Storage" at bounding box center [701, 144] width 315 height 30
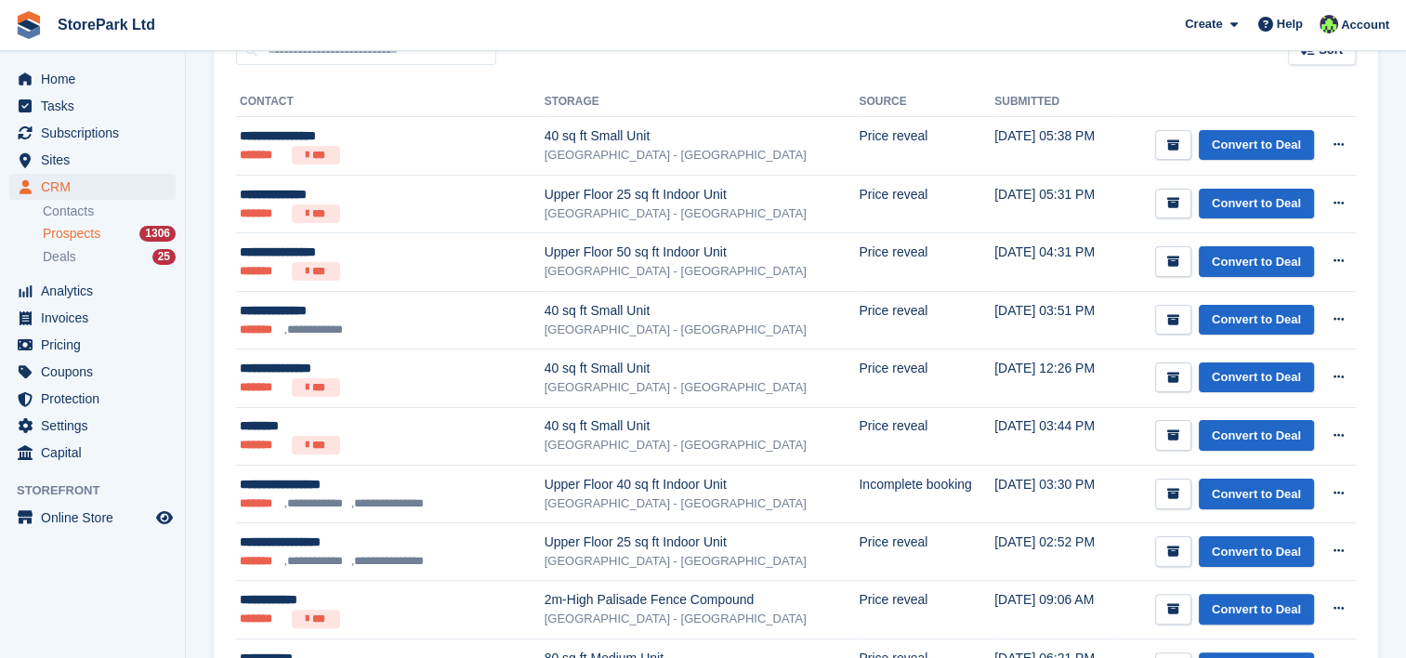
scroll to position [301, 0]
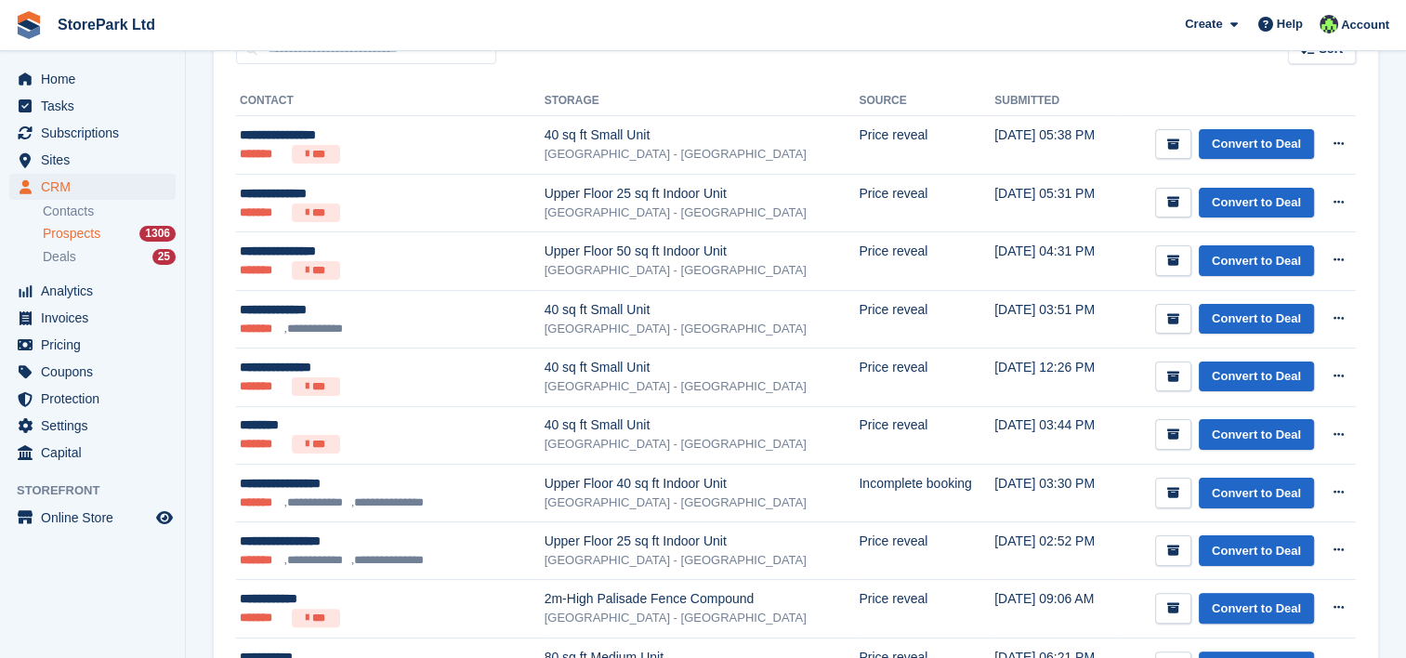
click at [1155, 62] on div "Sort Sort by Date submitted Submitted (oldest first) Submitted (newest first)" at bounding box center [796, 38] width 1164 height 53
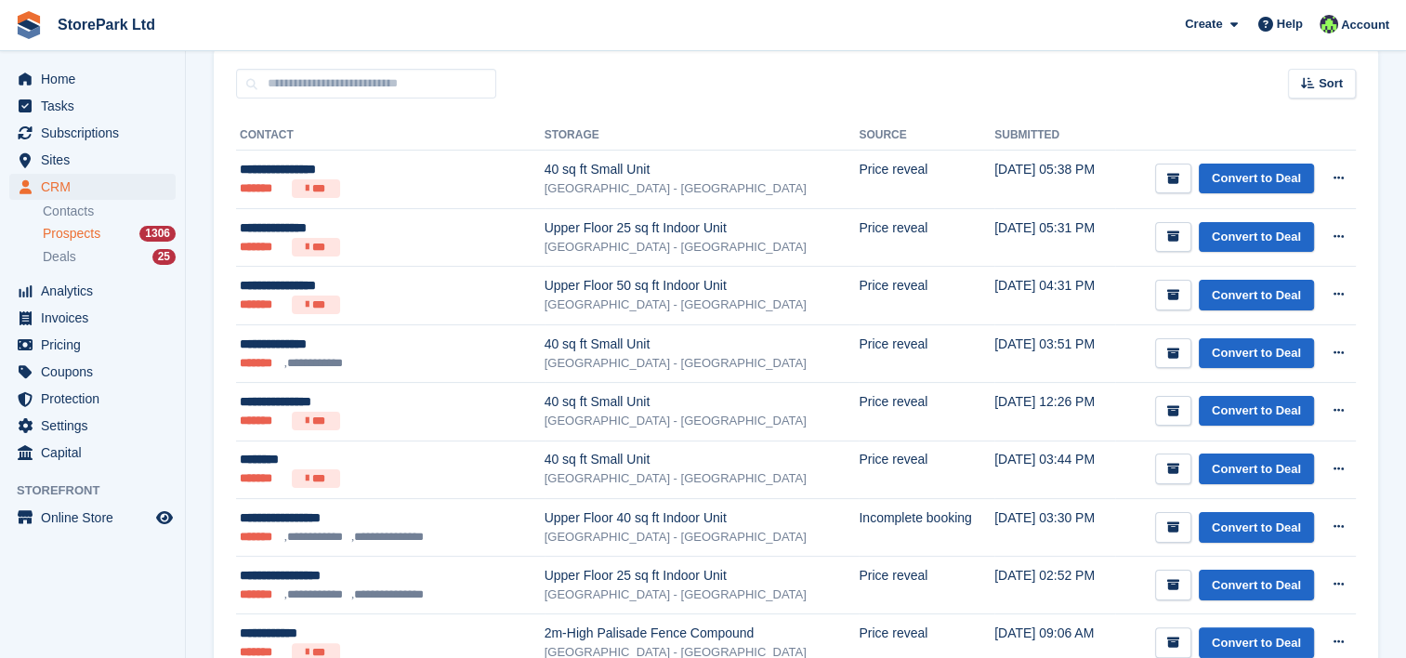
scroll to position [263, 0]
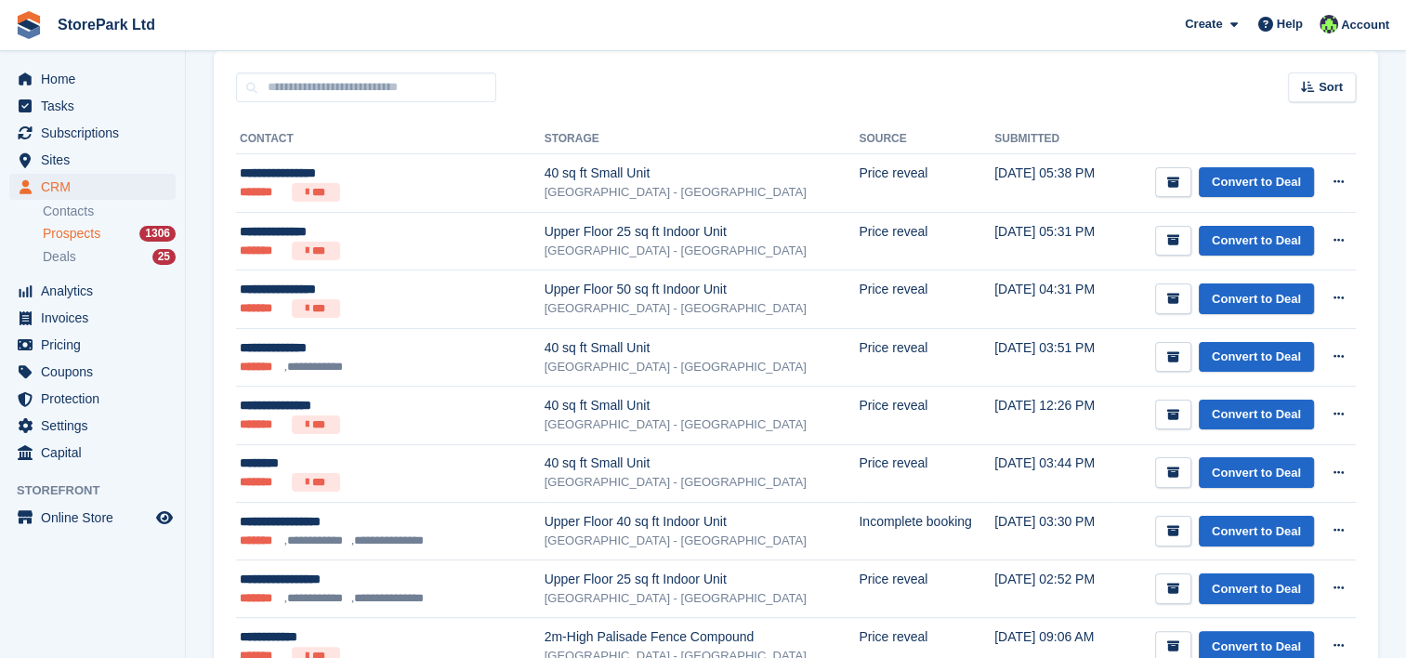
click at [702, 98] on div "Sort Sort by Date submitted Submitted (oldest first) Submitted (newest first)" at bounding box center [796, 76] width 1164 height 53
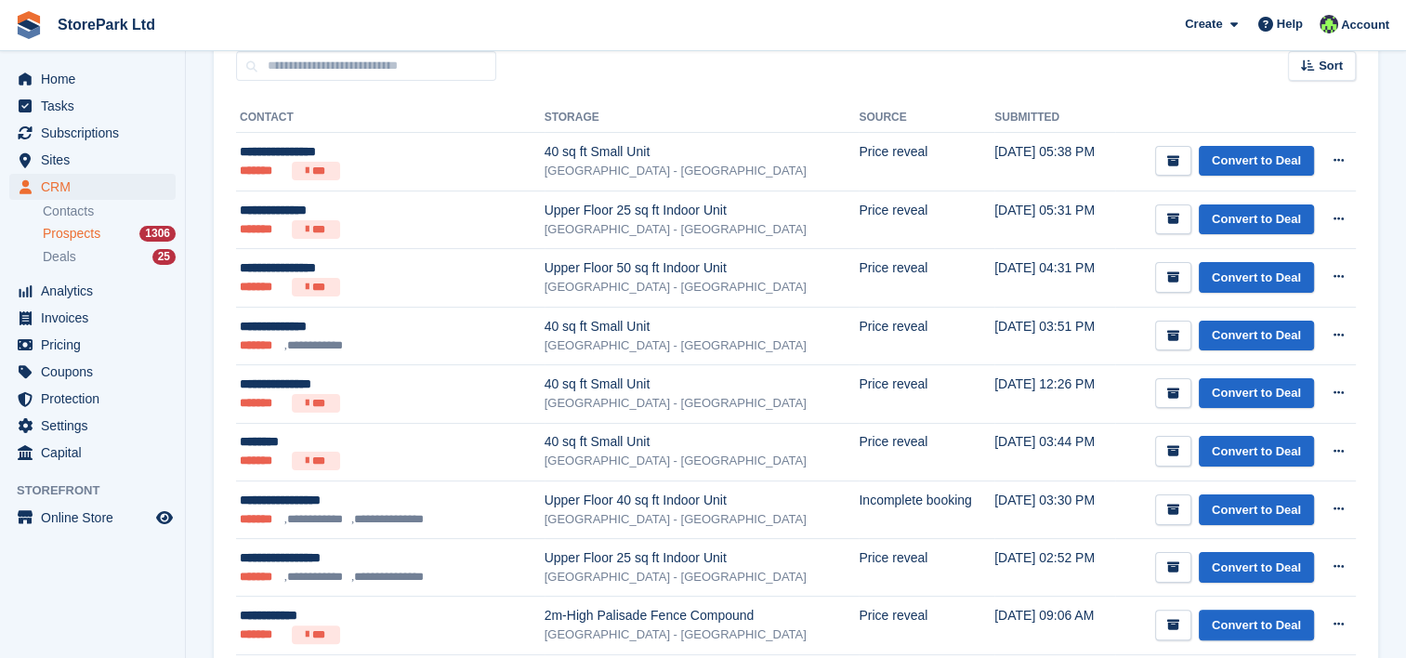
scroll to position [282, 0]
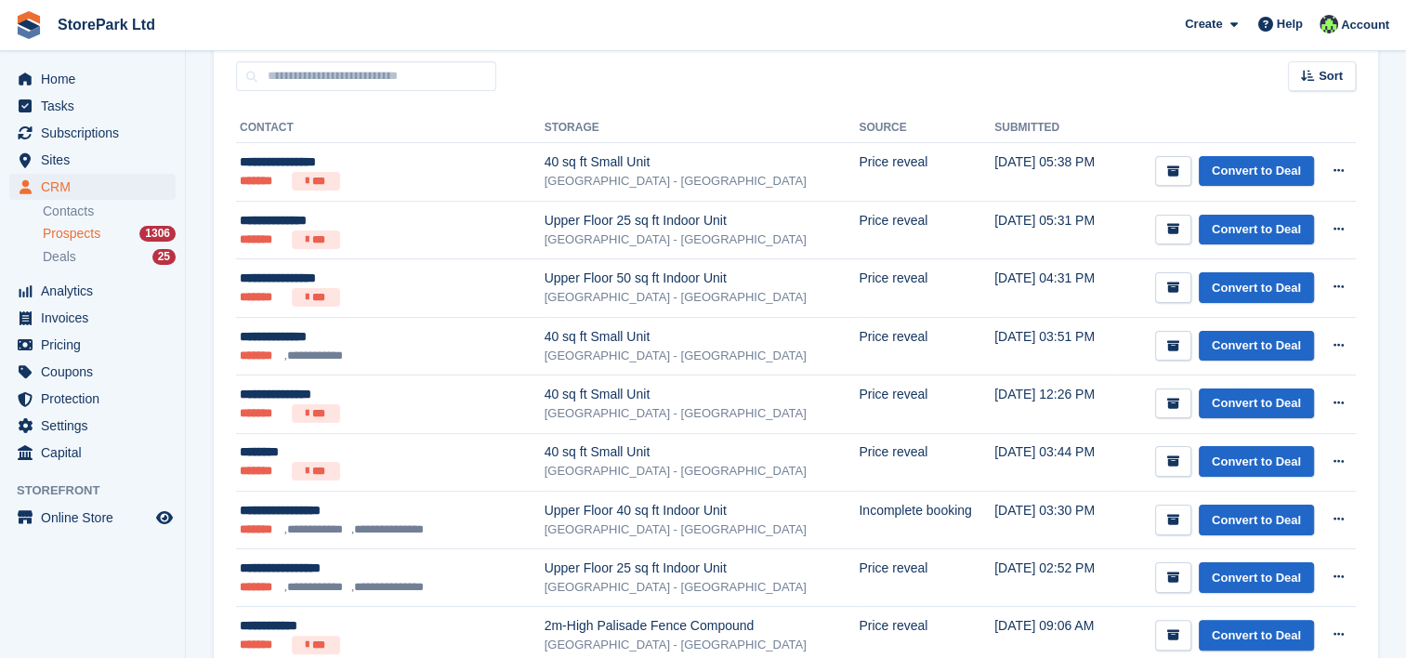
scroll to position [275, 0]
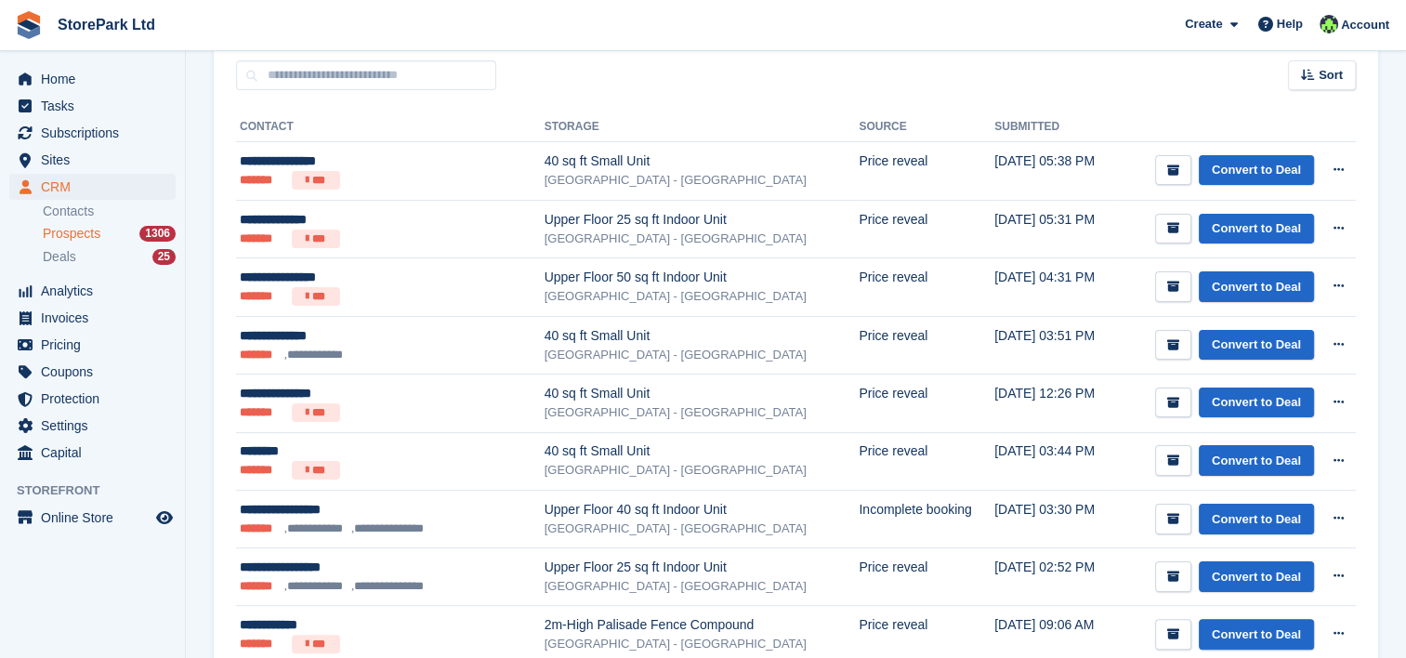
click at [673, 78] on div "Sort Sort by Date submitted Submitted (oldest first) Submitted (newest first)" at bounding box center [796, 64] width 1164 height 53
click at [713, 83] on div "Sort Sort by Date submitted Submitted (oldest first) Submitted (newest first)" at bounding box center [796, 64] width 1164 height 53
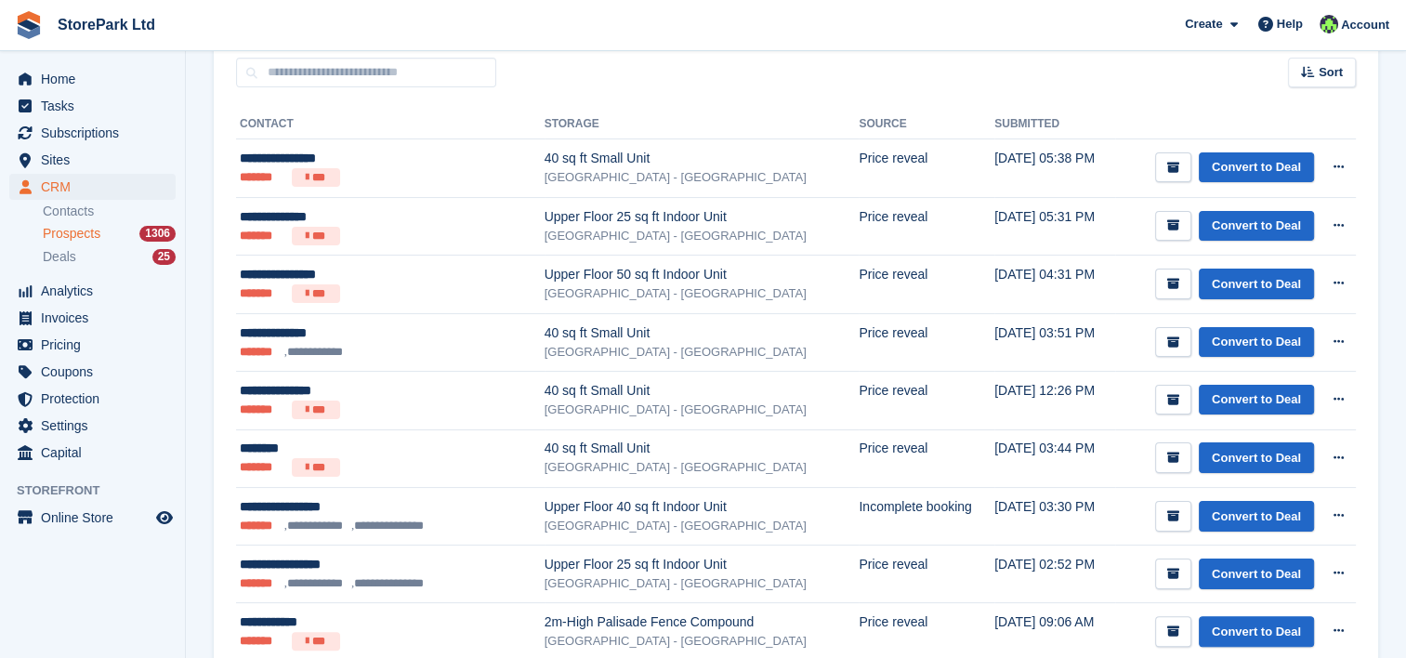
scroll to position [279, 0]
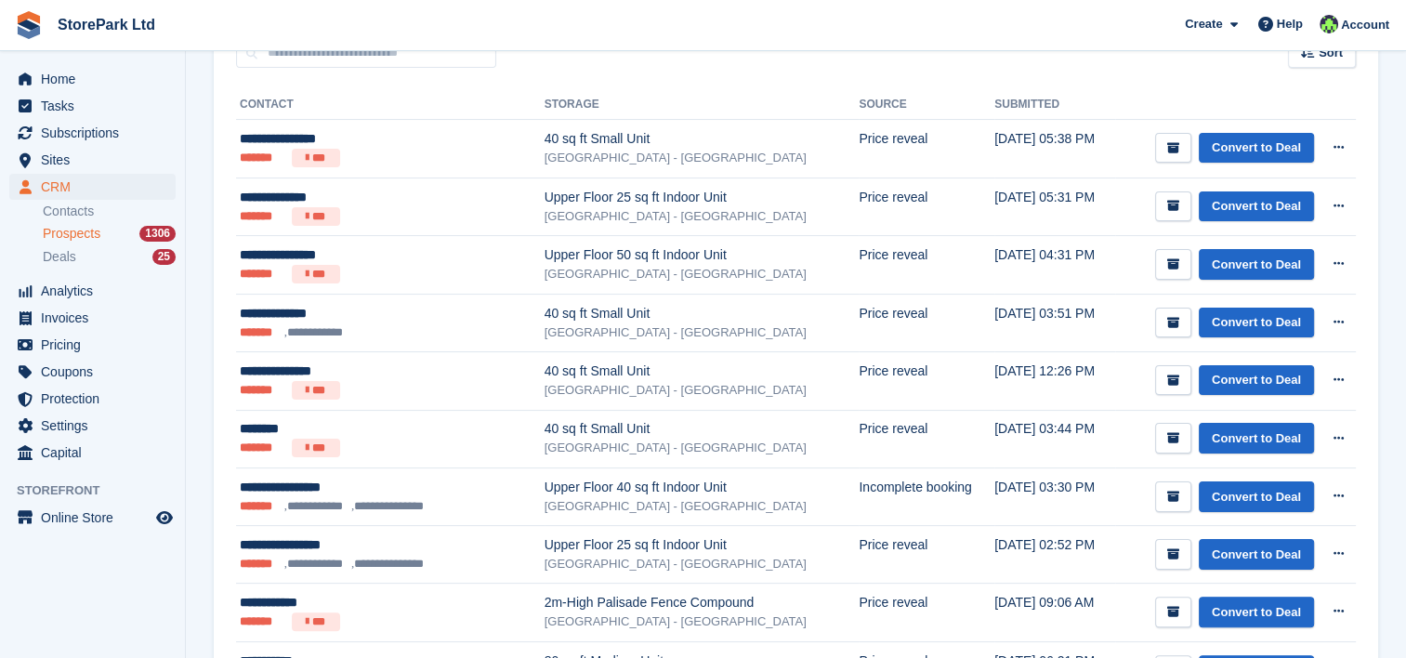
scroll to position [308, 0]
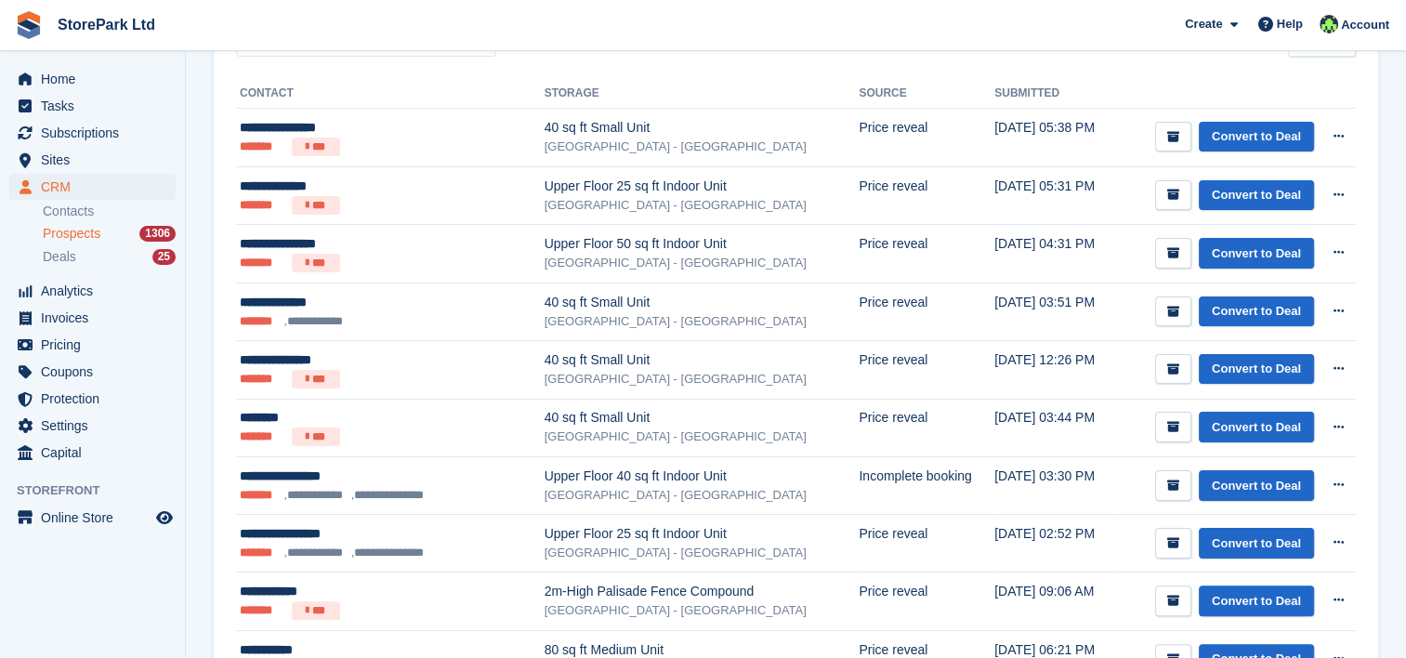
click at [757, 97] on th "Storage" at bounding box center [701, 94] width 315 height 30
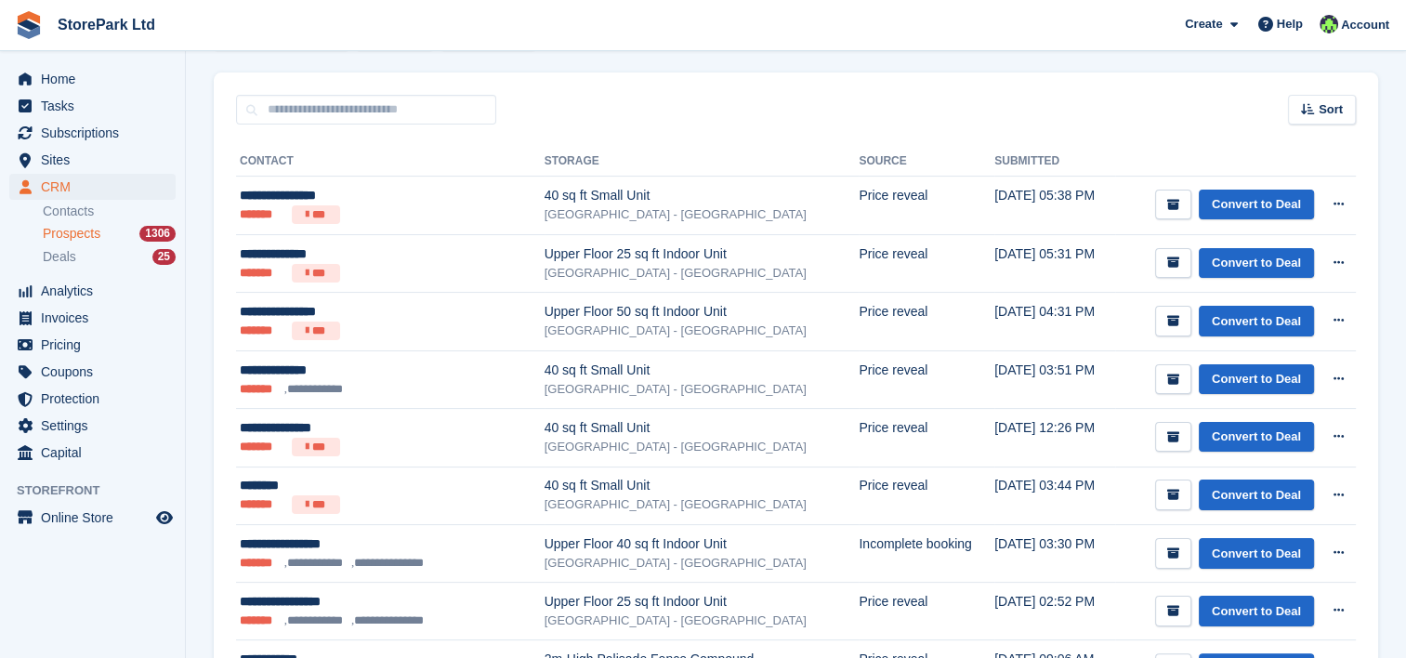
scroll to position [234, 0]
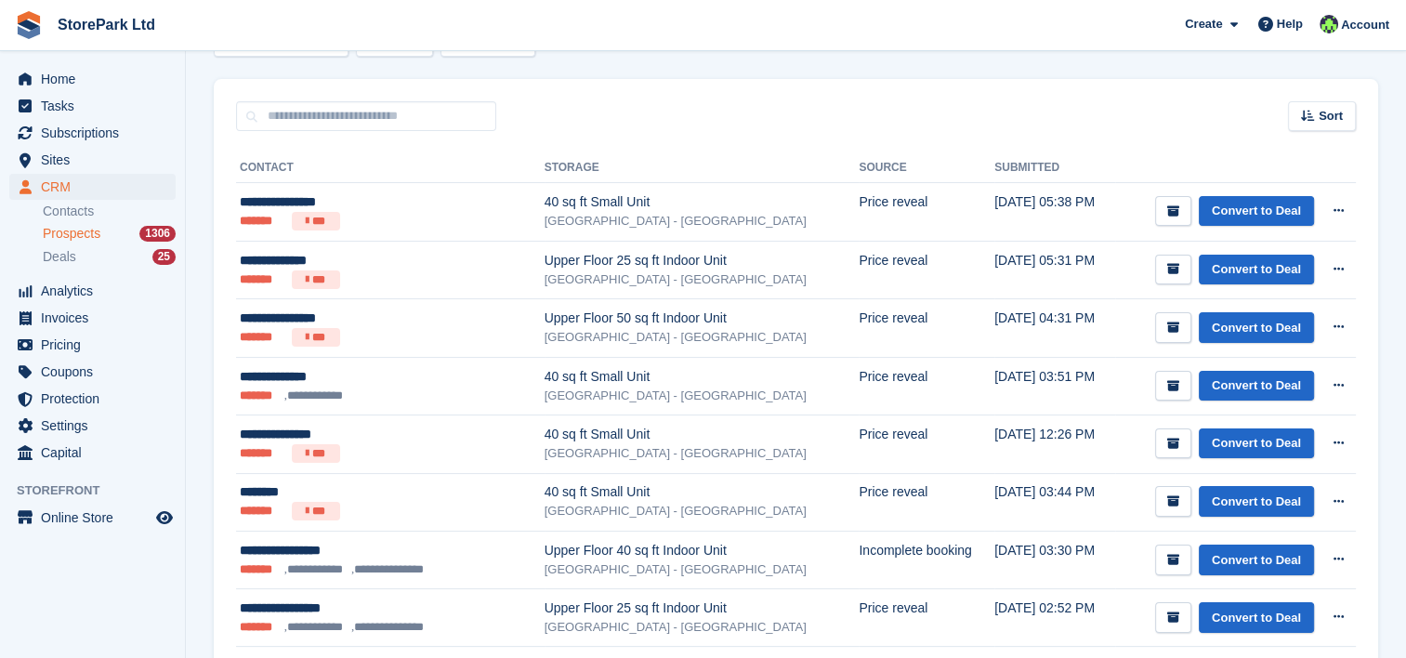
click at [757, 97] on div "Sort Sort by Date submitted Submitted (oldest first) Submitted (newest first)" at bounding box center [796, 105] width 1164 height 53
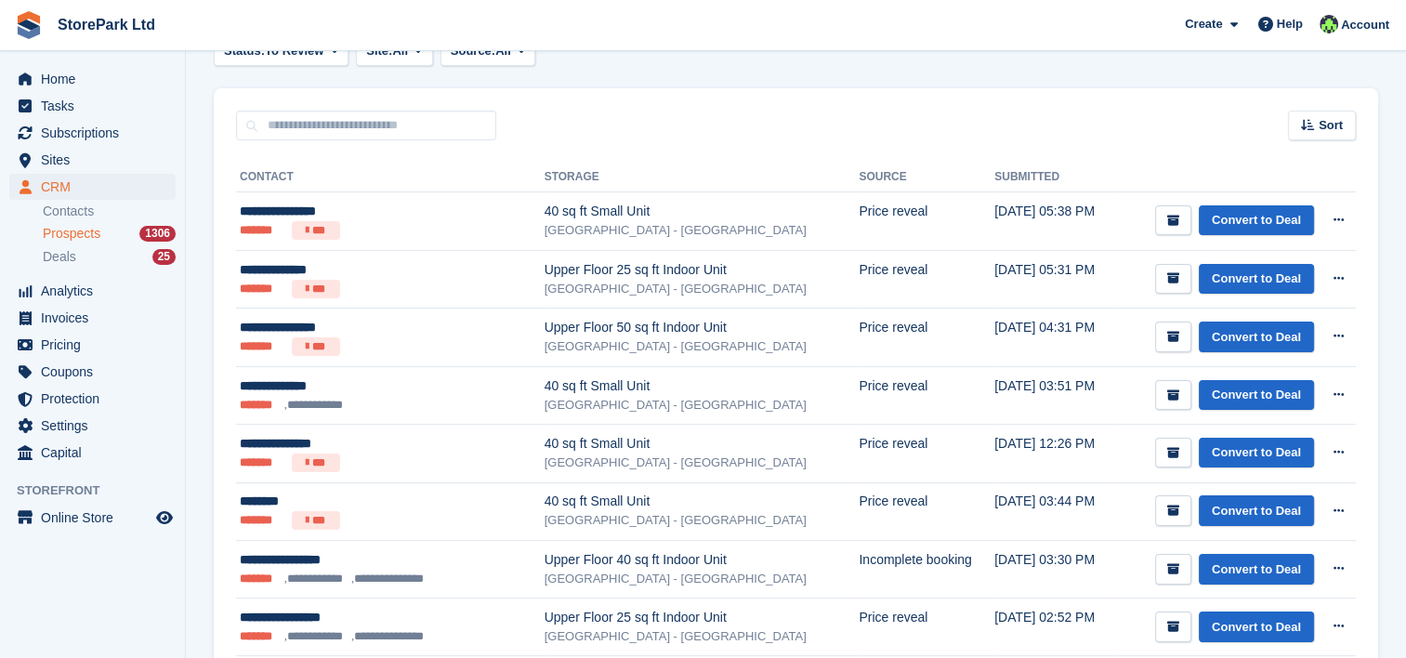
scroll to position [223, 0]
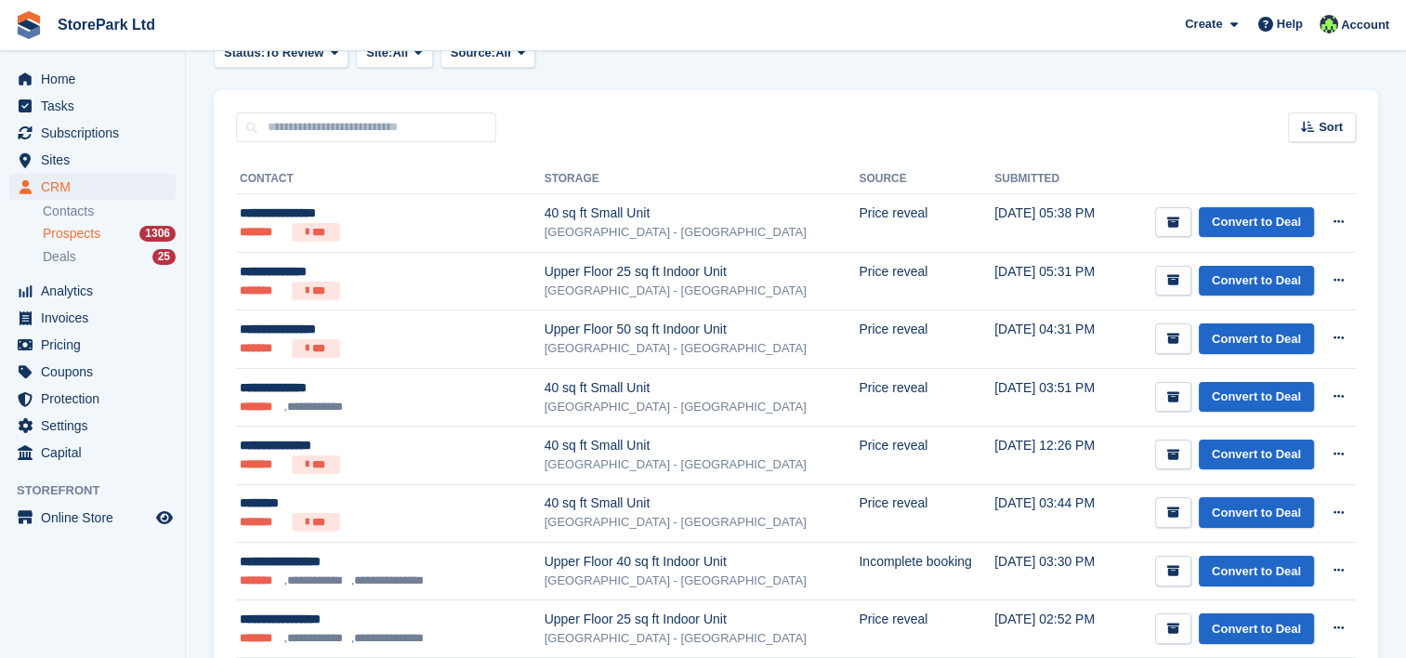
click at [765, 132] on div "Sort Sort by Date submitted Submitted (oldest first) Submitted (newest first)" at bounding box center [796, 116] width 1164 height 53
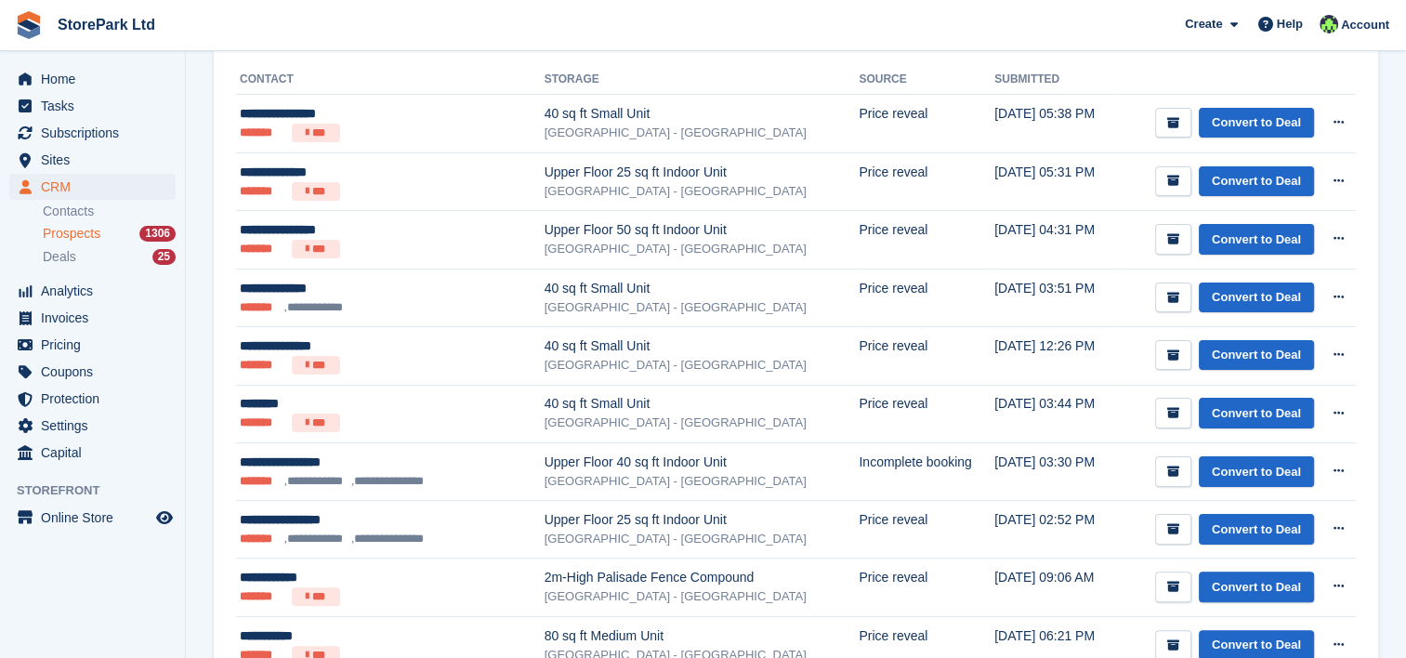
scroll to position [319, 0]
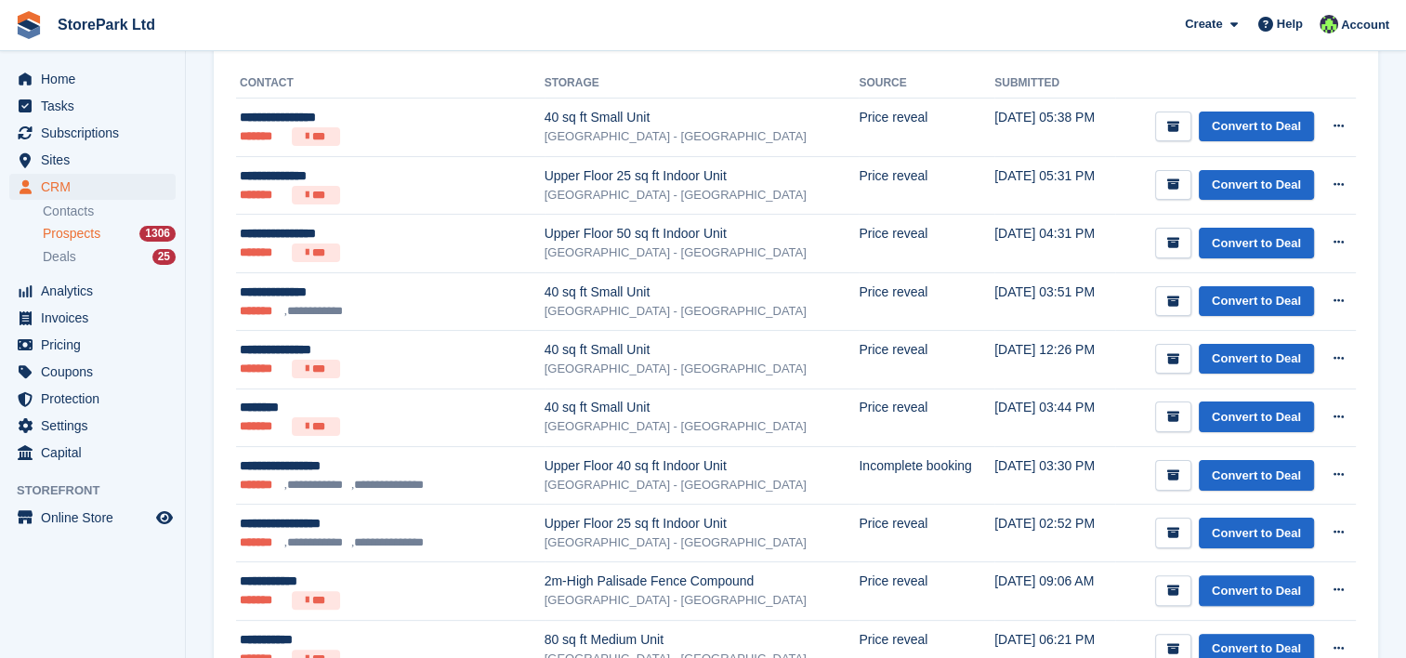
click at [613, 74] on th "Storage" at bounding box center [701, 84] width 315 height 30
click at [648, 30] on span "StorePark Ltd Create Subscription Invoice Contact Deal Discount Page Help Chat …" at bounding box center [703, 25] width 1406 height 50
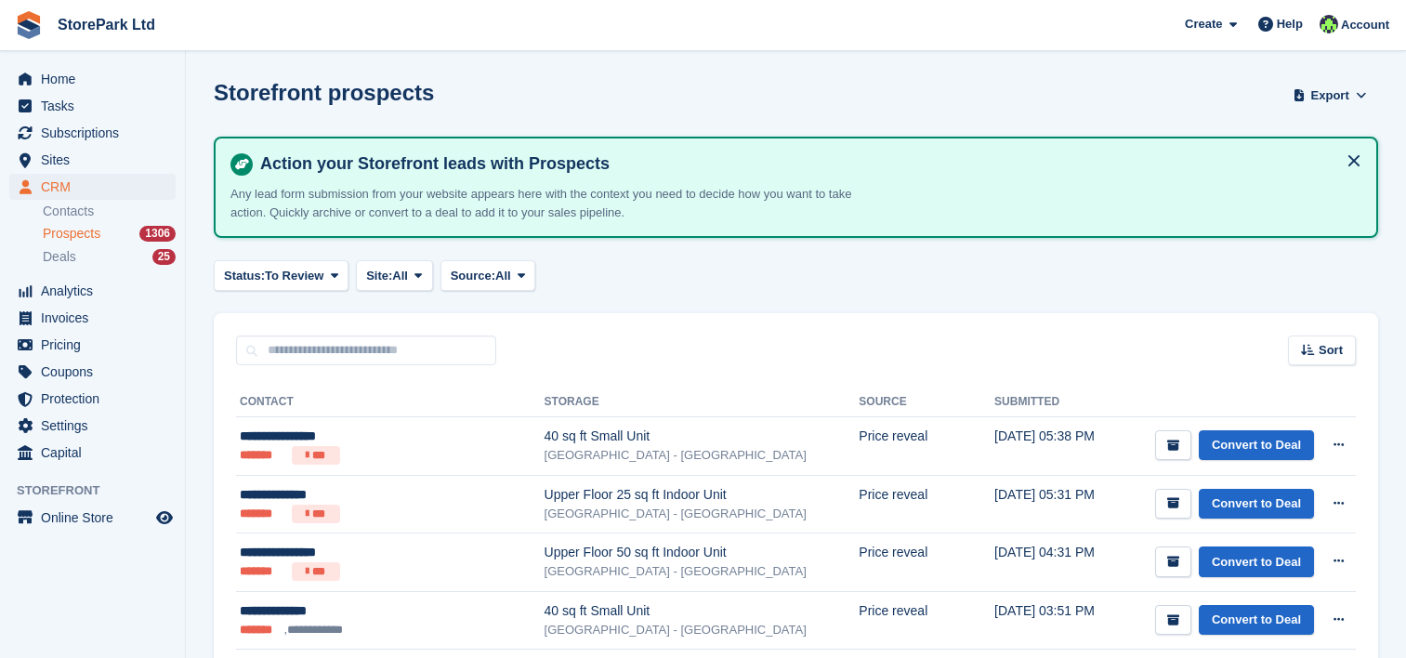
scroll to position [319, 0]
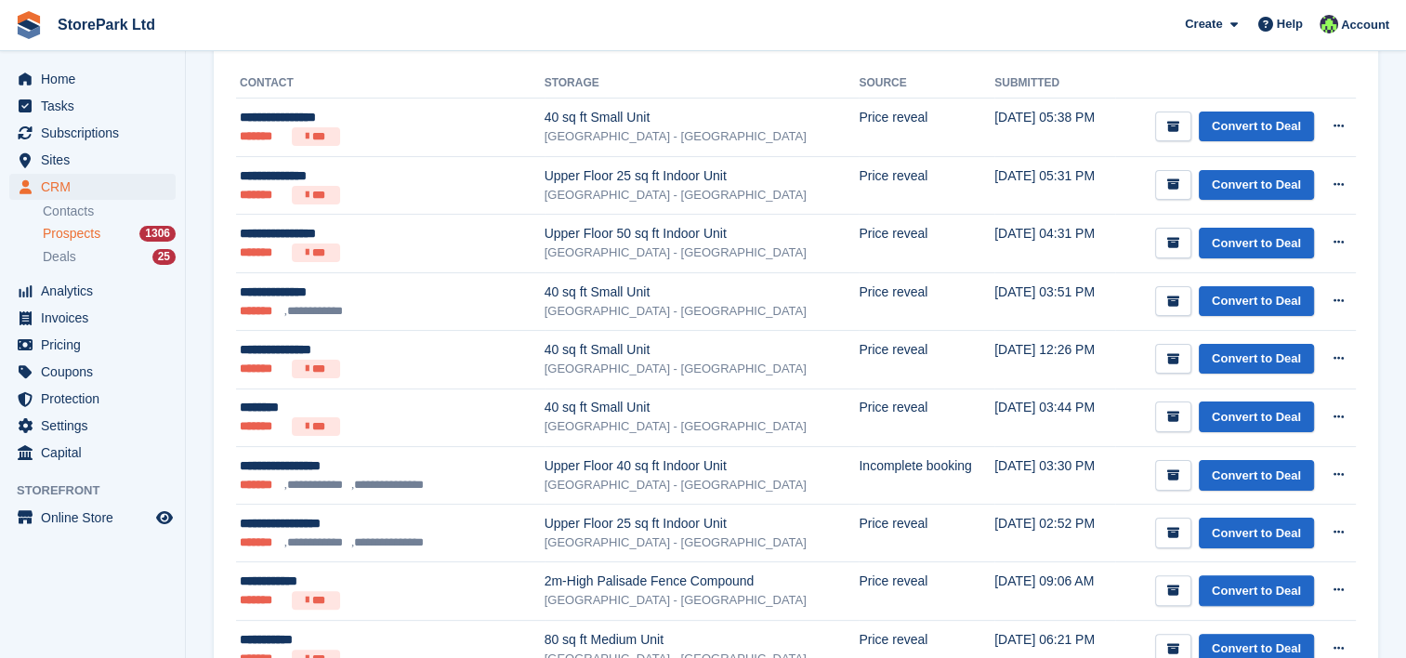
click at [75, 240] on span "Prospects" at bounding box center [72, 234] width 58 height 18
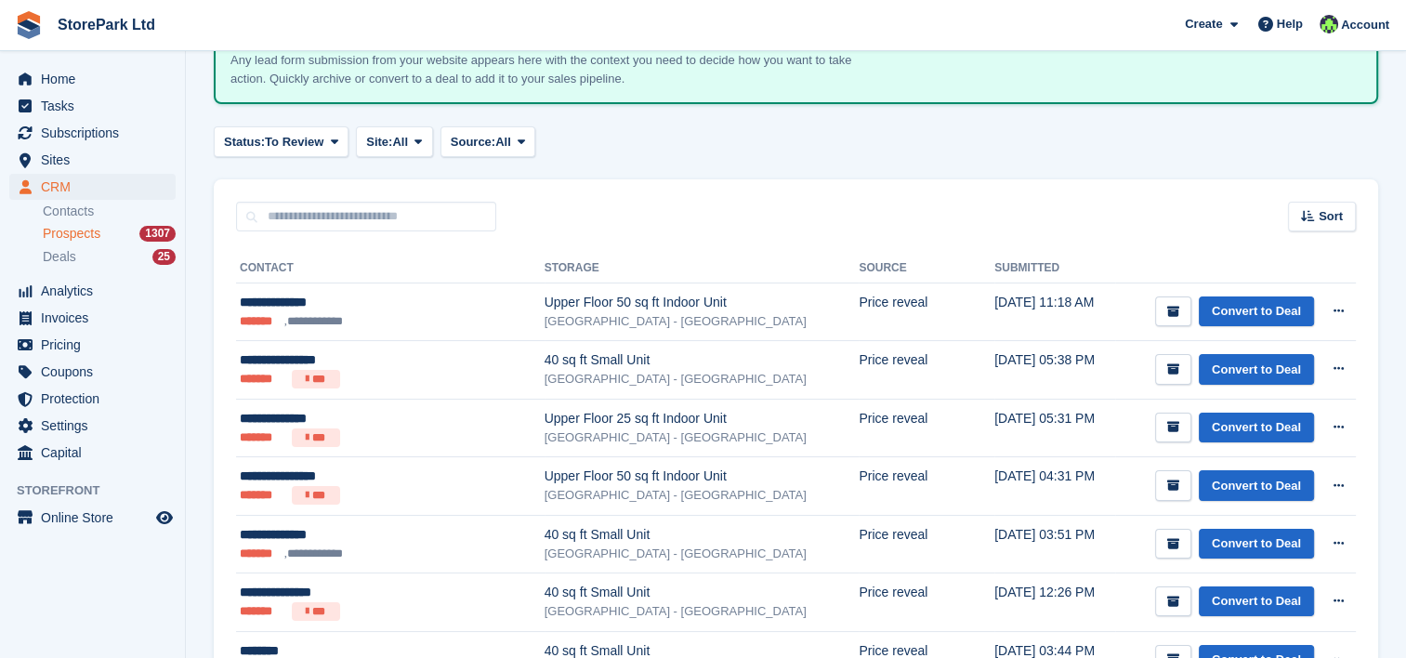
scroll to position [136, 0]
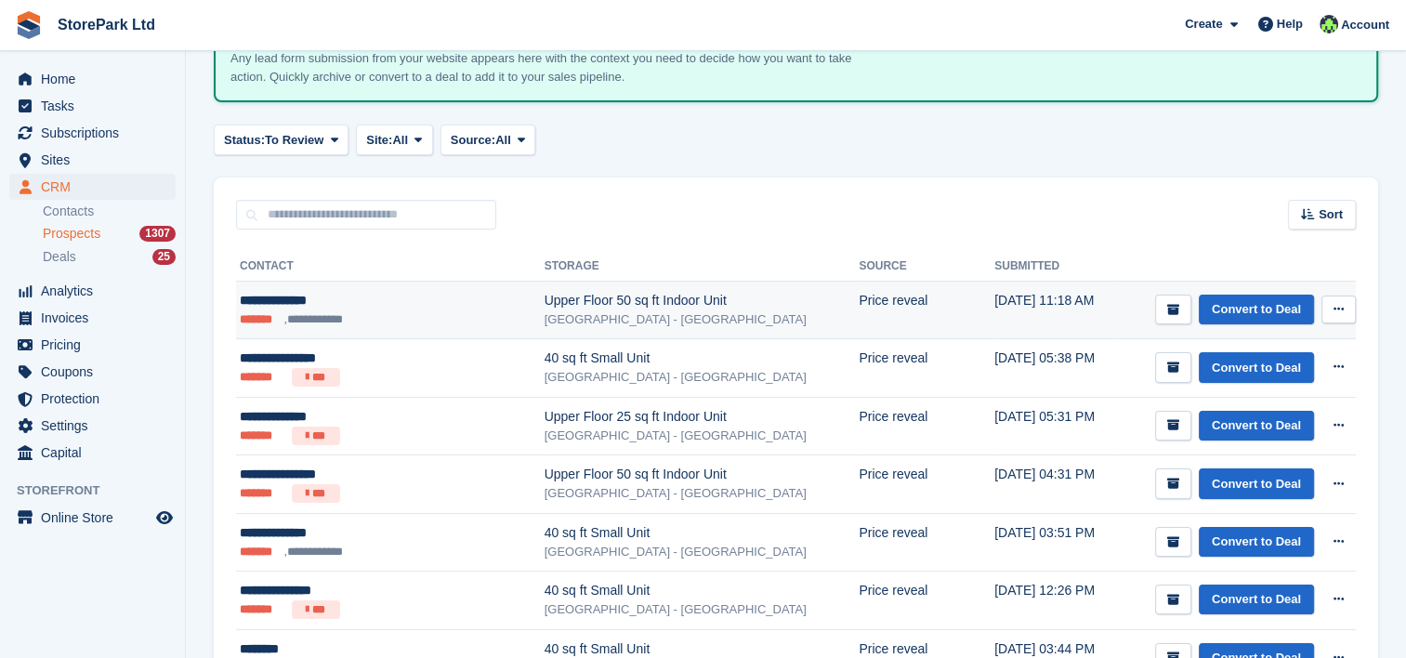
click at [457, 294] on div "**********" at bounding box center [366, 301] width 253 height 20
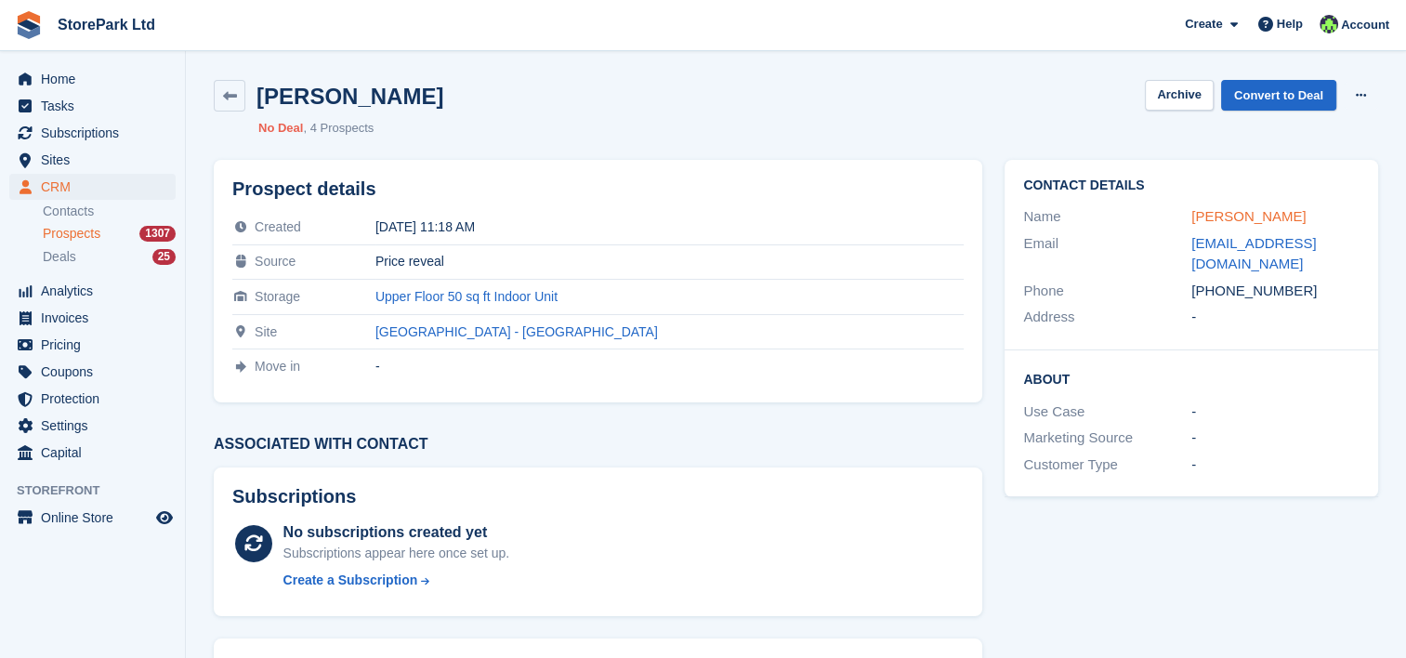
click at [1215, 222] on link "[PERSON_NAME]" at bounding box center [1248, 216] width 114 height 16
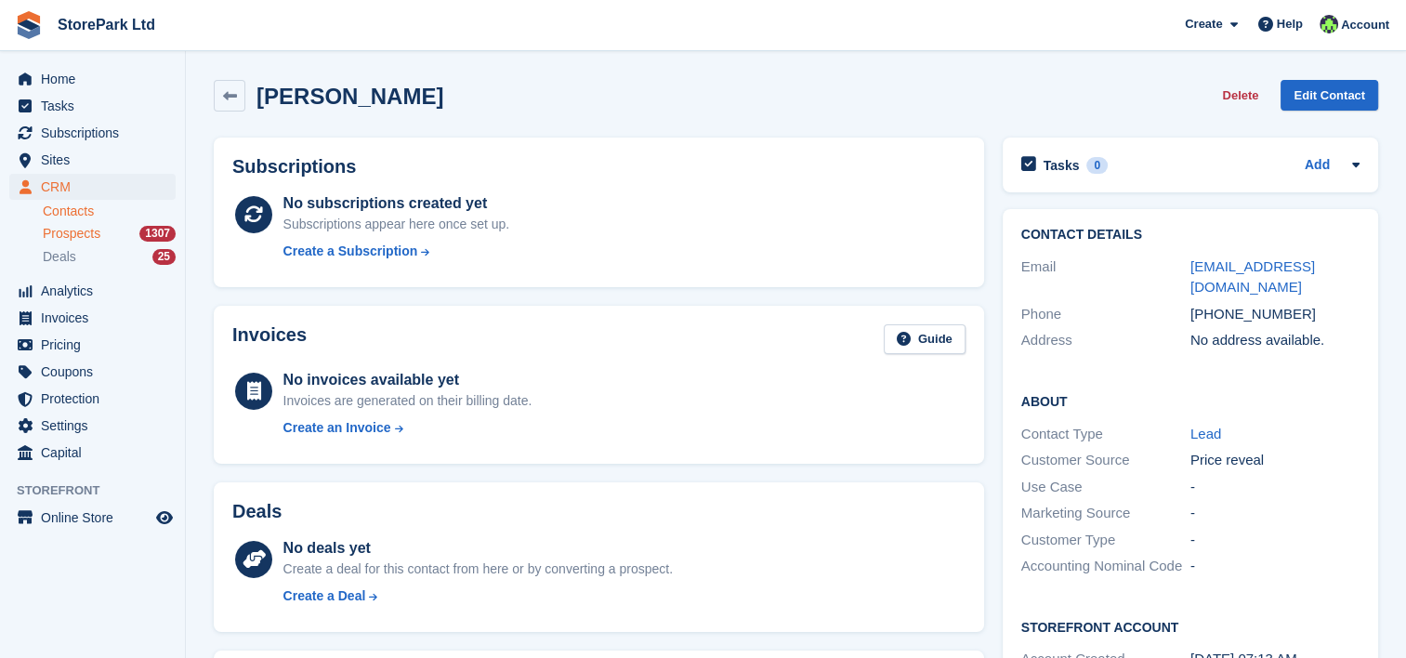
click at [93, 232] on span "Prospects" at bounding box center [72, 234] width 58 height 18
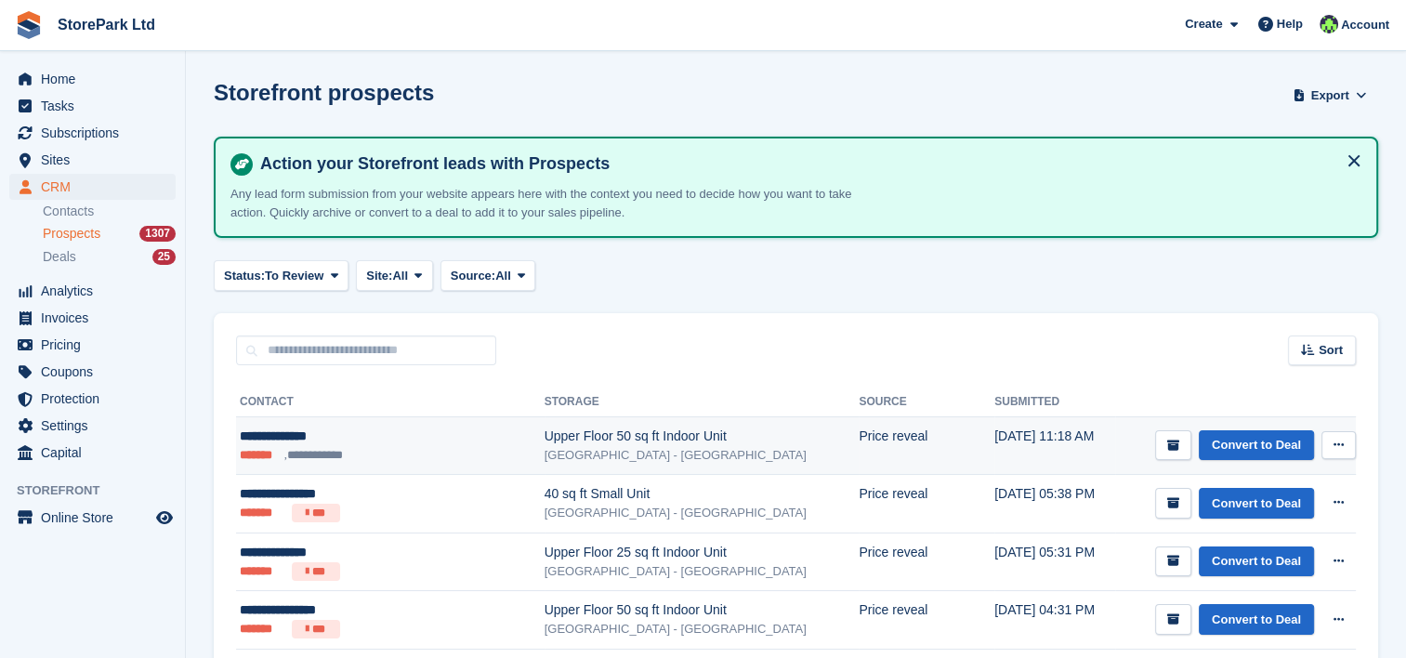
click at [400, 446] on ul "**********" at bounding box center [366, 455] width 253 height 19
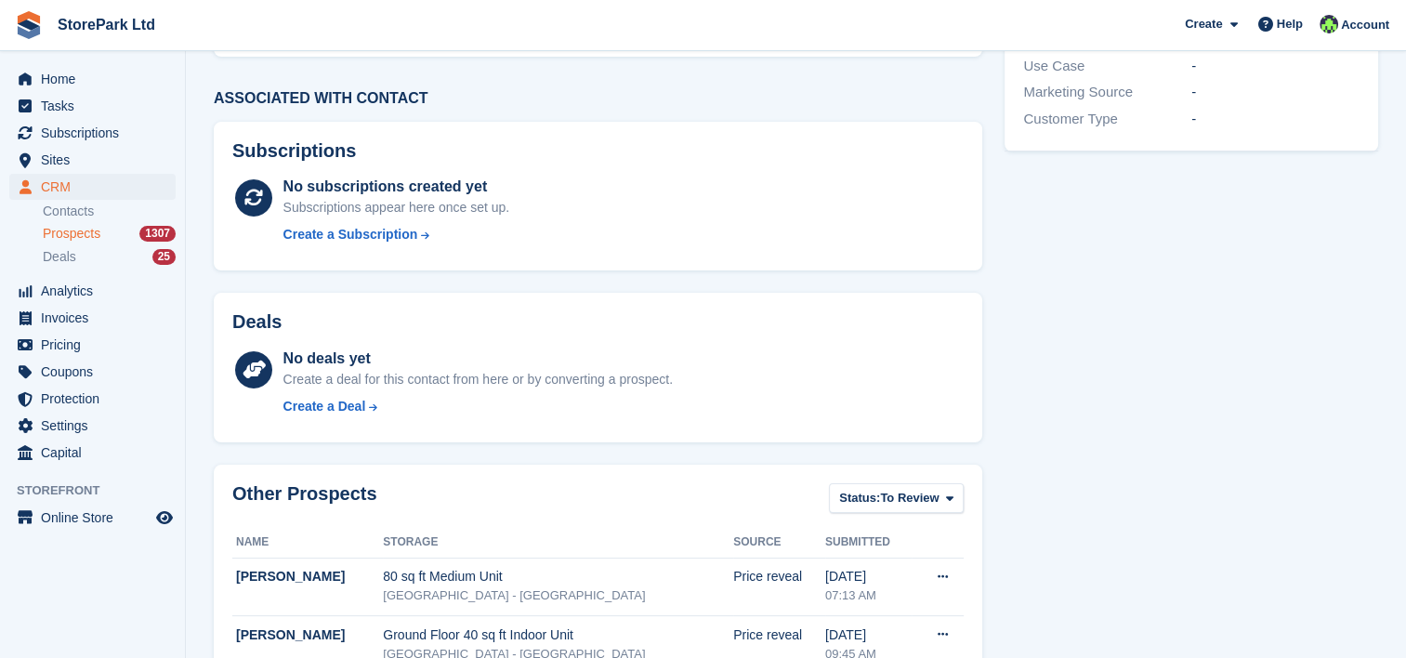
scroll to position [463, 0]
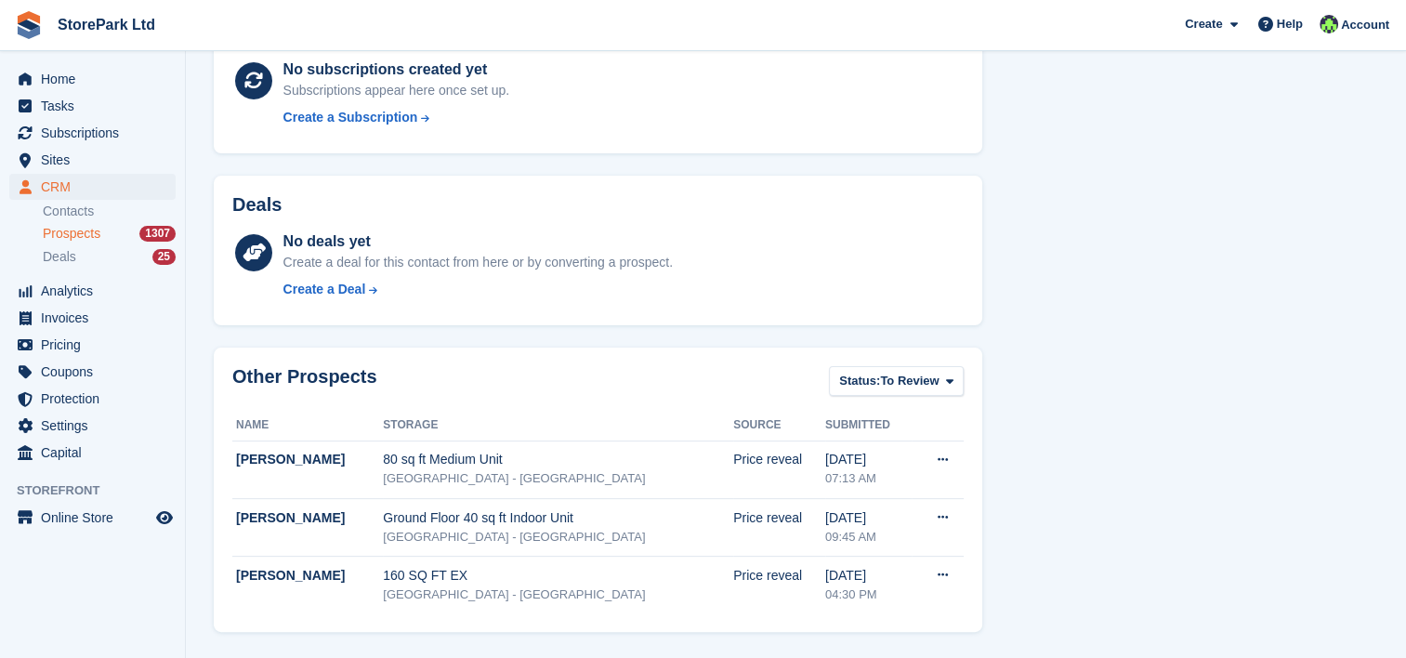
click at [72, 233] on span "Prospects" at bounding box center [72, 234] width 58 height 18
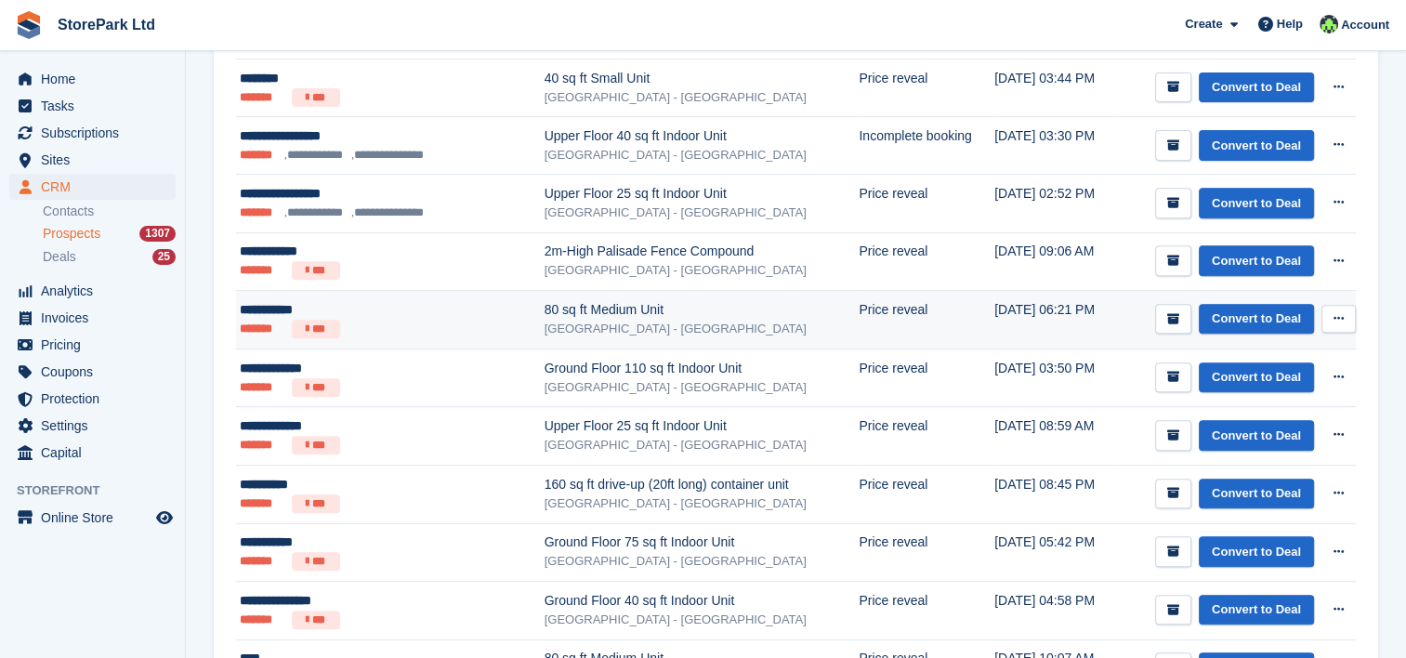
scroll to position [710, 0]
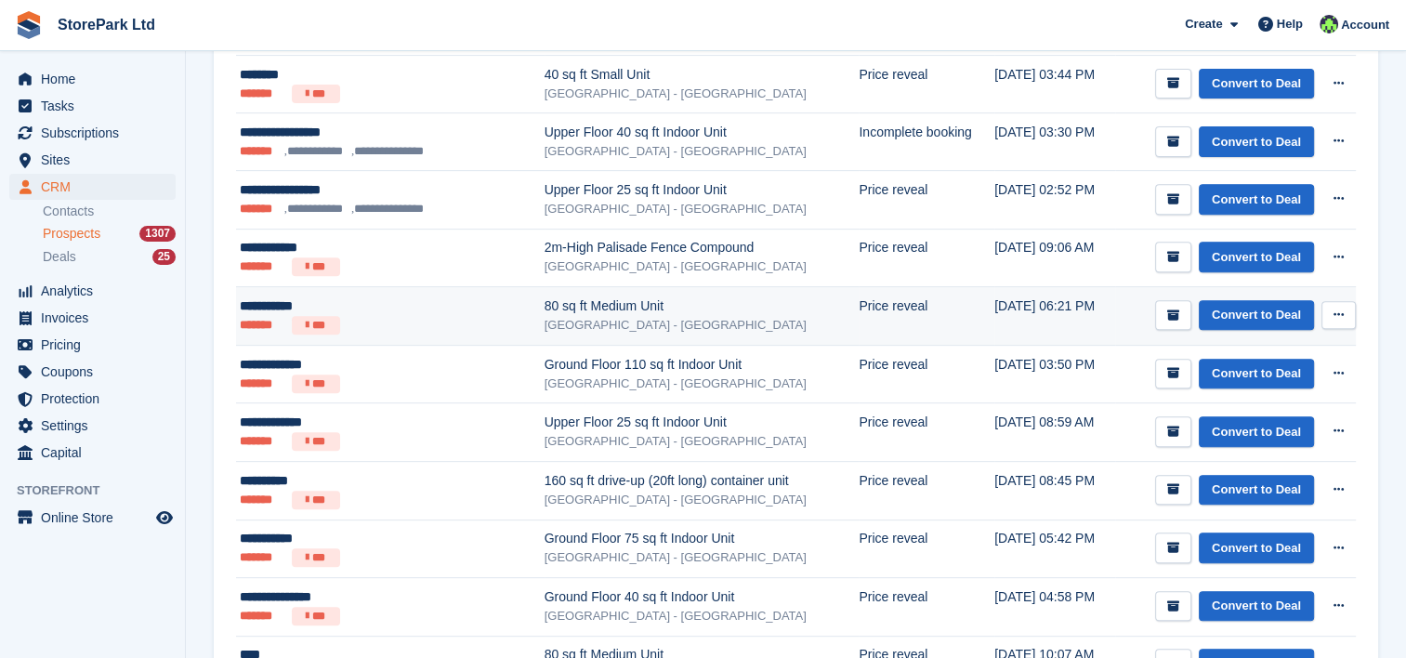
click at [544, 323] on div "[GEOGRAPHIC_DATA] - [GEOGRAPHIC_DATA]" at bounding box center [701, 325] width 315 height 19
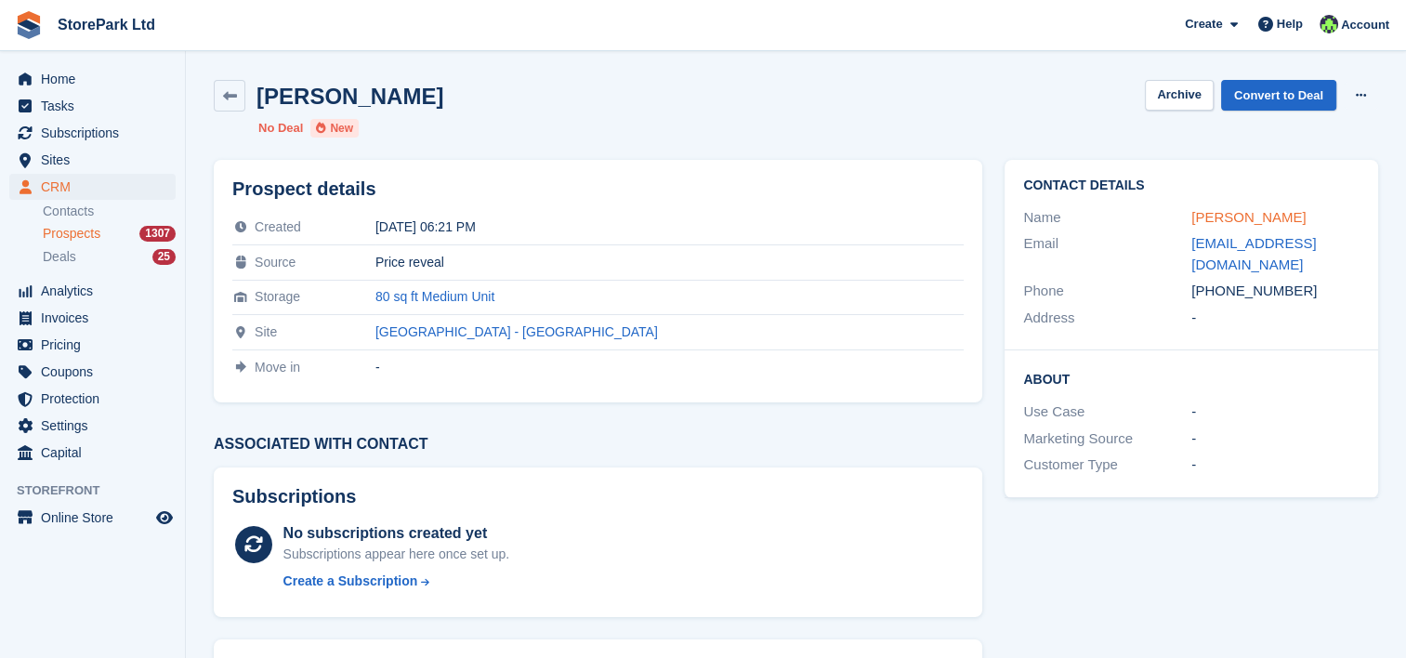
click at [1250, 209] on link "[PERSON_NAME]" at bounding box center [1248, 217] width 114 height 16
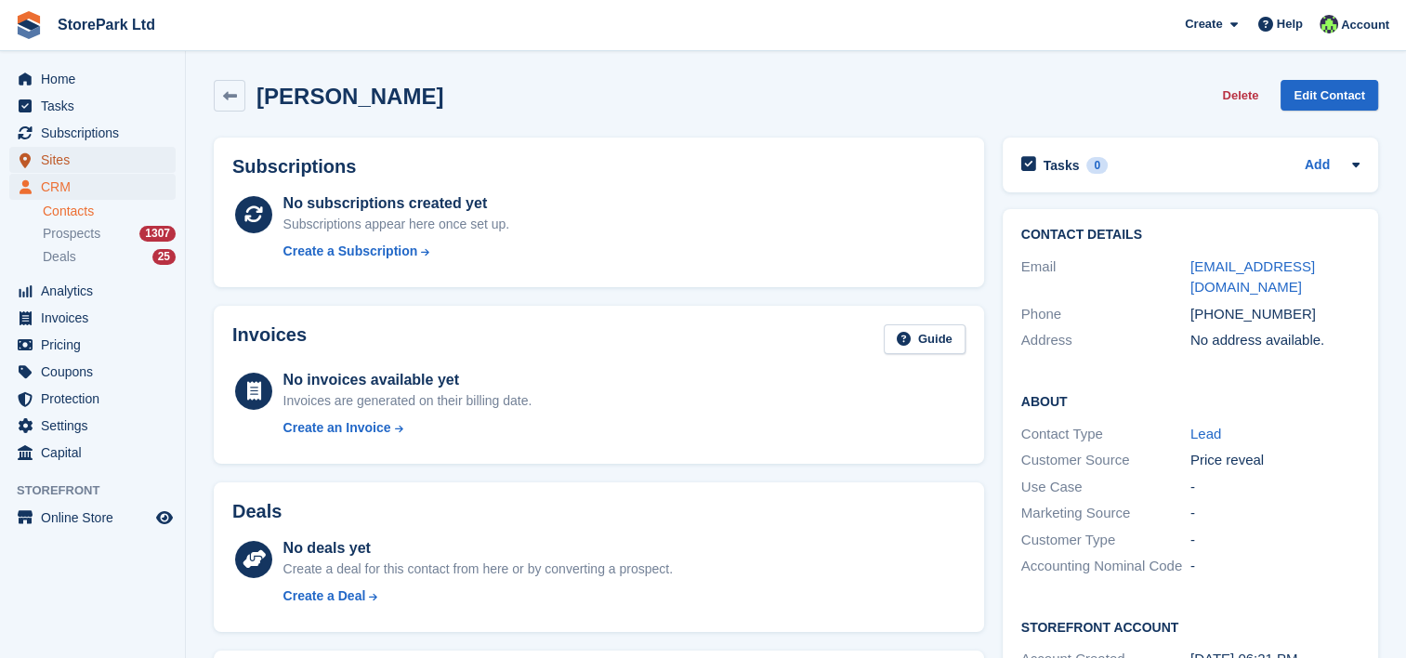
click at [65, 154] on span "Sites" at bounding box center [97, 160] width 112 height 26
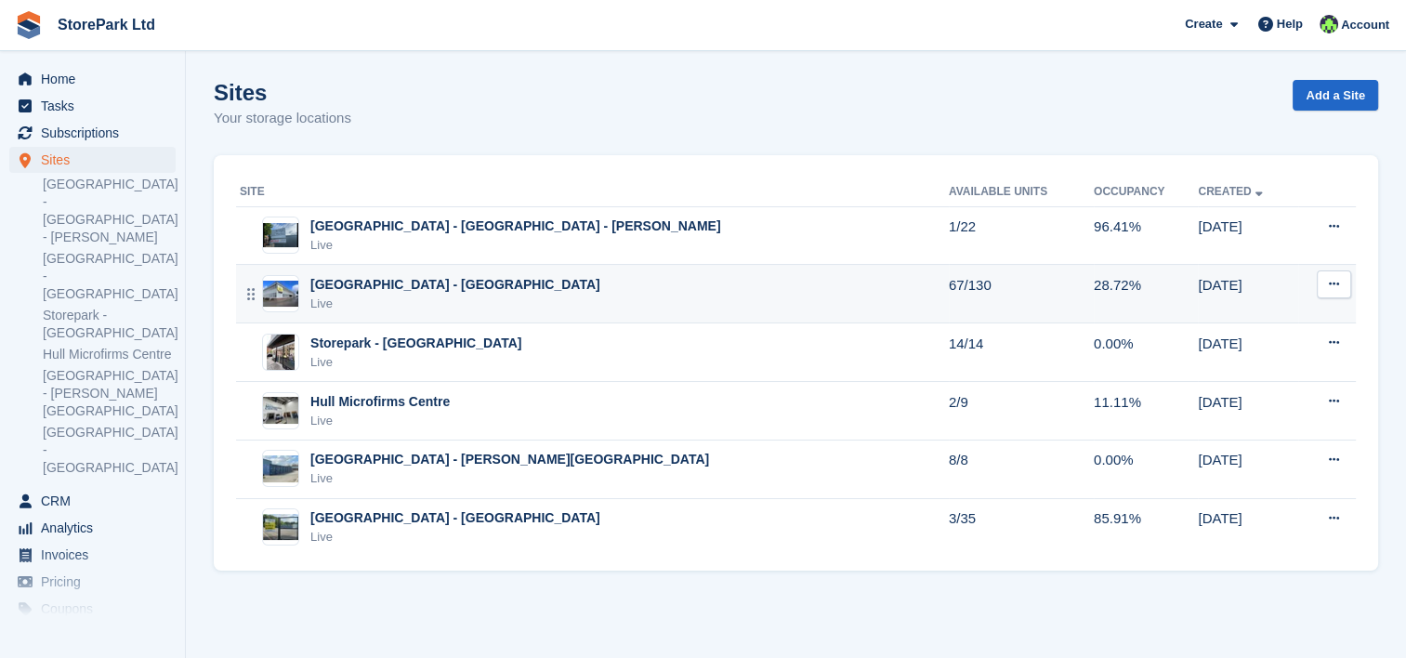
click at [446, 269] on td "[GEOGRAPHIC_DATA] - [GEOGRAPHIC_DATA] Live" at bounding box center [592, 294] width 713 height 59
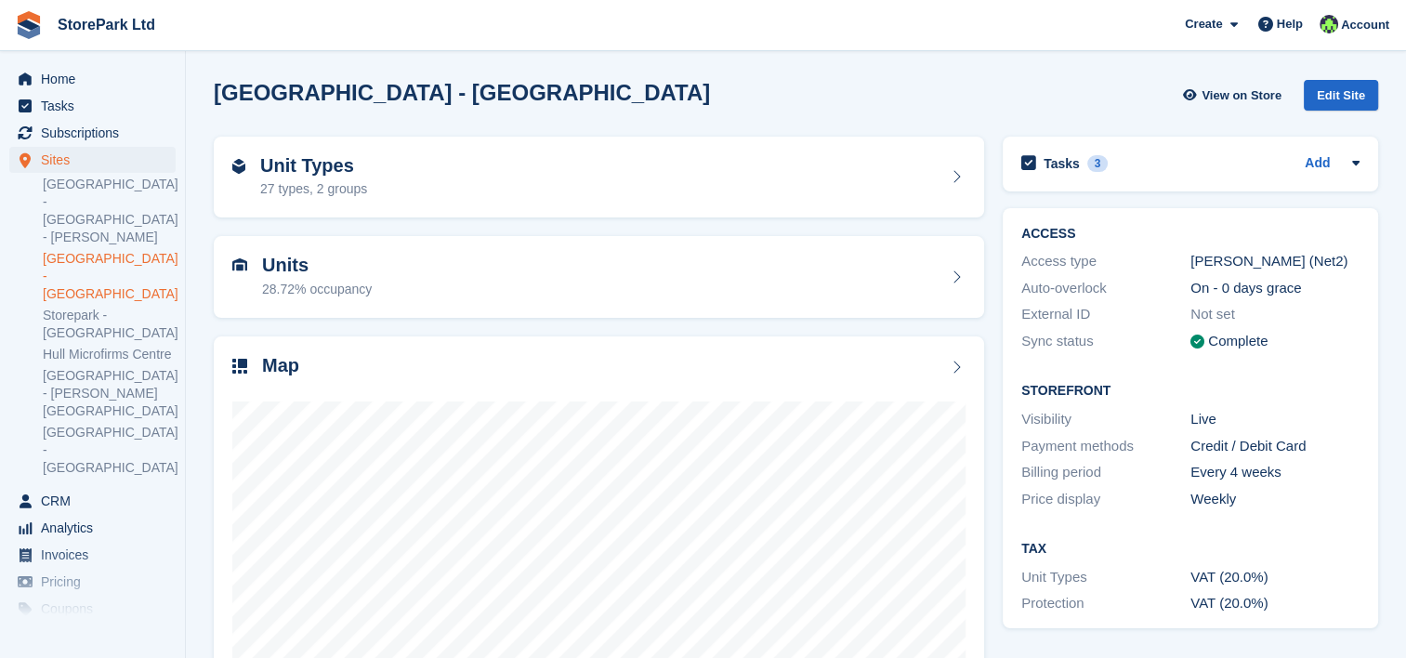
click at [538, 180] on div "Unit Types 27 types, 2 groups" at bounding box center [598, 177] width 733 height 45
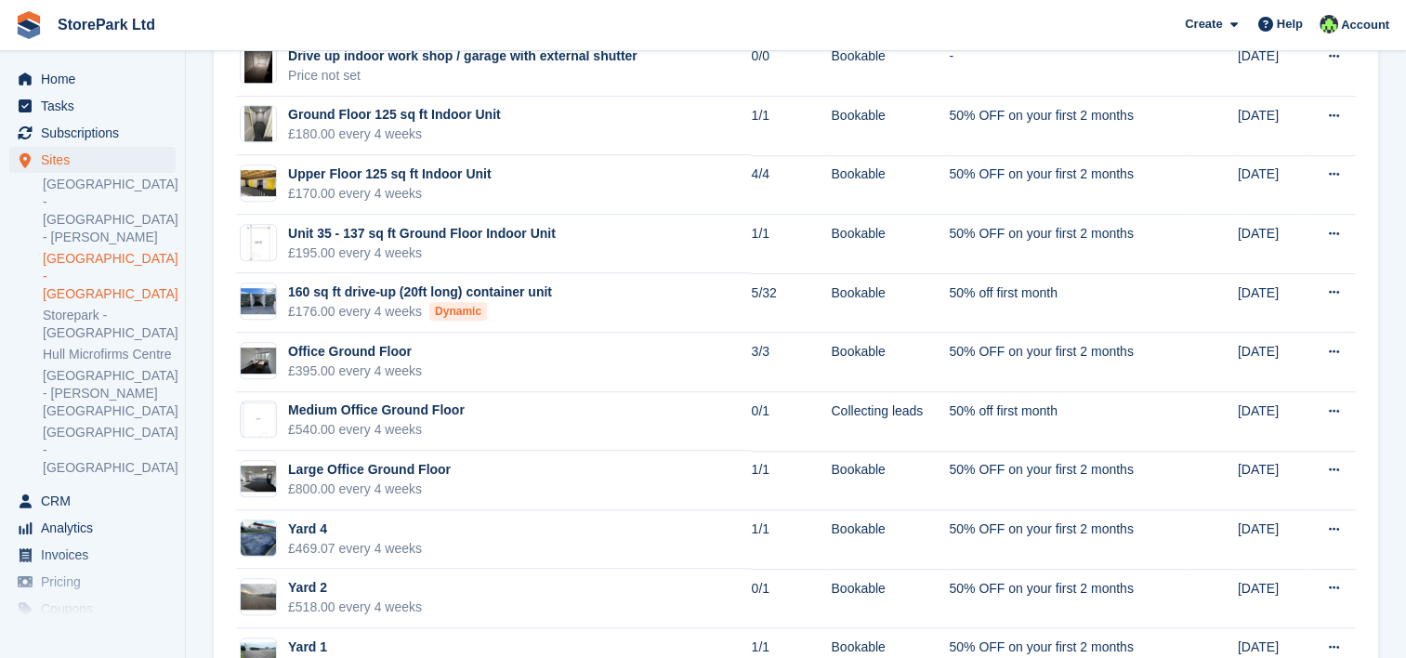
scroll to position [1100, 0]
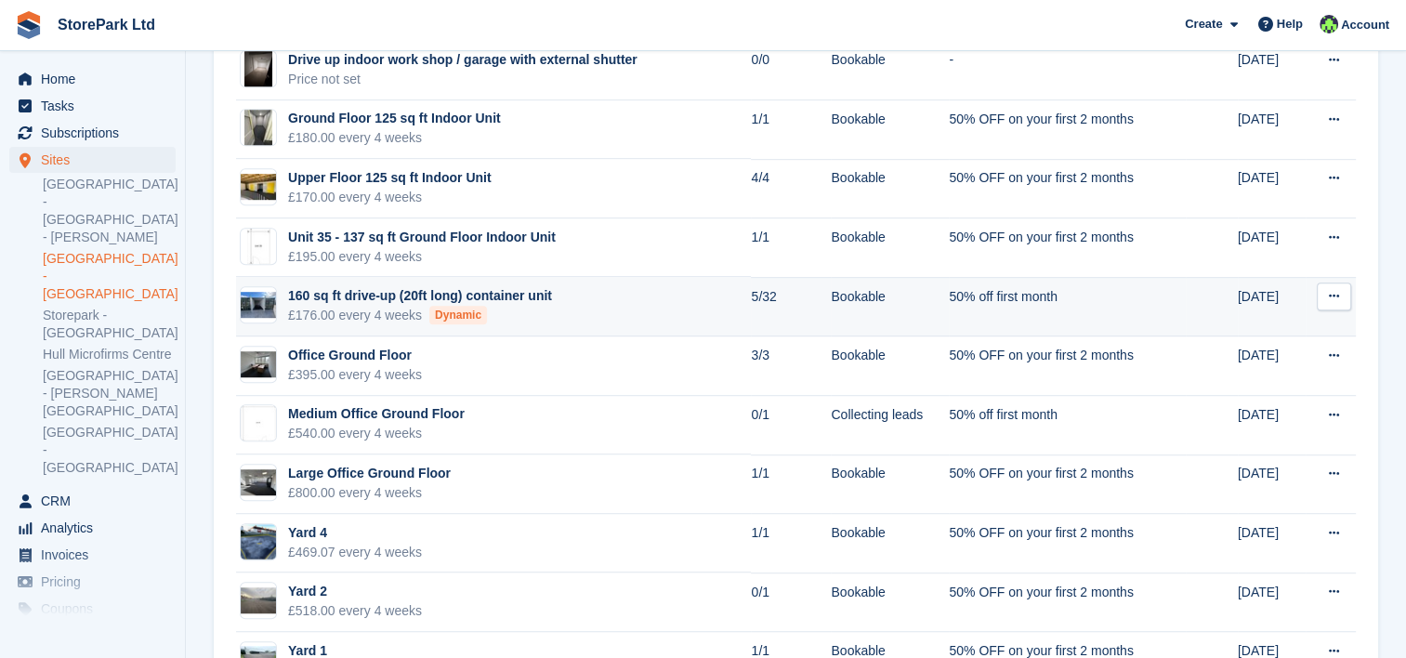
click at [580, 327] on td "160 sq ft drive-up (20ft long) container unit £176.00 every 4 weeks Dynamic" at bounding box center [493, 306] width 515 height 59
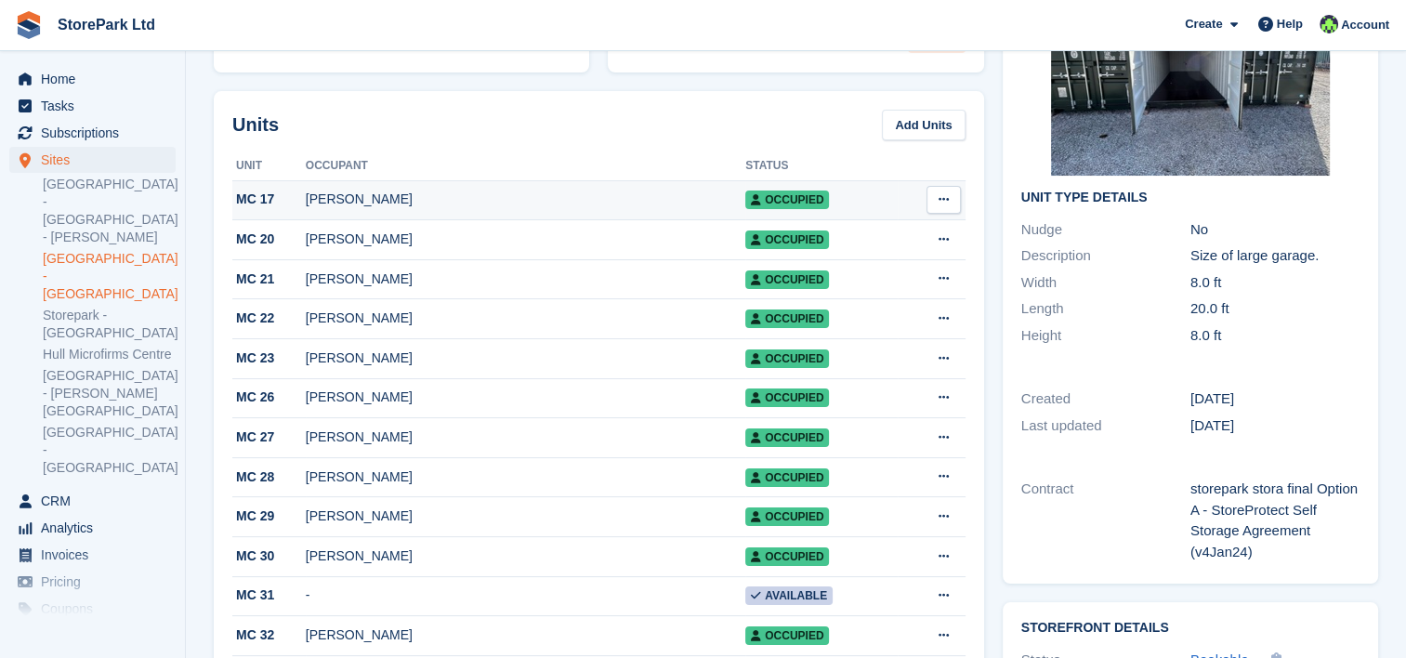
scroll to position [196, 0]
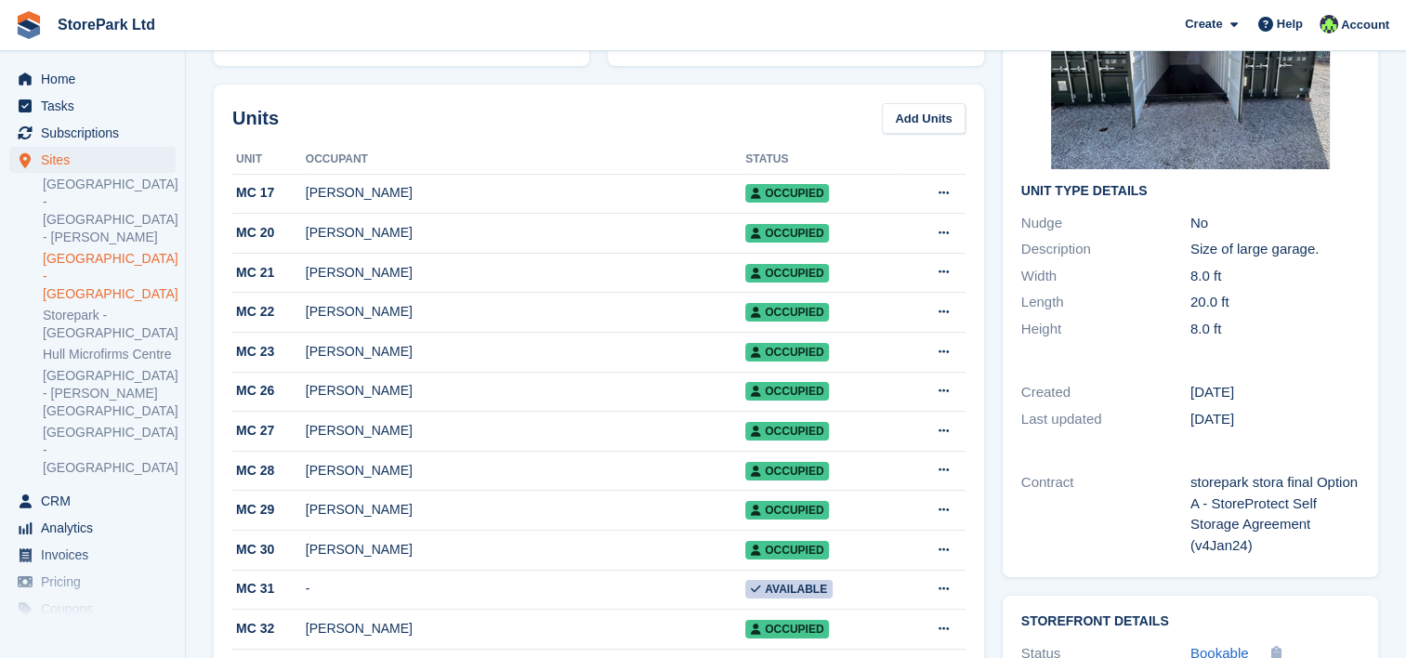
click at [101, 250] on link "[GEOGRAPHIC_DATA] - [GEOGRAPHIC_DATA]" at bounding box center [109, 276] width 133 height 53
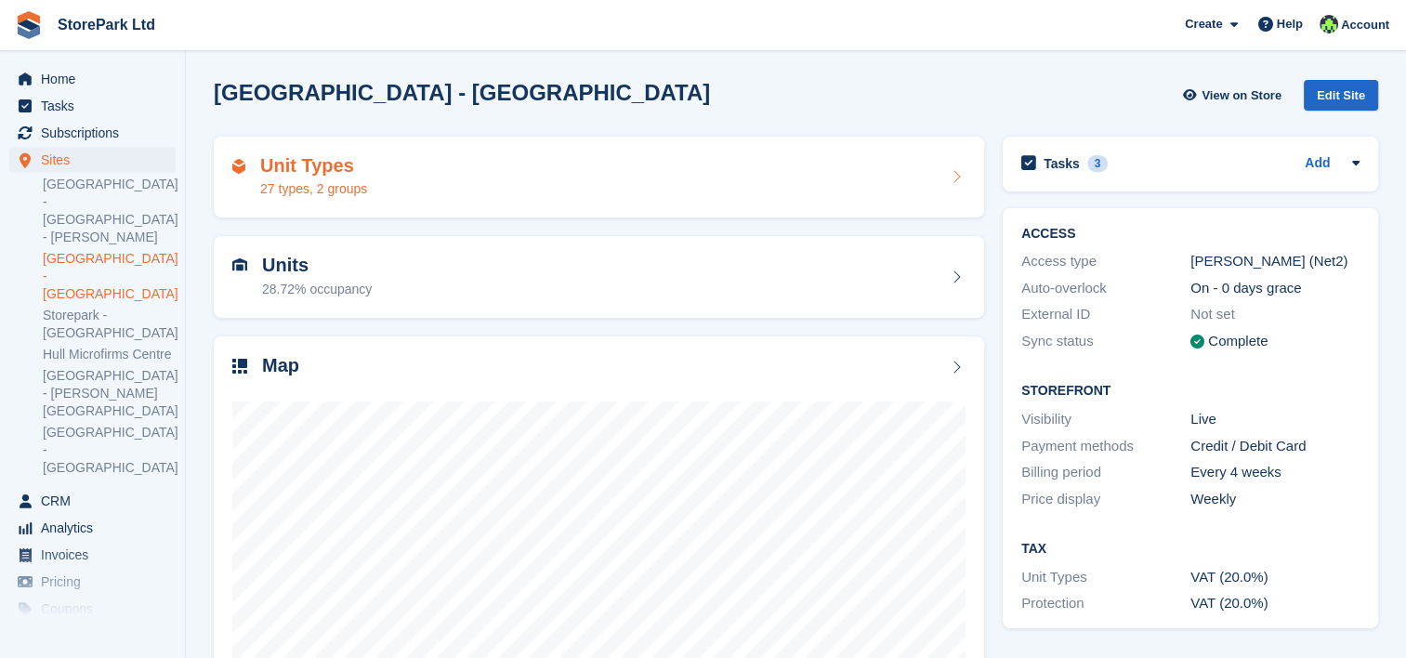
click at [364, 204] on div "Unit Types 27 types, 2 groups" at bounding box center [599, 178] width 770 height 82
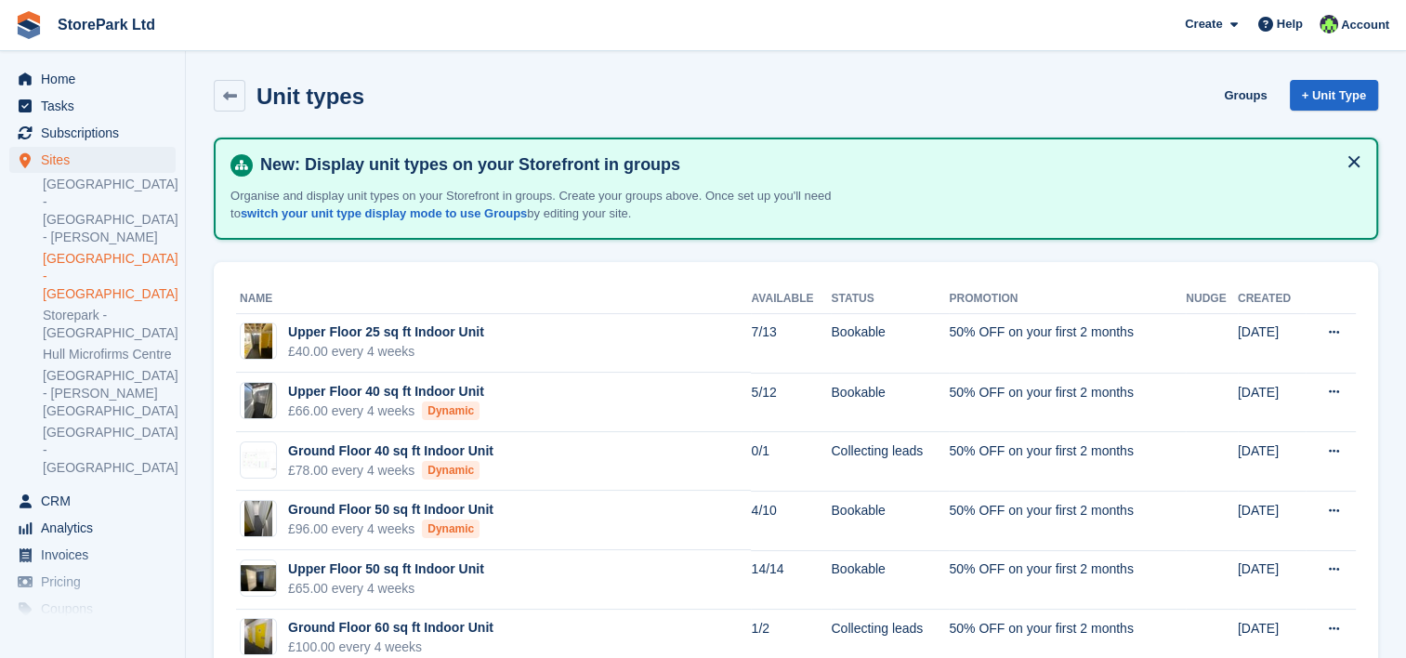
click at [130, 250] on link "[GEOGRAPHIC_DATA] - [GEOGRAPHIC_DATA]" at bounding box center [109, 276] width 133 height 53
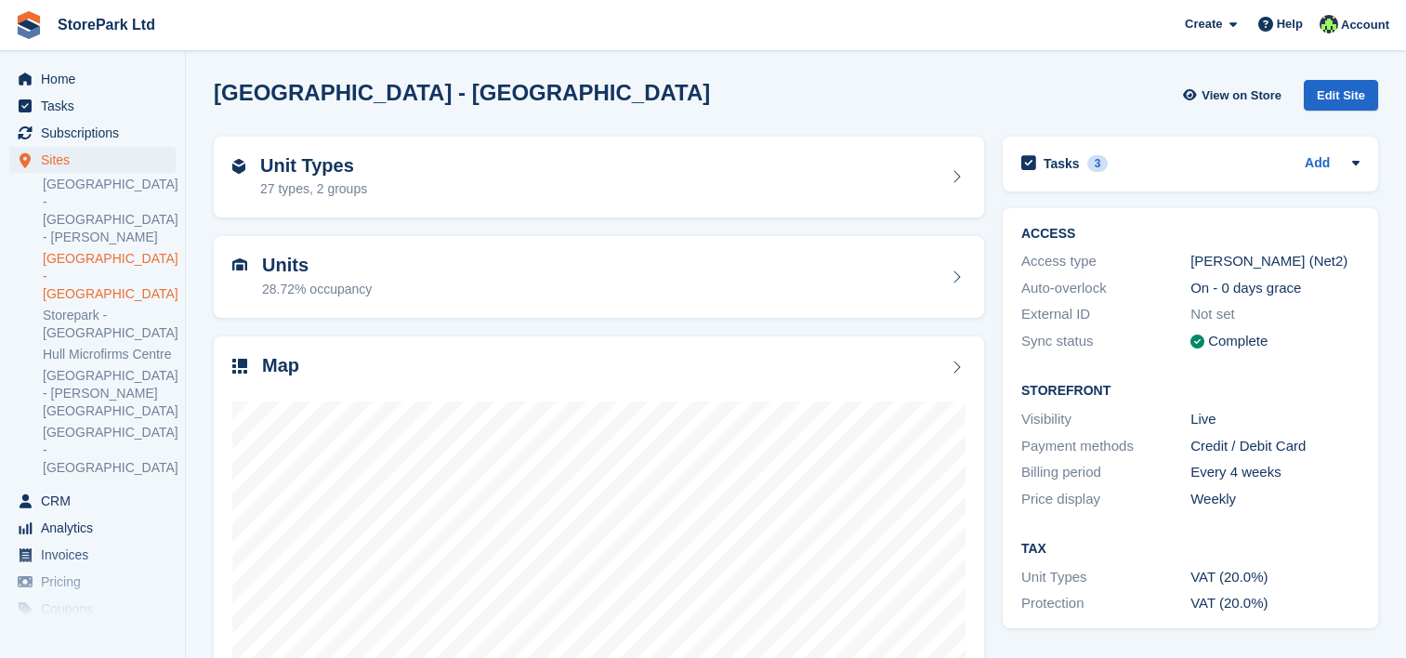
click at [305, 301] on div "Units 28.72% occupancy" at bounding box center [599, 277] width 770 height 82
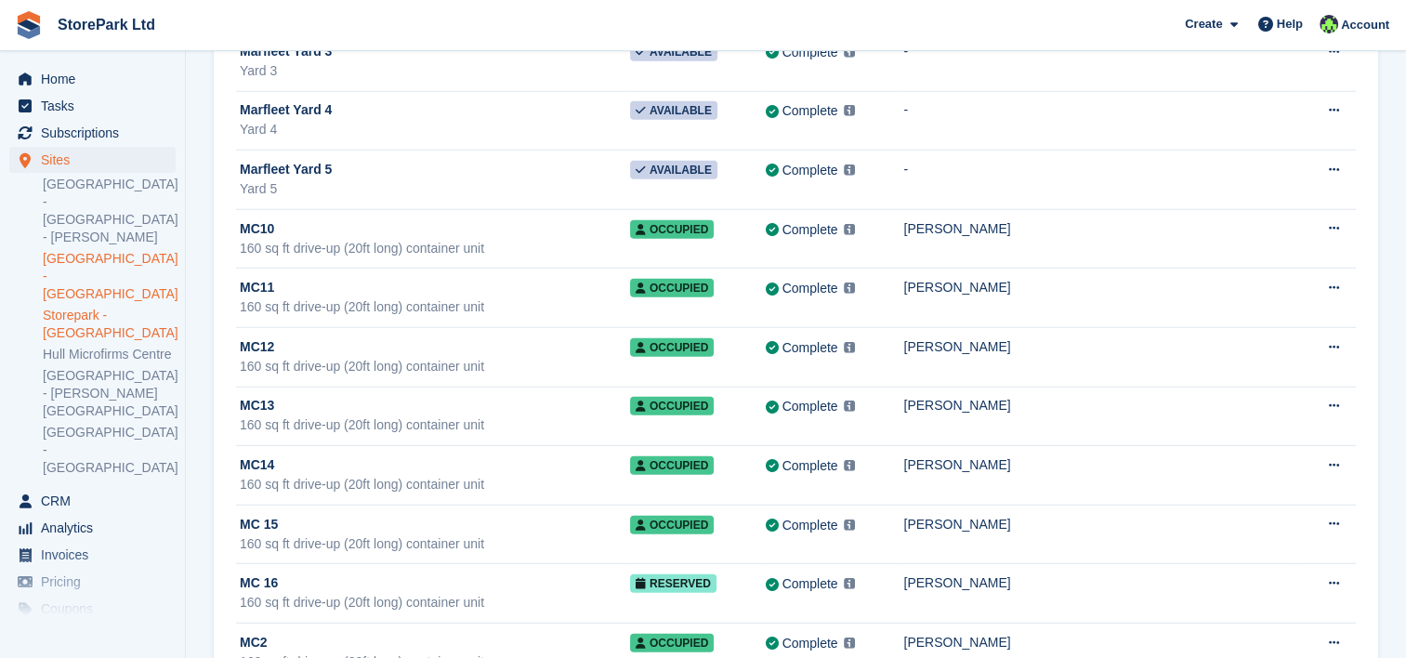
scroll to position [5103, 0]
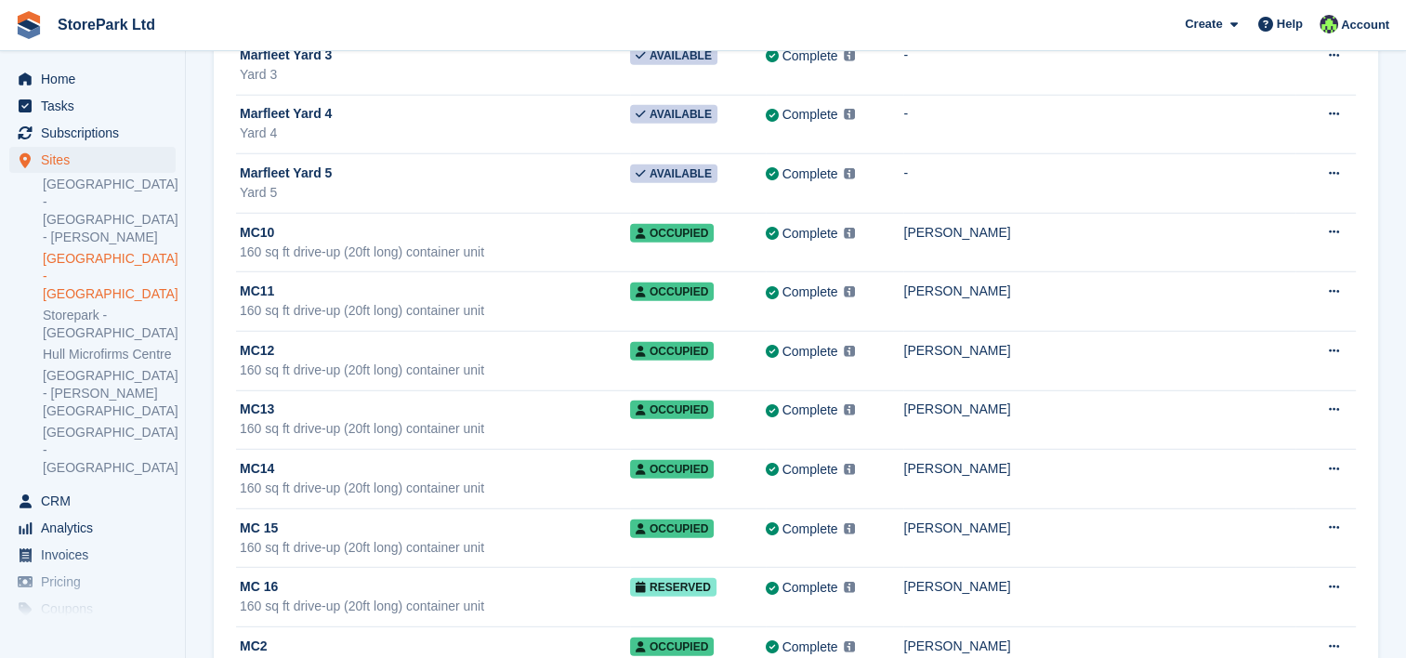
click at [108, 250] on link "[GEOGRAPHIC_DATA] - [GEOGRAPHIC_DATA]" at bounding box center [109, 276] width 133 height 53
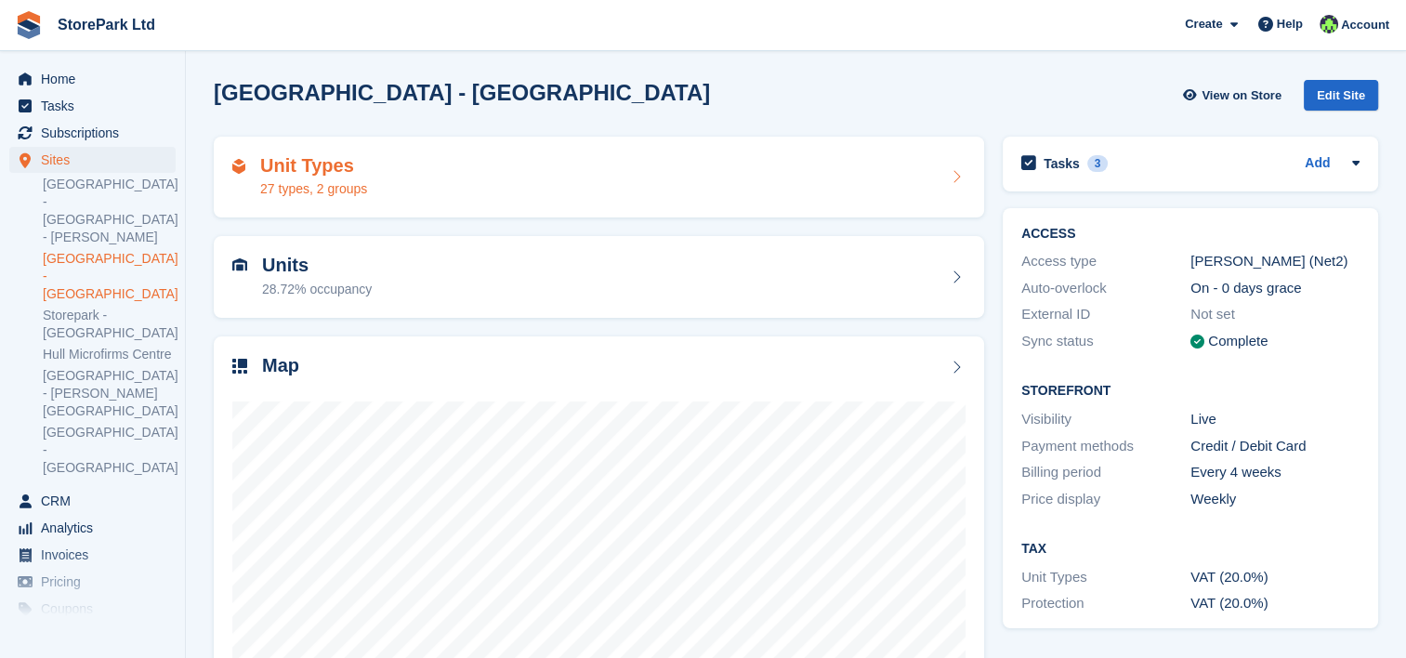
click at [379, 197] on div "Unit Types 27 types, 2 groups" at bounding box center [598, 177] width 733 height 45
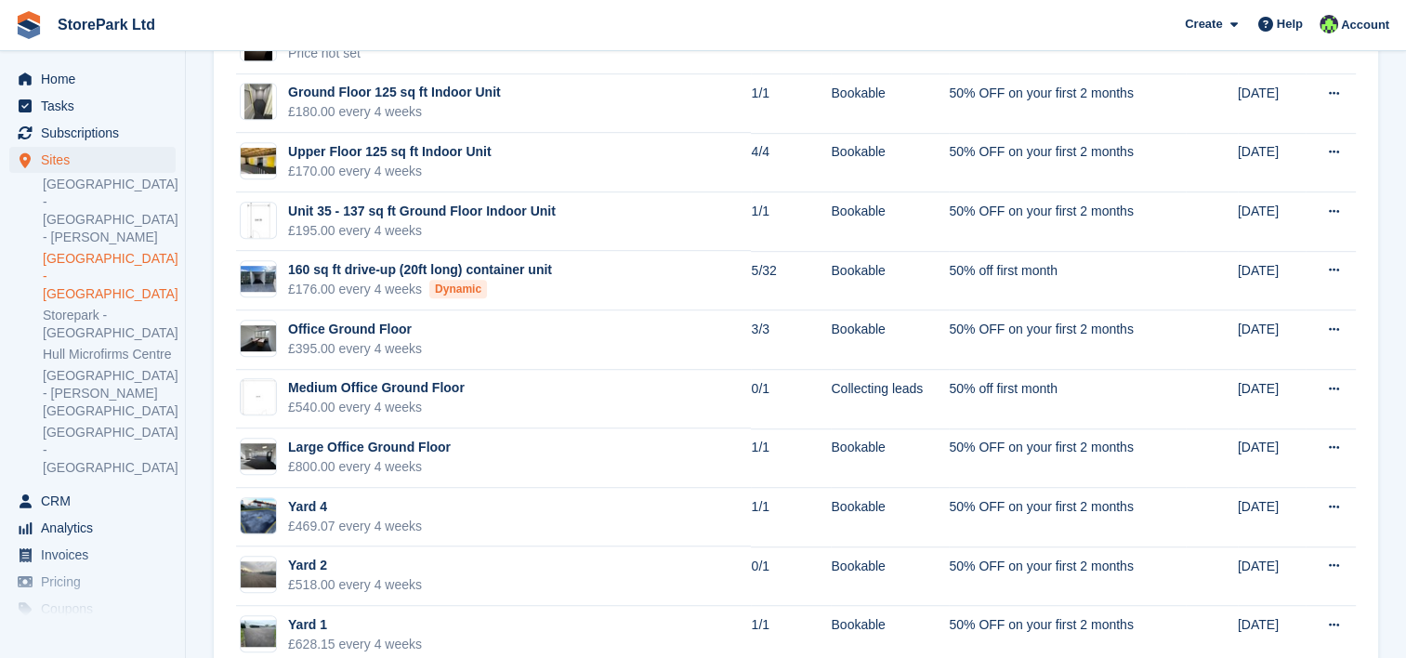
scroll to position [1119, 0]
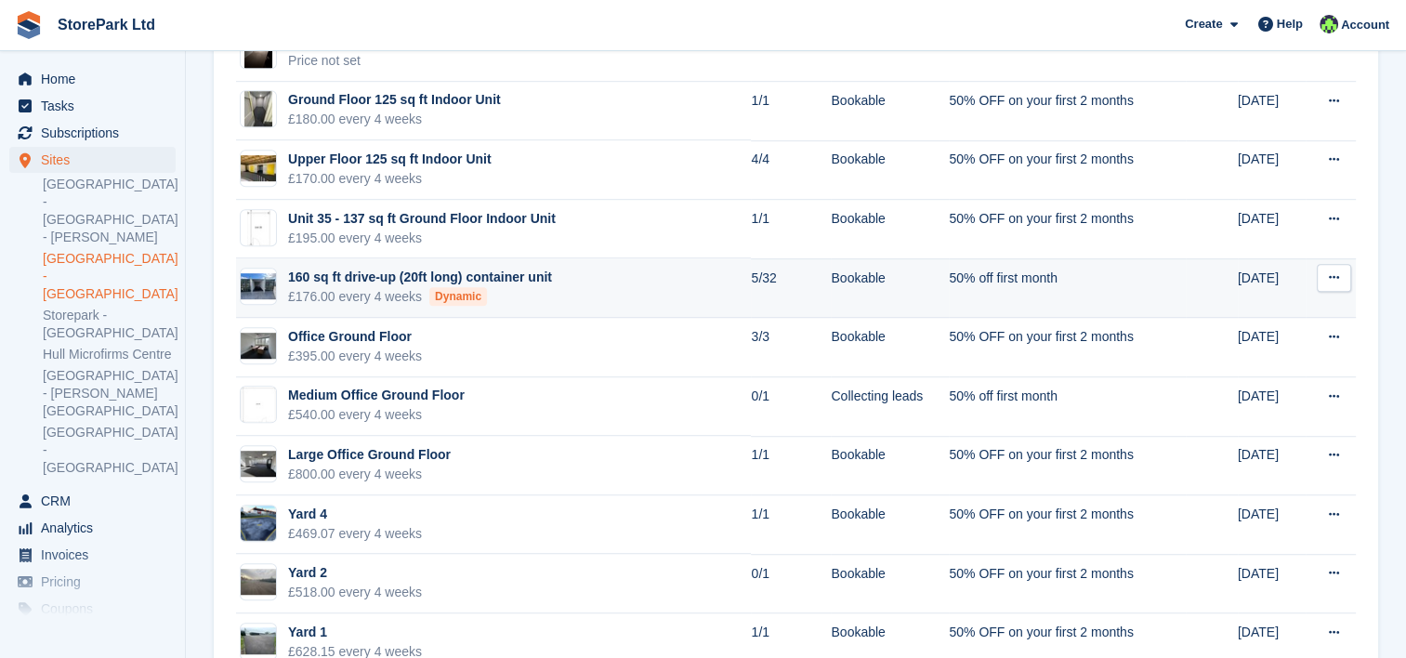
click at [399, 279] on div "160 sq ft drive-up (20ft long) container unit" at bounding box center [420, 278] width 264 height 20
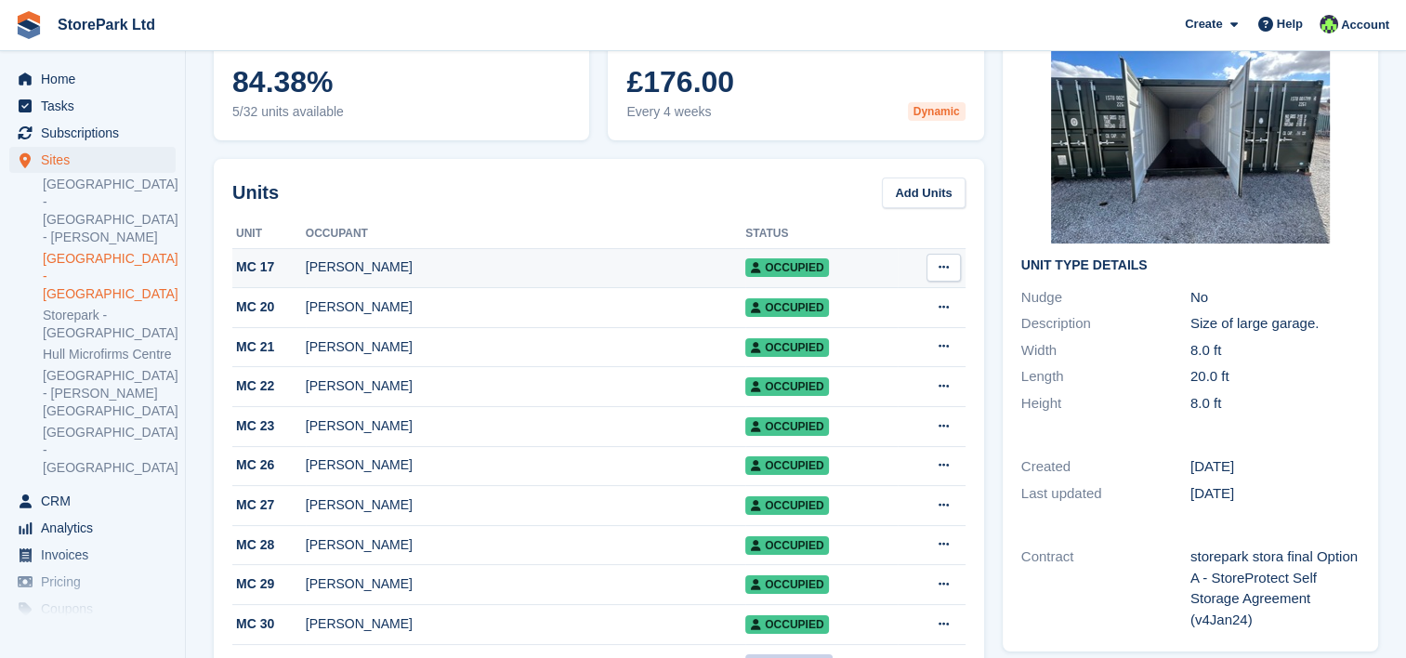
scroll to position [121, 0]
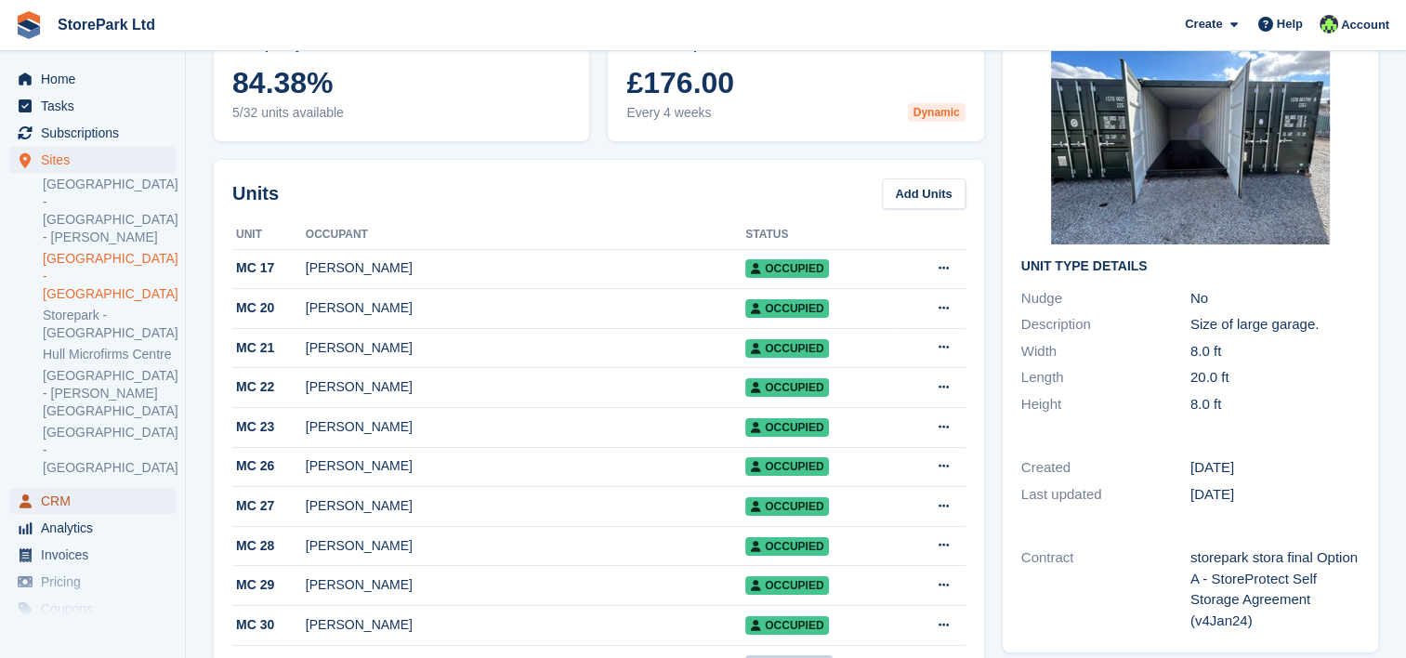
click at [94, 488] on span "CRM" at bounding box center [97, 501] width 112 height 26
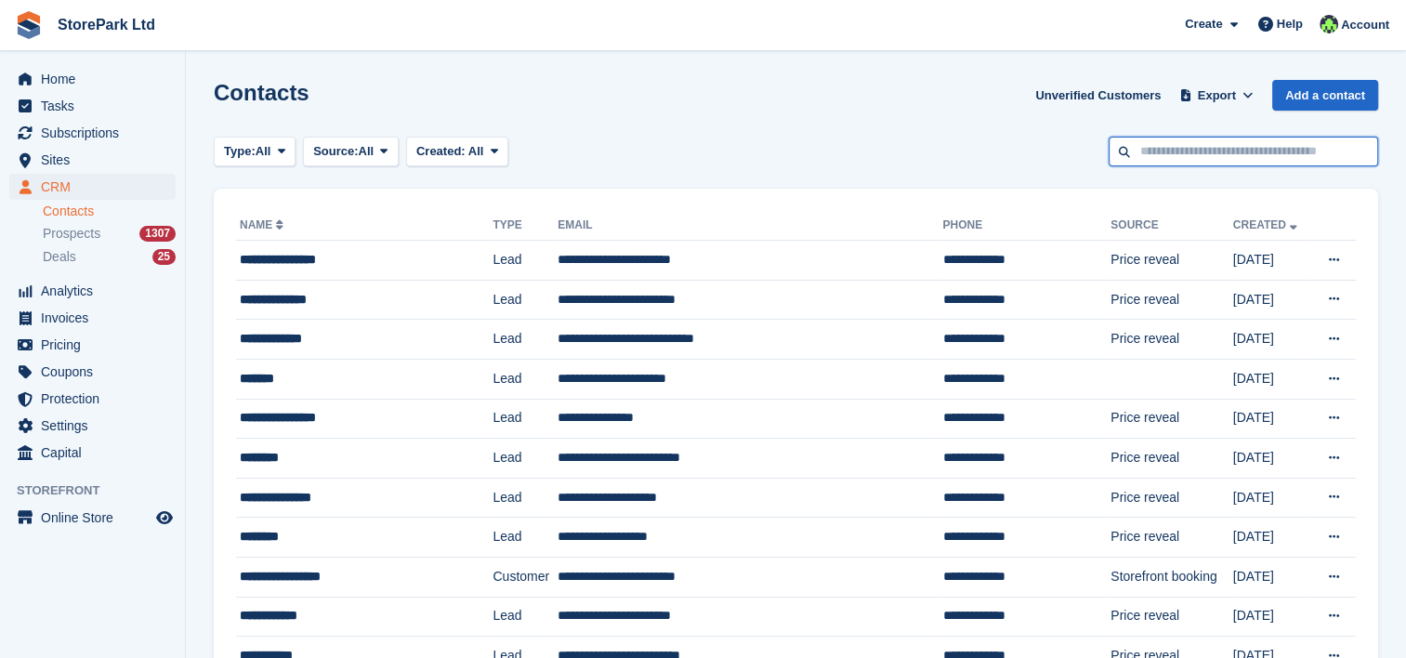
click at [1208, 151] on input "text" at bounding box center [1243, 152] width 269 height 31
type input "*********"
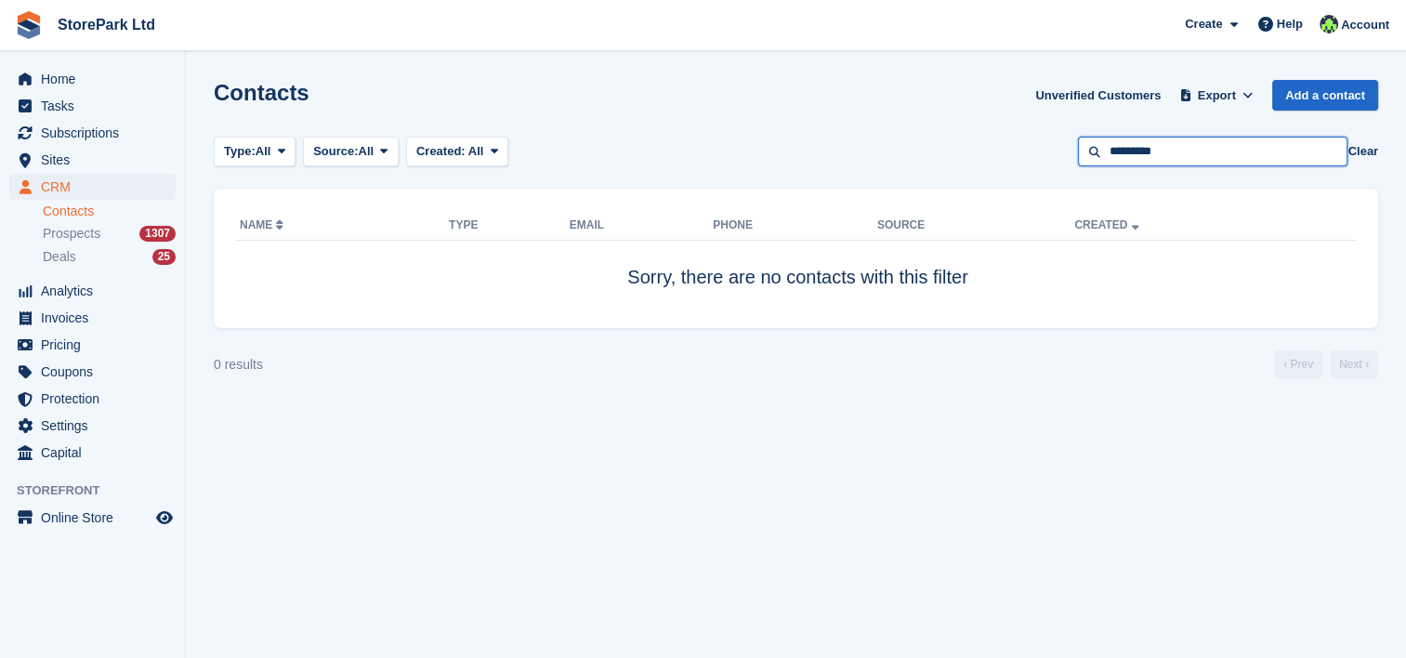
click at [1208, 151] on input "*********" at bounding box center [1212, 152] width 269 height 31
type input "*********"
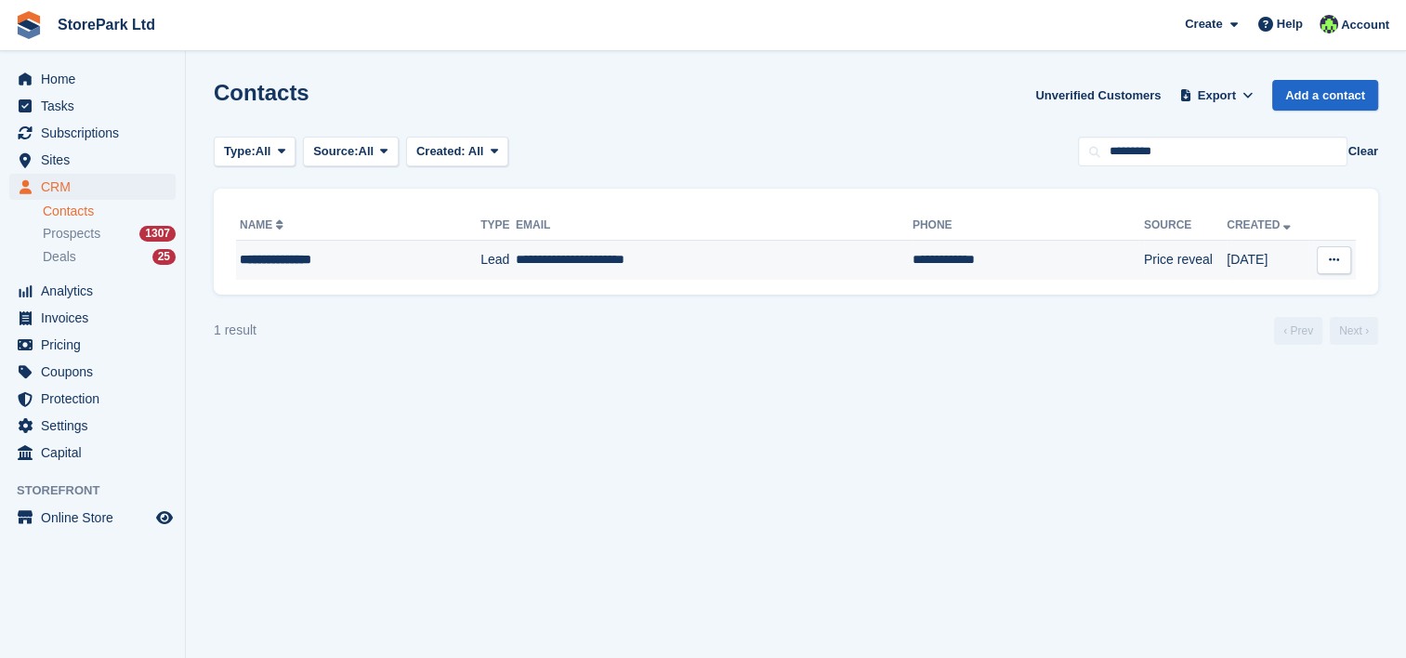
click at [257, 256] on div "**********" at bounding box center [339, 260] width 199 height 20
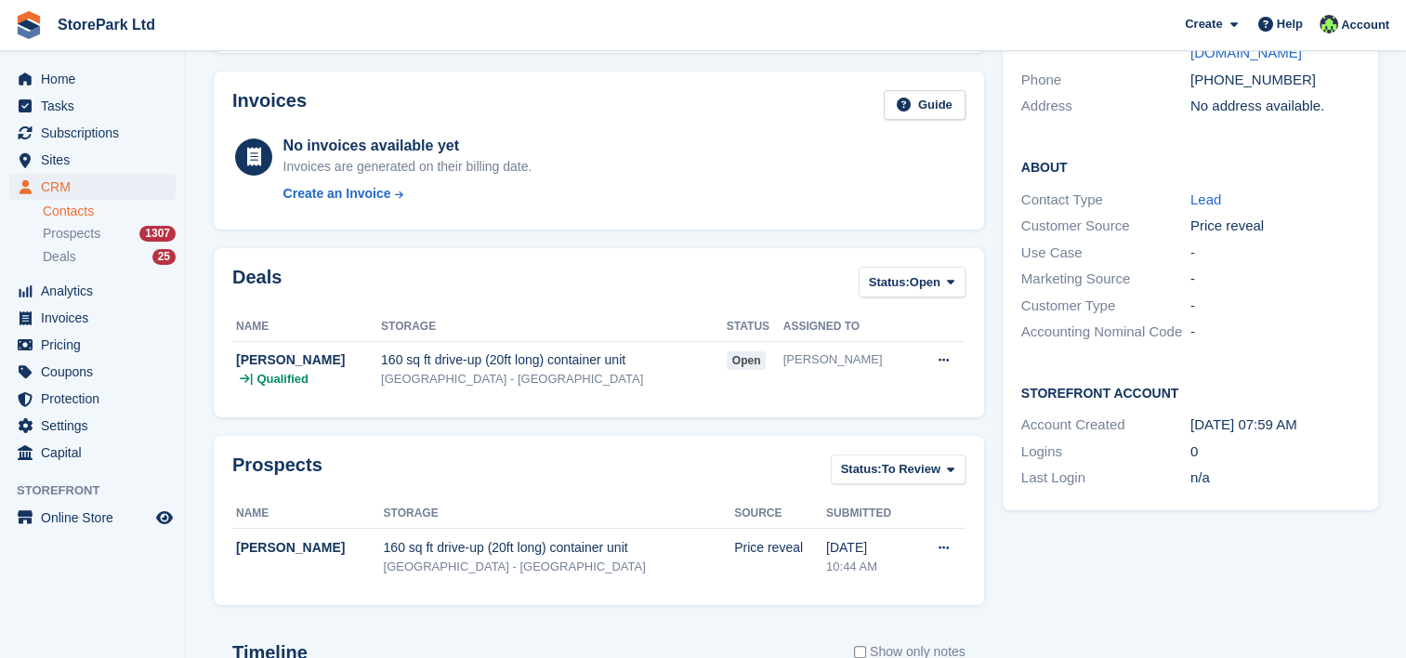
scroll to position [236, 0]
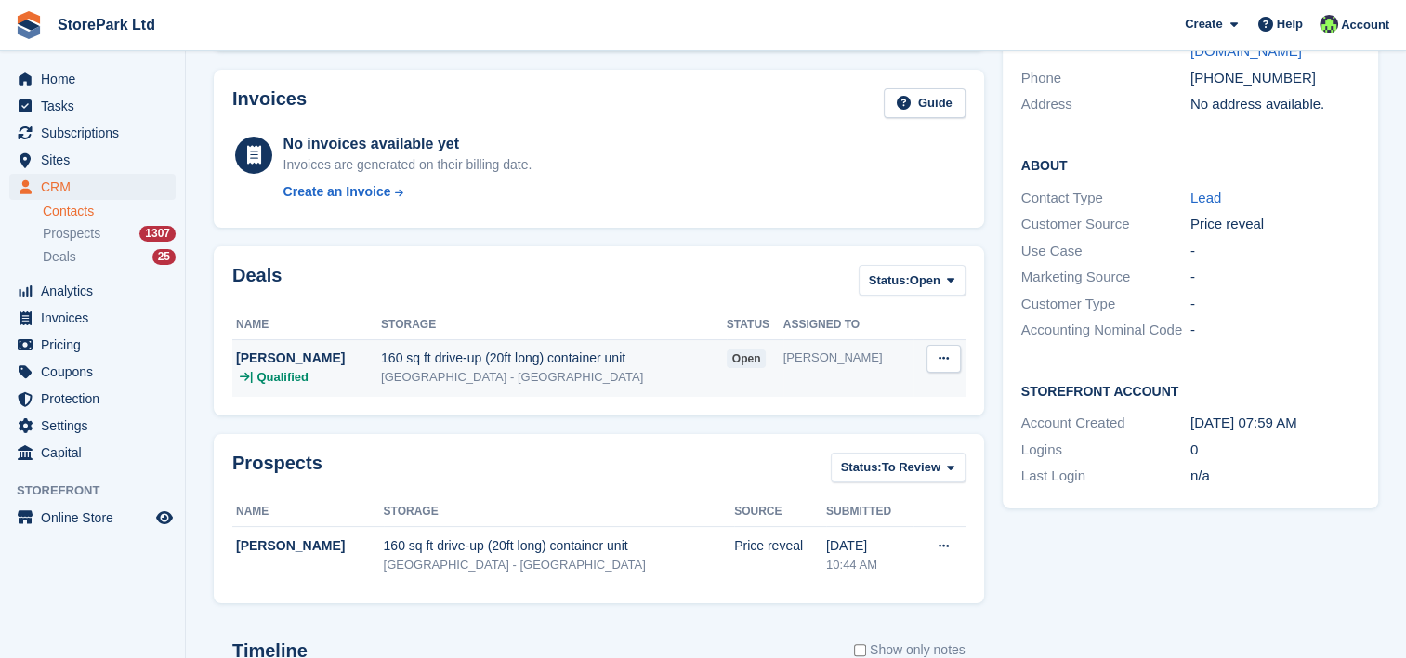
click at [558, 368] on div "[GEOGRAPHIC_DATA] - [GEOGRAPHIC_DATA]" at bounding box center [554, 377] width 346 height 19
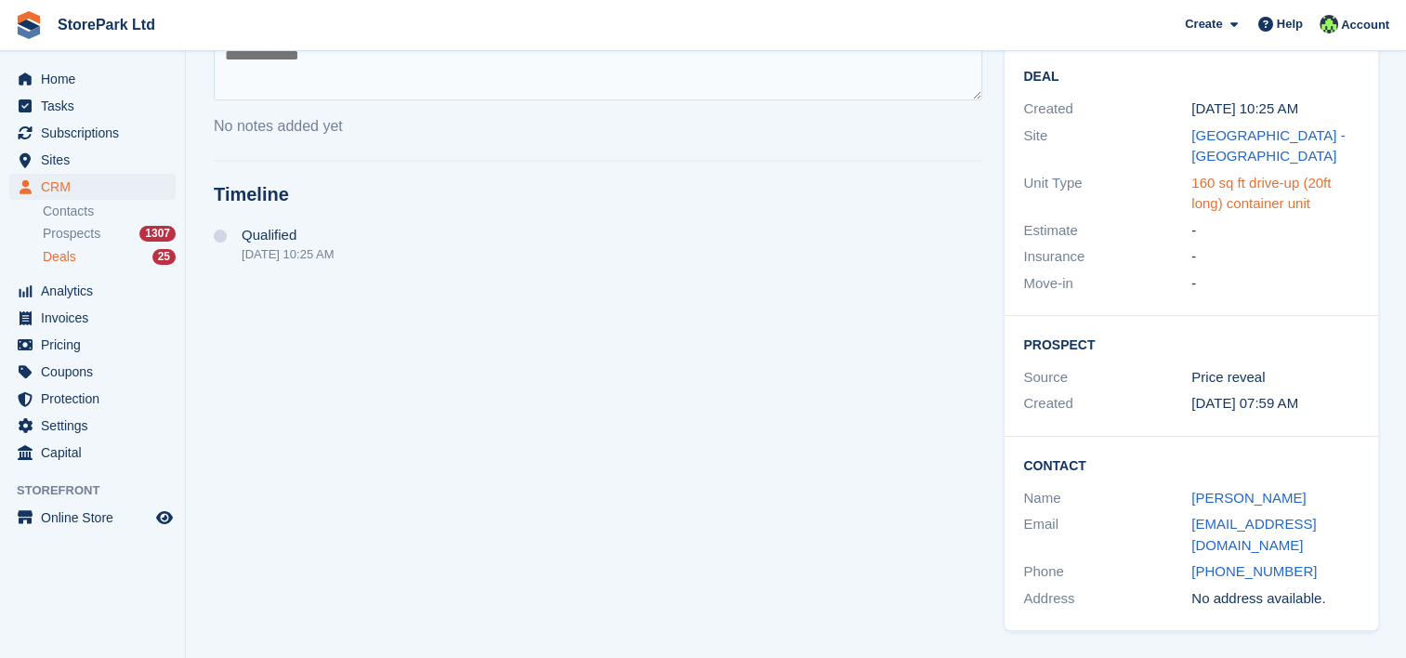
scroll to position [297, 0]
click at [1216, 488] on div "[PERSON_NAME]" at bounding box center [1275, 498] width 168 height 21
click at [1216, 498] on link "[PERSON_NAME]" at bounding box center [1248, 498] width 114 height 16
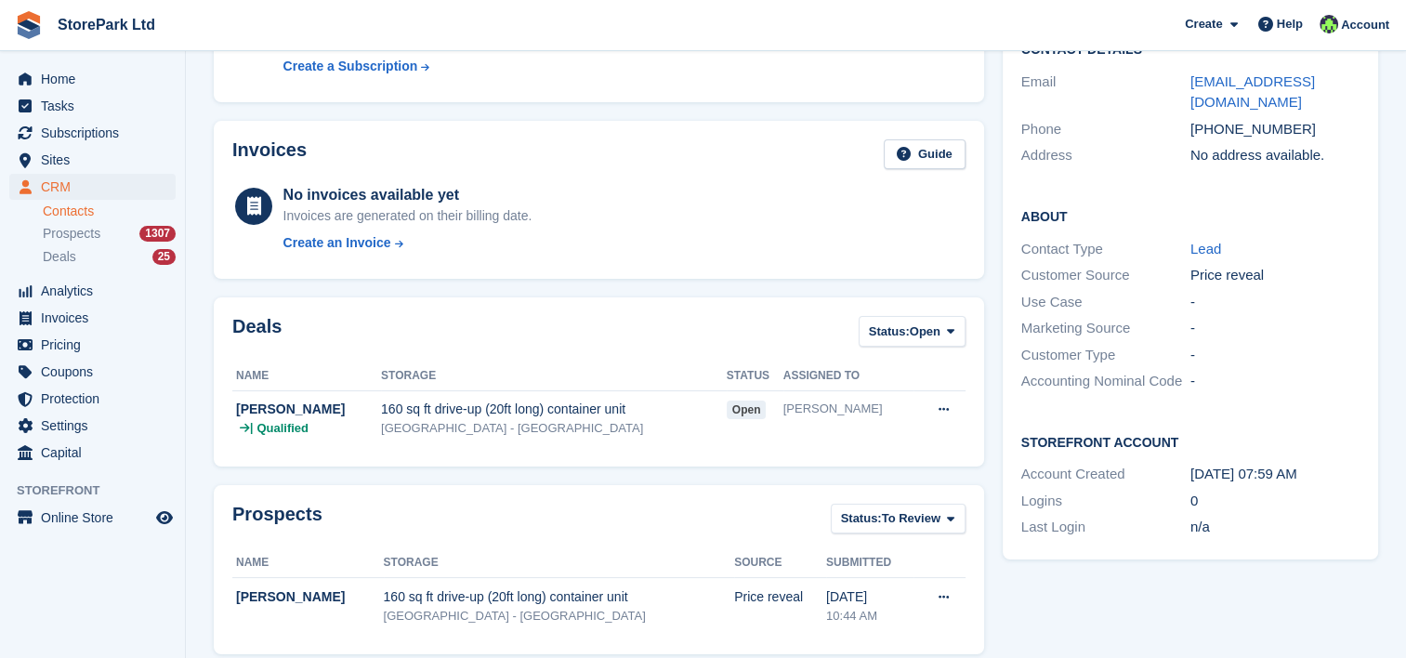
scroll to position [189, 0]
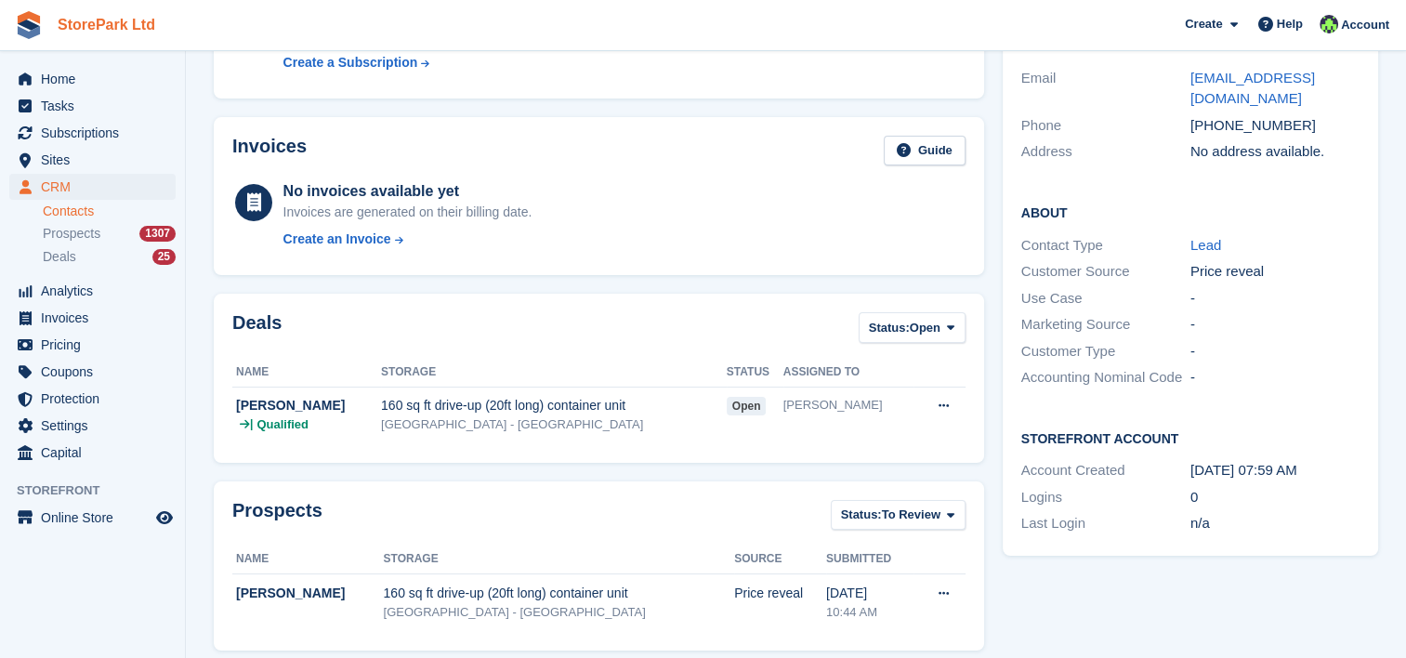
click at [99, 39] on link "StorePark Ltd" at bounding box center [106, 24] width 112 height 31
